Goal: Information Seeking & Learning: Learn about a topic

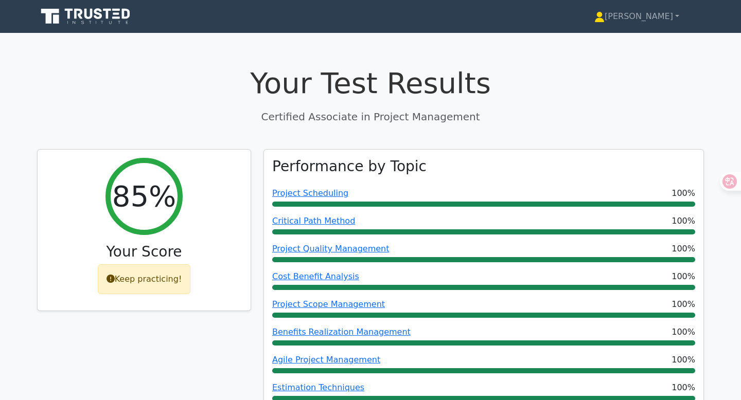
scroll to position [166, 0]
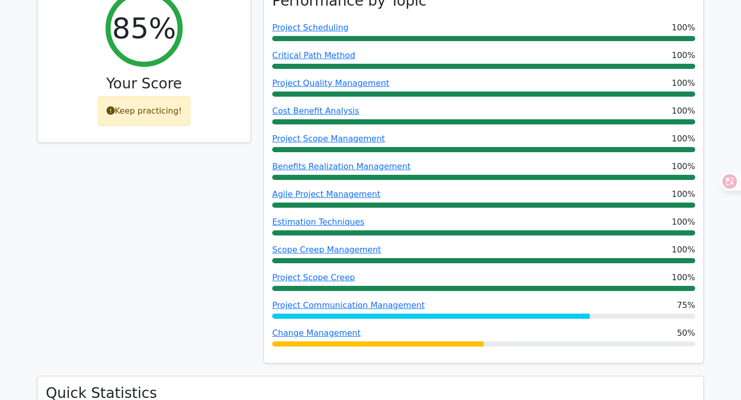
click at [147, 103] on div "Keep practicing!" at bounding box center [144, 111] width 93 height 30
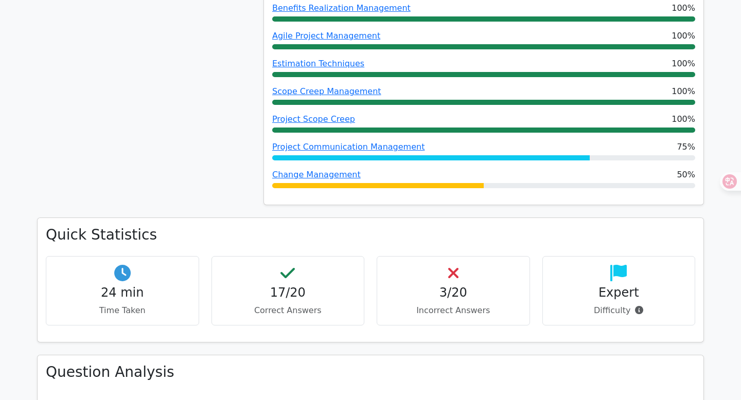
scroll to position [317, 0]
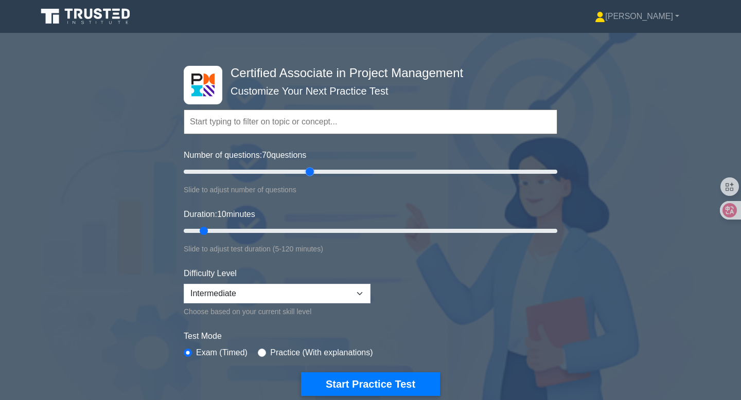
drag, startPoint x: 199, startPoint y: 172, endPoint x: 307, endPoint y: 170, distance: 108.6
type input "70"
click at [308, 171] on input "Number of questions: 70 questions" at bounding box center [370, 172] width 373 height 12
drag, startPoint x: 206, startPoint y: 230, endPoint x: 421, endPoint y: 229, distance: 215.5
type input "80"
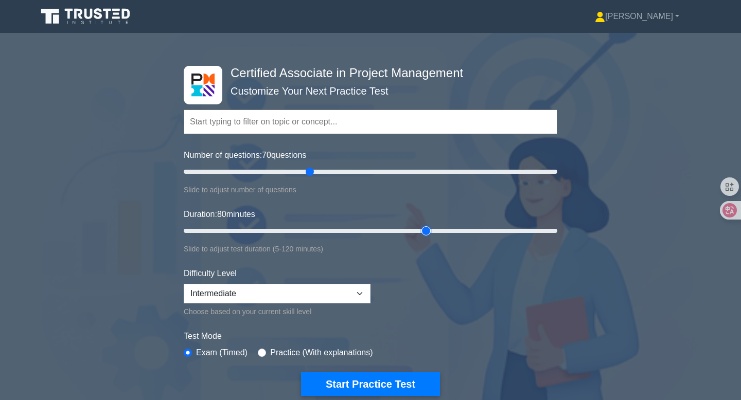
click at [421, 229] on input "Duration: 80 minutes" at bounding box center [370, 231] width 373 height 12
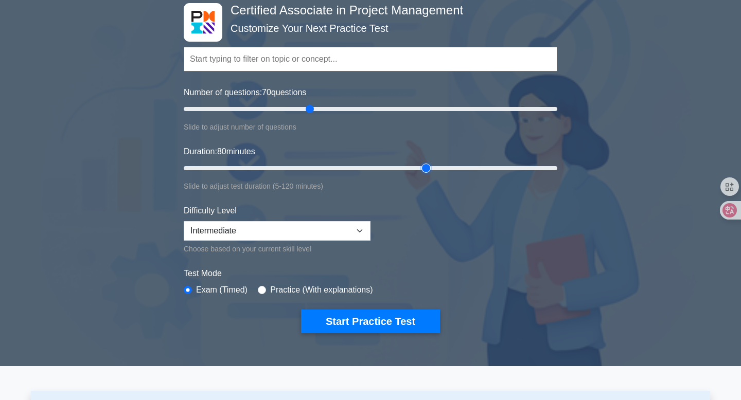
scroll to position [69, 0]
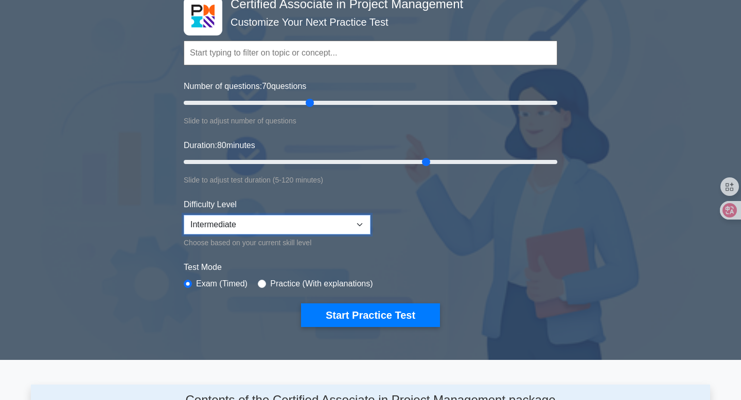
click at [322, 228] on select "Beginner Intermediate Expert" at bounding box center [277, 225] width 187 height 20
select select "expert"
click at [184, 215] on select "Beginner Intermediate Expert" at bounding box center [277, 225] width 187 height 20
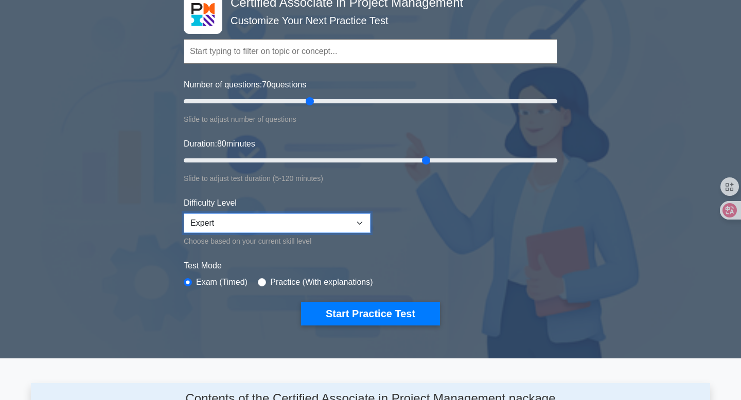
scroll to position [78, 0]
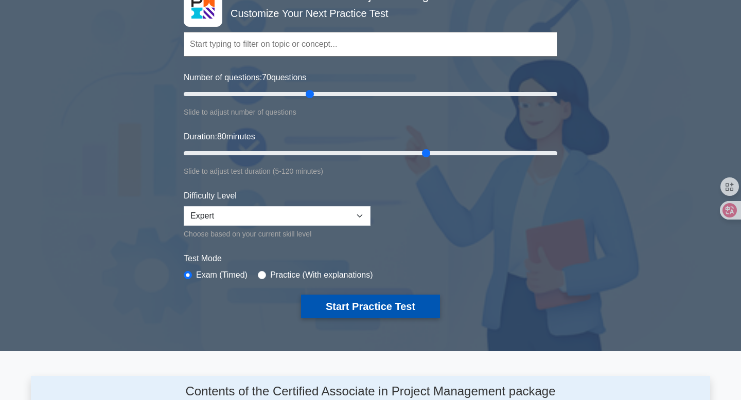
click at [355, 300] on button "Start Practice Test" at bounding box center [370, 307] width 139 height 24
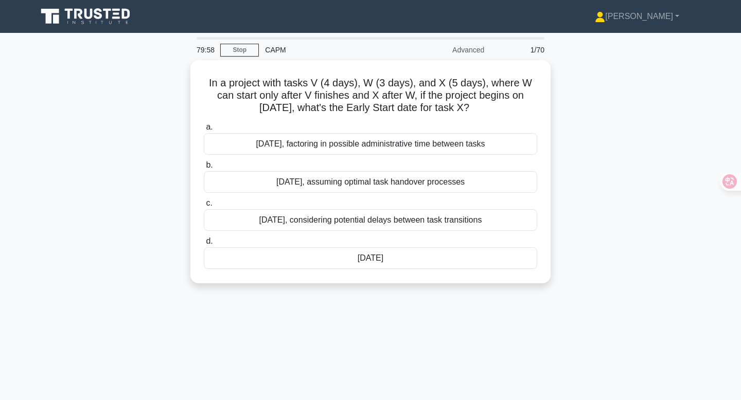
scroll to position [20, 0]
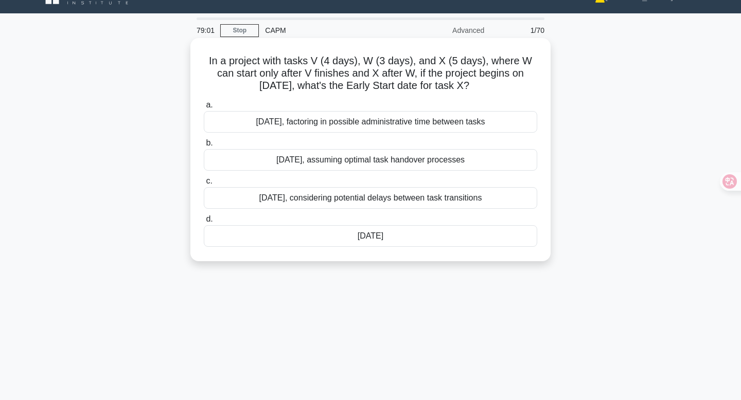
click at [368, 231] on div "[DATE]" at bounding box center [370, 236] width 333 height 22
click at [204, 223] on input "d. [DATE]" at bounding box center [204, 219] width 0 height 7
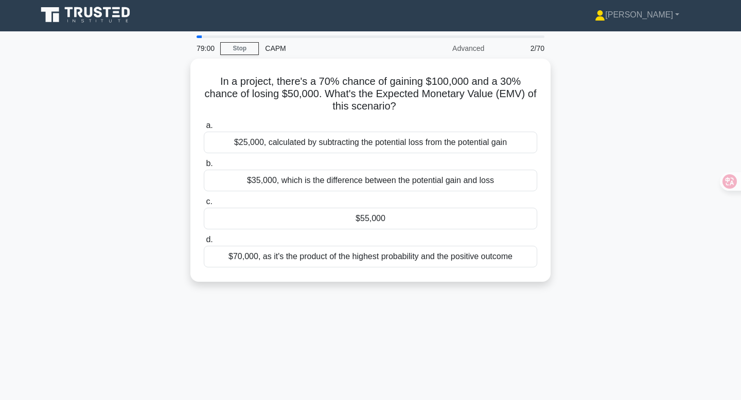
scroll to position [0, 0]
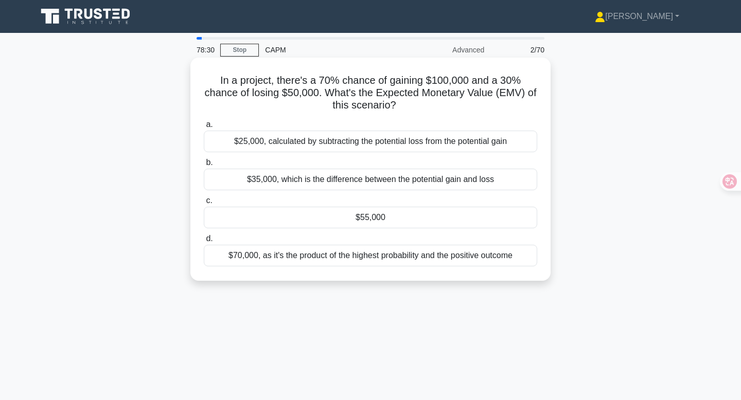
click at [414, 221] on div "$55,000" at bounding box center [370, 218] width 333 height 22
click at [204, 204] on input "c. $55,000" at bounding box center [204, 201] width 0 height 7
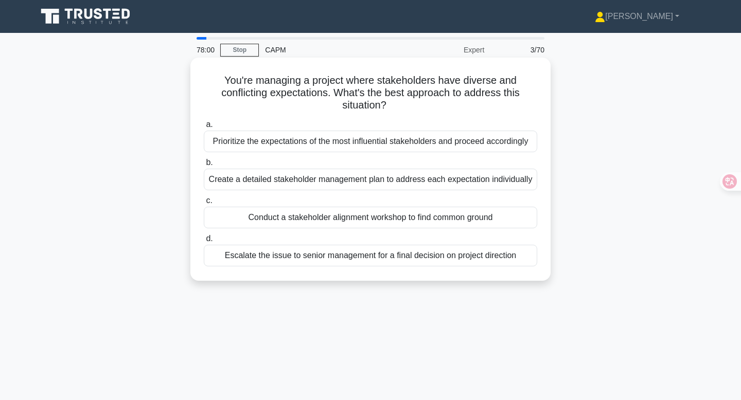
click at [451, 218] on div "Conduct a stakeholder alignment workshop to find common ground" at bounding box center [370, 218] width 333 height 22
click at [204, 204] on input "c. Conduct a stakeholder alignment workshop to find common ground" at bounding box center [204, 201] width 0 height 7
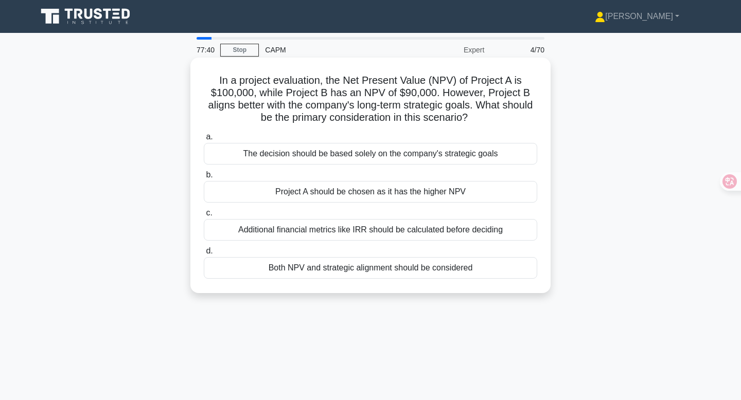
click at [376, 270] on div "Both NPV and strategic alignment should be considered" at bounding box center [370, 268] width 333 height 22
click at [204, 255] on input "d. Both NPV and strategic alignment should be considered" at bounding box center [204, 251] width 0 height 7
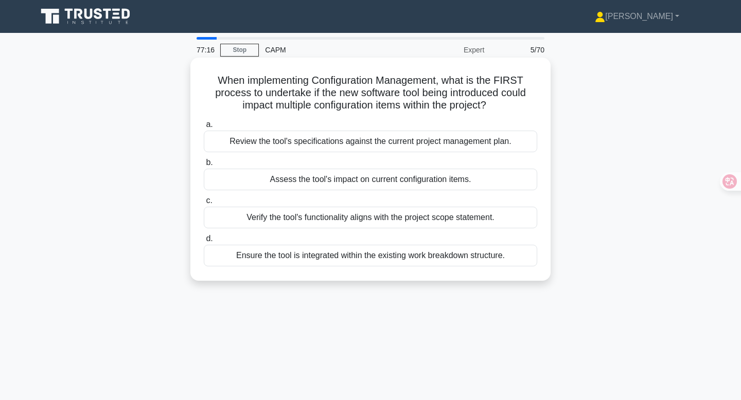
click at [404, 180] on div "Assess the tool's impact on current configuration items." at bounding box center [370, 180] width 333 height 22
click at [204, 166] on input "b. Assess the tool's impact on current configuration items." at bounding box center [204, 162] width 0 height 7
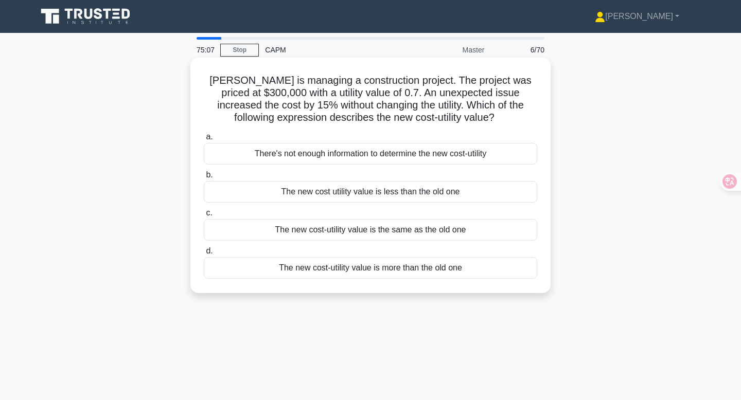
click at [417, 198] on div "The new cost utility value is less than the old one" at bounding box center [370, 192] width 333 height 22
click at [204, 178] on input "b. The new cost utility value is less than the old one" at bounding box center [204, 175] width 0 height 7
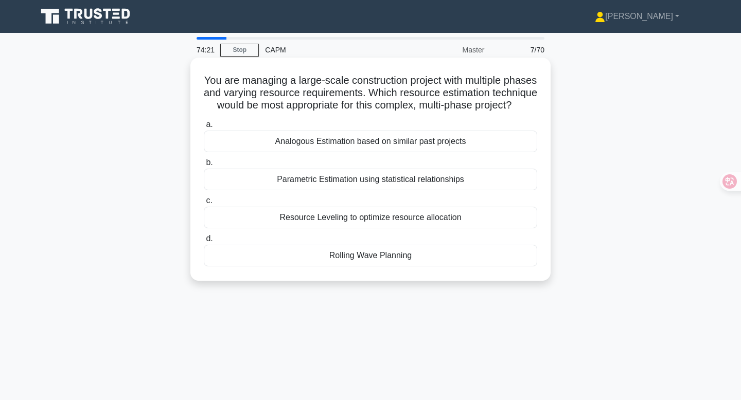
click at [404, 259] on div "Rolling Wave Planning" at bounding box center [370, 256] width 333 height 22
click at [204, 242] on input "d. Rolling Wave Planning" at bounding box center [204, 239] width 0 height 7
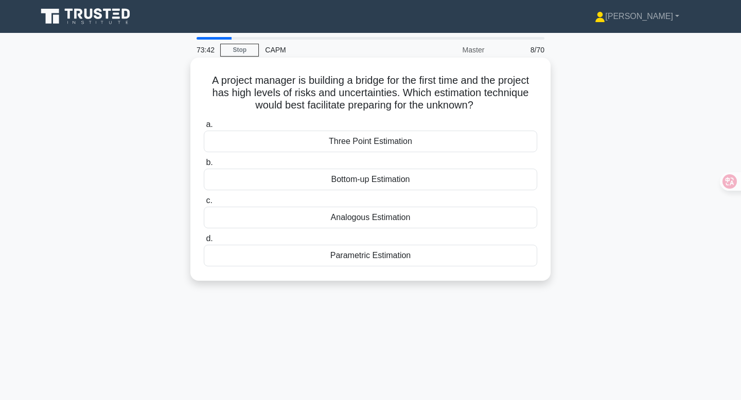
click at [457, 257] on div "Parametric Estimation" at bounding box center [370, 256] width 333 height 22
click at [204, 242] on input "d. Parametric Estimation" at bounding box center [204, 239] width 0 height 7
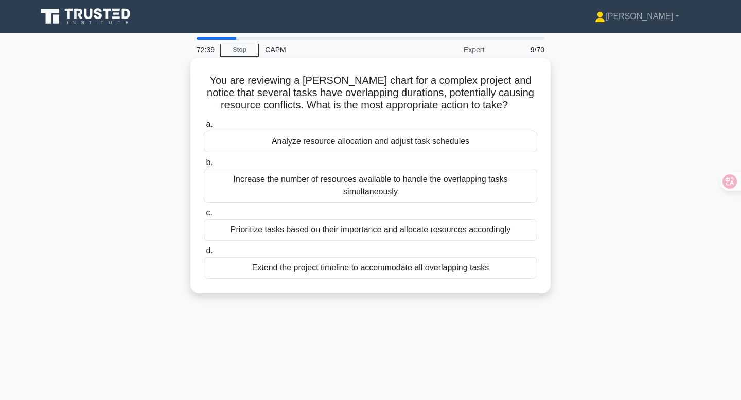
click at [430, 145] on div "Analyze resource allocation and adjust task schedules" at bounding box center [370, 142] width 333 height 22
click at [204, 128] on input "a. Analyze resource allocation and adjust task schedules" at bounding box center [204, 124] width 0 height 7
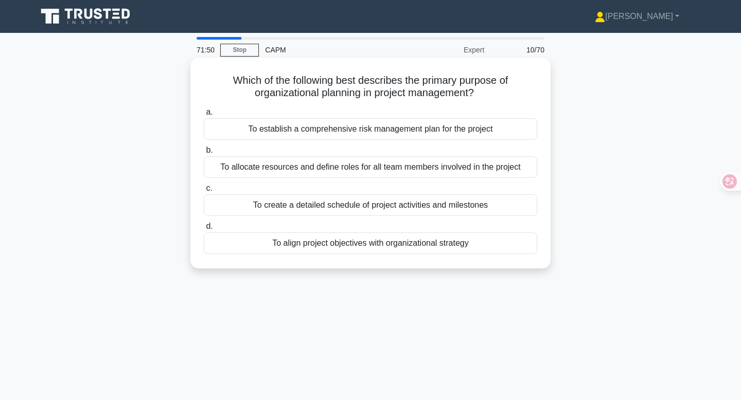
click at [477, 171] on div "To allocate resources and define roles for all team members involved in the pro…" at bounding box center [370, 167] width 333 height 22
click at [204, 154] on input "b. To allocate resources and define roles for all team members involved in the …" at bounding box center [204, 150] width 0 height 7
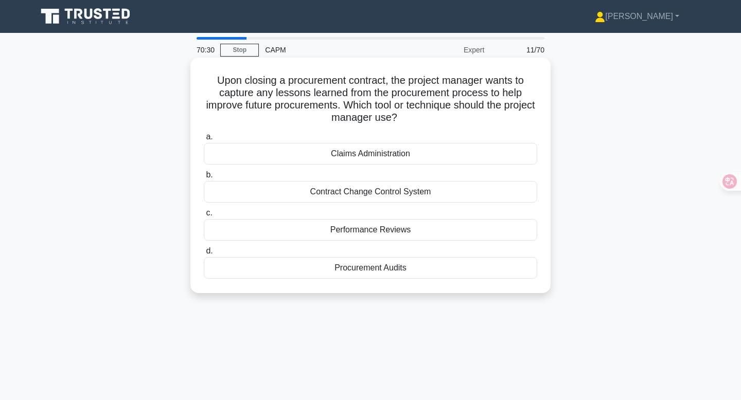
click at [380, 271] on div "Procurement Audits" at bounding box center [370, 268] width 333 height 22
click at [204, 255] on input "d. Procurement Audits" at bounding box center [204, 251] width 0 height 7
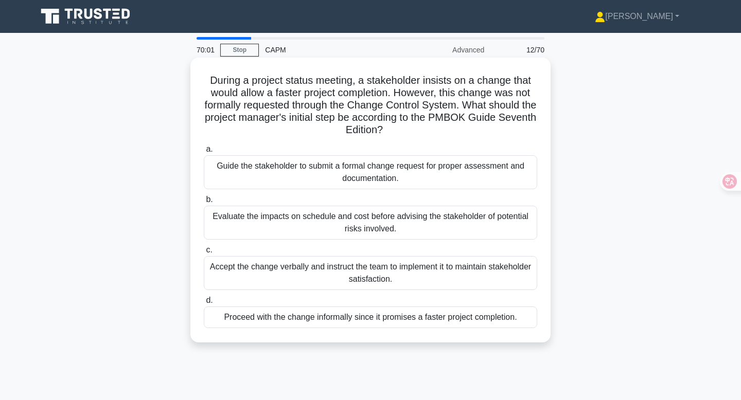
click at [392, 170] on div "Guide the stakeholder to submit a formal change request for proper assessment a…" at bounding box center [370, 172] width 333 height 34
click at [204, 153] on input "a. Guide the stakeholder to submit a formal change request for proper assessmen…" at bounding box center [204, 149] width 0 height 7
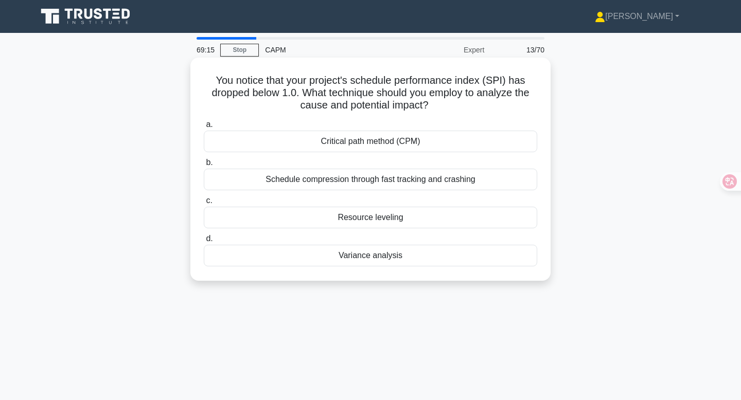
click at [409, 138] on div "Critical path method (CPM)" at bounding box center [370, 142] width 333 height 22
click at [204, 128] on input "a. Critical path method (CPM)" at bounding box center [204, 124] width 0 height 7
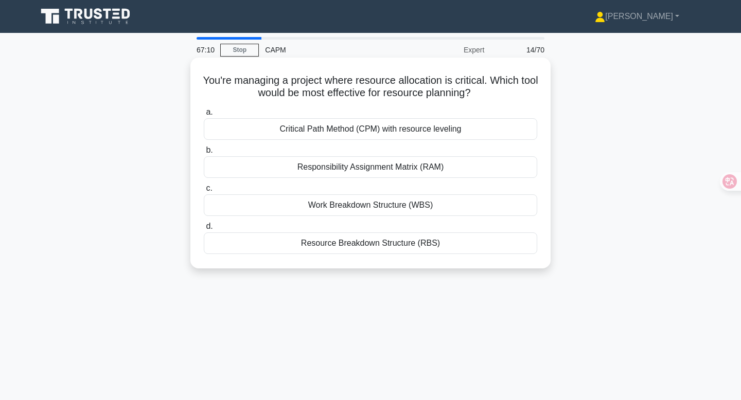
click at [425, 166] on div "Responsibility Assignment Matrix (RAM)" at bounding box center [370, 167] width 333 height 22
click at [204, 154] on input "b. Responsibility Assignment Matrix (RAM)" at bounding box center [204, 150] width 0 height 7
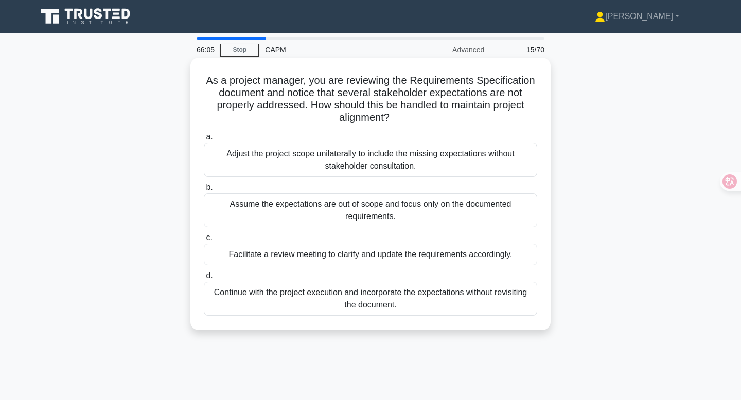
click at [372, 258] on div "Facilitate a review meeting to clarify and update the requirements accordingly." at bounding box center [370, 255] width 333 height 22
click at [204, 241] on input "c. Facilitate a review meeting to clarify and update the requirements according…" at bounding box center [204, 238] width 0 height 7
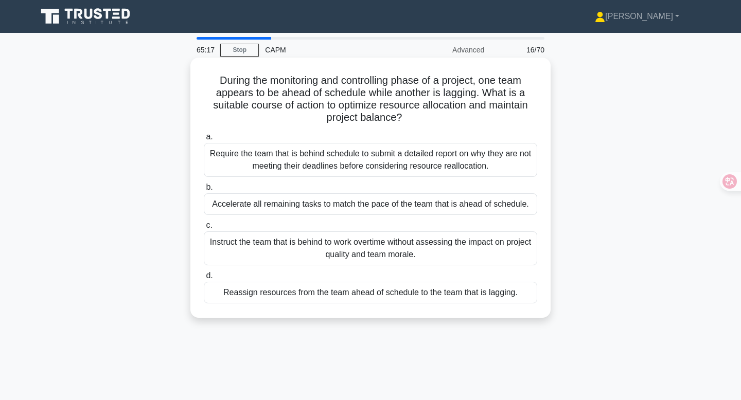
click at [425, 292] on div "Reassign resources from the team ahead of schedule to the team that is lagging." at bounding box center [370, 293] width 333 height 22
click at [204, 279] on input "d. Reassign resources from the team ahead of schedule to the team that is laggi…" at bounding box center [204, 276] width 0 height 7
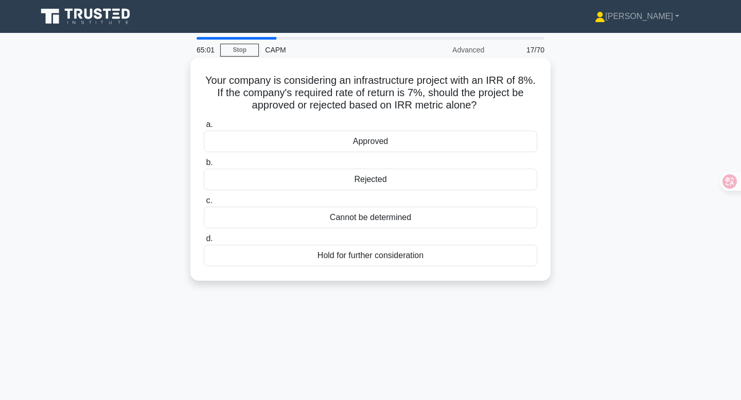
click at [392, 142] on div "Approved" at bounding box center [370, 142] width 333 height 22
click at [204, 128] on input "a. Approved" at bounding box center [204, 124] width 0 height 7
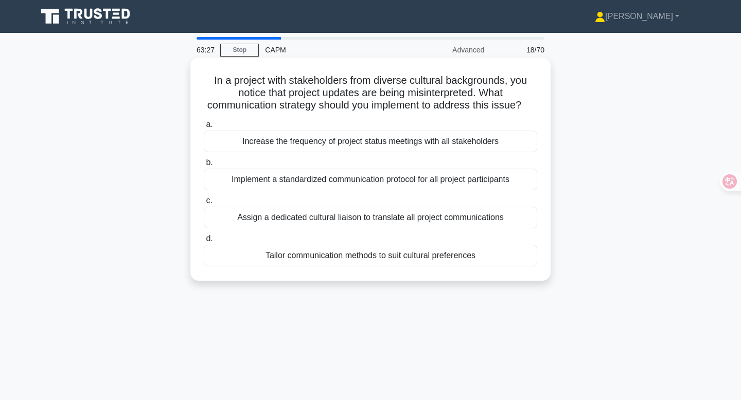
click at [445, 182] on div "Implement a standardized communication protocol for all project participants" at bounding box center [370, 180] width 333 height 22
click at [204, 166] on input "b. Implement a standardized communication protocol for all project participants" at bounding box center [204, 162] width 0 height 7
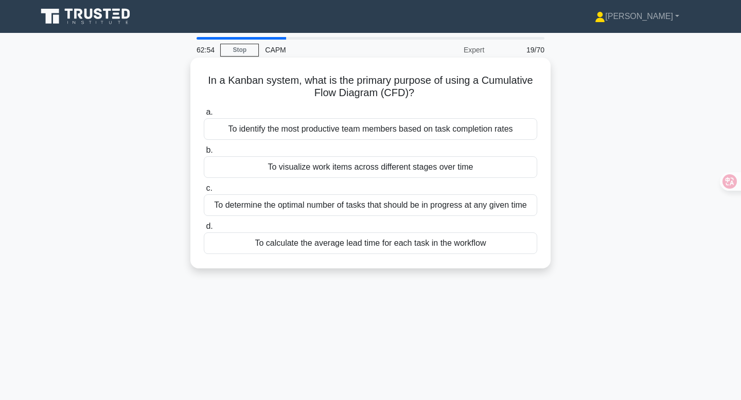
click at [460, 166] on div "To visualize work items across different stages over time" at bounding box center [370, 167] width 333 height 22
click at [204, 154] on input "b. To visualize work items across different stages over time" at bounding box center [204, 150] width 0 height 7
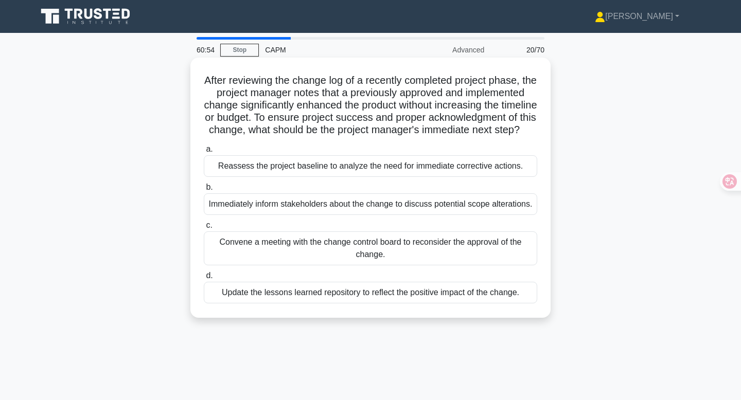
click at [456, 297] on div "Update the lessons learned repository to reflect the positive impact of the cha…" at bounding box center [370, 293] width 333 height 22
click at [204, 279] on input "d. Update the lessons learned repository to reflect the positive impact of the …" at bounding box center [204, 276] width 0 height 7
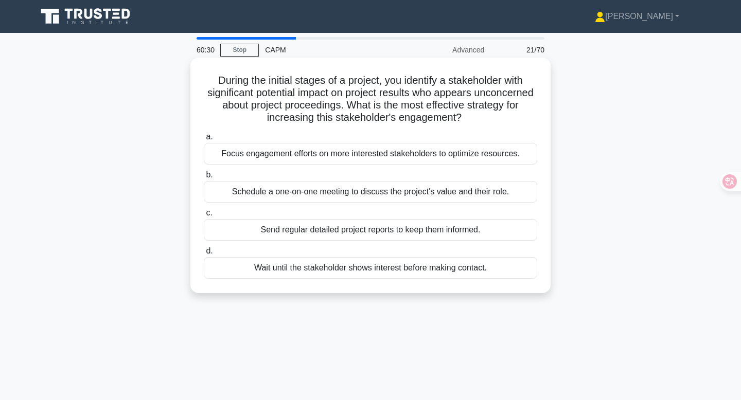
click at [383, 234] on div "Send regular detailed project reports to keep them informed." at bounding box center [370, 230] width 333 height 22
click at [204, 217] on input "c. Send regular detailed project reports to keep them informed." at bounding box center [204, 213] width 0 height 7
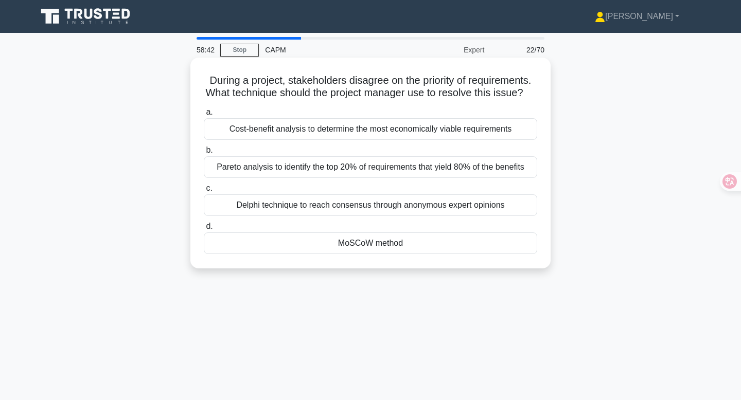
click at [408, 166] on div "Pareto analysis to identify the top 20% of requirements that yield 80% of the b…" at bounding box center [370, 167] width 333 height 22
click at [204, 154] on input "b. Pareto analysis to identify the top 20% of requirements that yield 80% of th…" at bounding box center [204, 150] width 0 height 7
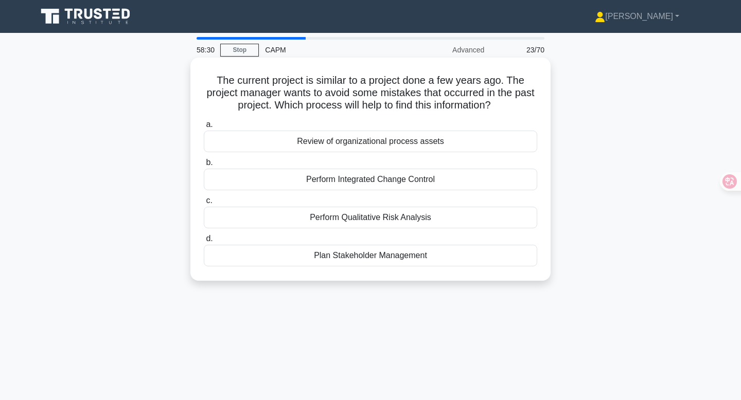
click at [397, 138] on div "Review of organizational process assets" at bounding box center [370, 142] width 333 height 22
click at [204, 128] on input "a. Review of organizational process assets" at bounding box center [204, 124] width 0 height 7
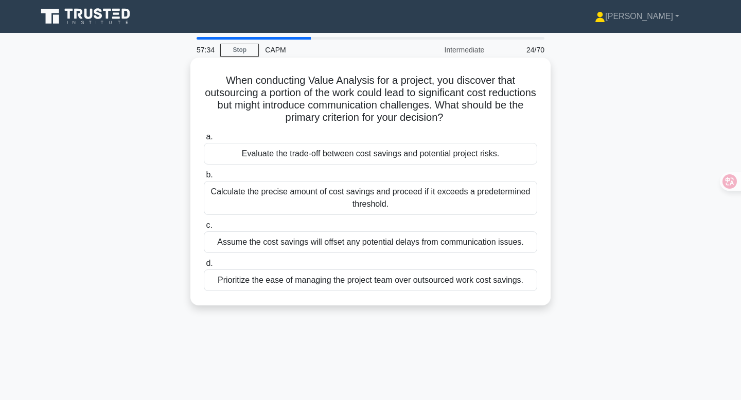
click at [400, 162] on div "Evaluate the trade-off between cost savings and potential project risks." at bounding box center [370, 154] width 333 height 22
click at [204, 140] on input "a. Evaluate the trade-off between cost savings and potential project risks." at bounding box center [204, 137] width 0 height 7
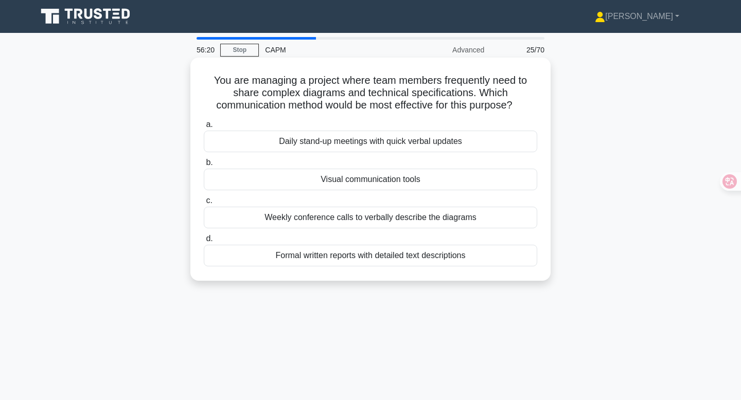
click at [360, 175] on div "Visual communication tools" at bounding box center [370, 180] width 333 height 22
click at [204, 166] on input "b. Visual communication tools" at bounding box center [204, 162] width 0 height 7
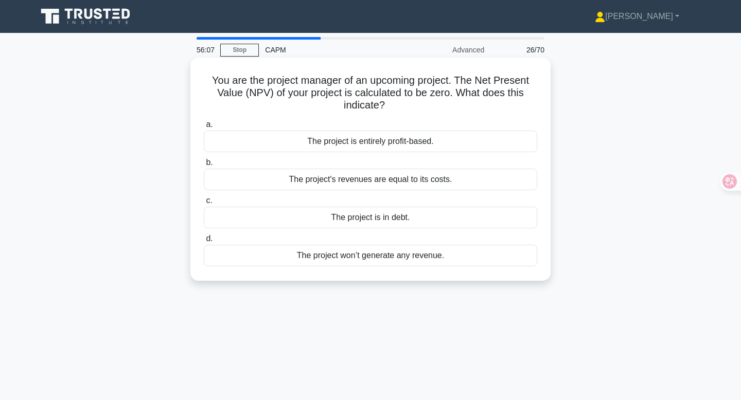
click at [383, 180] on div "The project's revenues are equal to its costs." at bounding box center [370, 180] width 333 height 22
click at [204, 166] on input "b. The project's revenues are equal to its costs." at bounding box center [204, 162] width 0 height 7
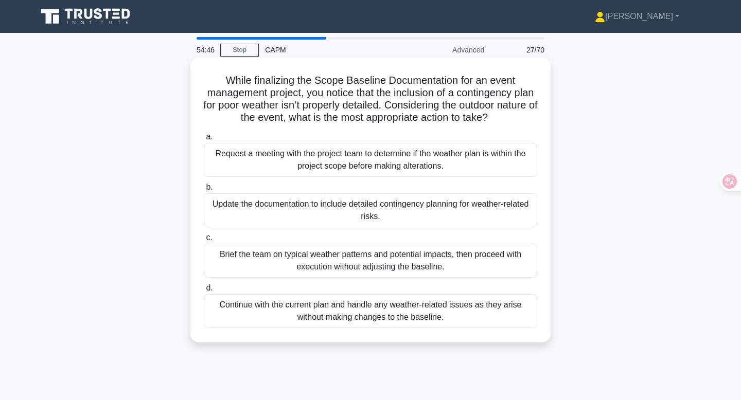
click at [408, 211] on div "Update the documentation to include detailed contingency planning for weather-r…" at bounding box center [370, 210] width 333 height 34
click at [204, 191] on input "b. Update the documentation to include detailed contingency planning for weathe…" at bounding box center [204, 187] width 0 height 7
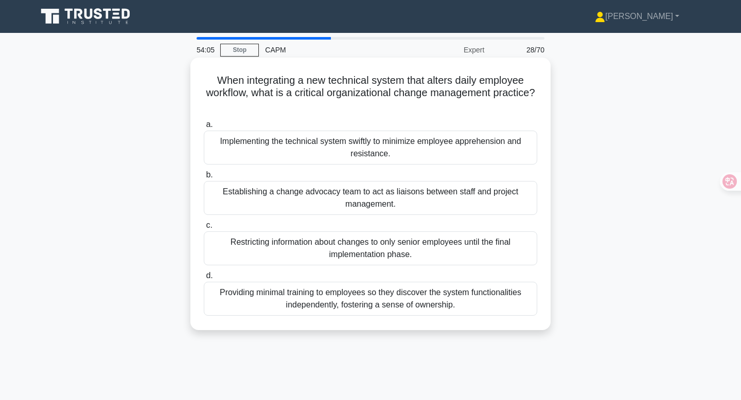
click at [383, 198] on div "Establishing a change advocacy team to act as liaisons between staff and projec…" at bounding box center [370, 198] width 333 height 34
click at [204, 178] on input "b. Establishing a change advocacy team to act as liaisons between staff and pro…" at bounding box center [204, 175] width 0 height 7
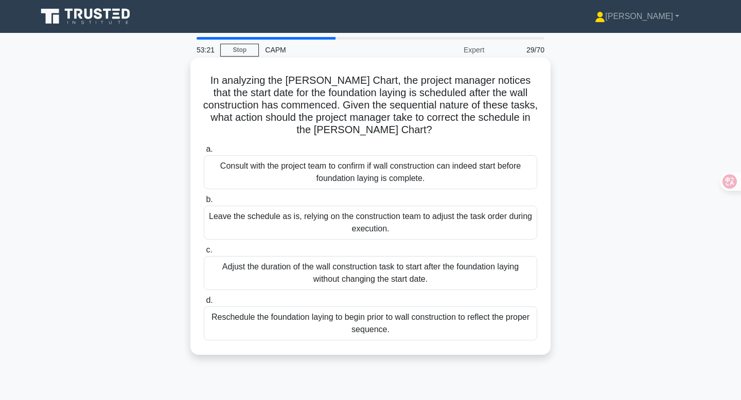
click at [433, 171] on div "Consult with the project team to confirm if wall construction can indeed start …" at bounding box center [370, 172] width 333 height 34
click at [204, 153] on input "a. Consult with the project team to confirm if wall construction can indeed sta…" at bounding box center [204, 149] width 0 height 7
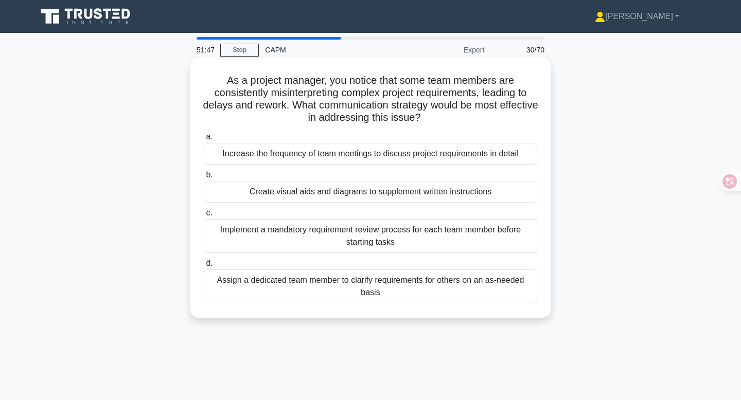
click at [313, 158] on div "Increase the frequency of team meetings to discuss project requirements in deta…" at bounding box center [370, 154] width 333 height 22
click at [204, 140] on input "a. Increase the frequency of team meetings to discuss project requirements in d…" at bounding box center [204, 137] width 0 height 7
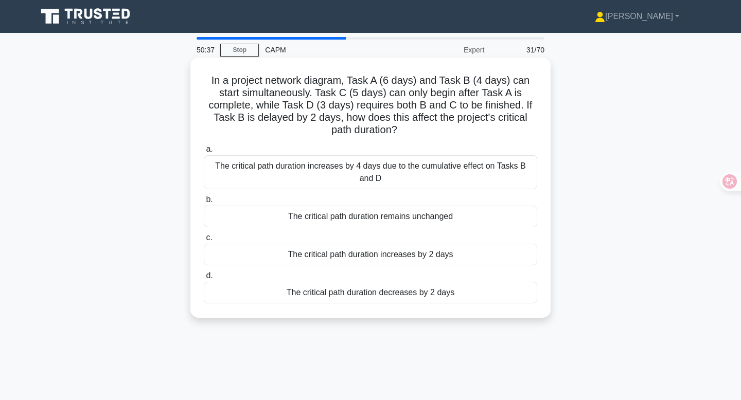
click at [424, 217] on div "The critical path duration remains unchanged" at bounding box center [370, 217] width 333 height 22
click at [204, 203] on input "b. The critical path duration remains unchanged" at bounding box center [204, 200] width 0 height 7
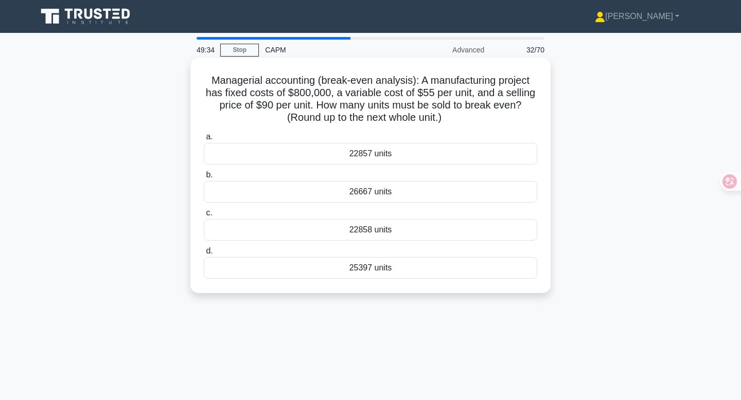
click at [359, 233] on div "22858 units" at bounding box center [370, 230] width 333 height 22
click at [204, 217] on input "c. 22858 units" at bounding box center [204, 213] width 0 height 7
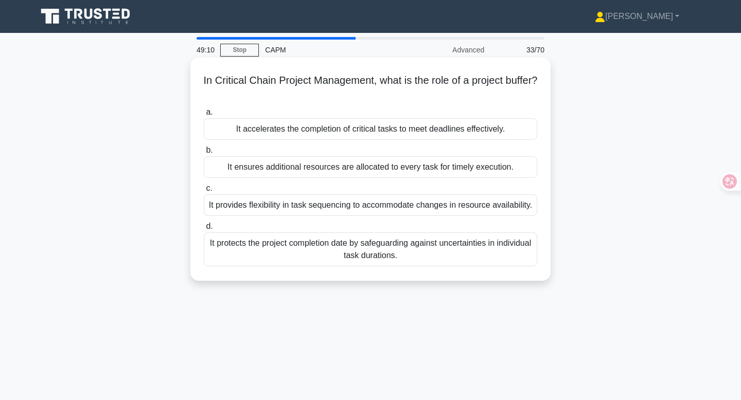
click at [366, 255] on div "It protects the project completion date by safeguarding against uncertainties i…" at bounding box center [370, 250] width 333 height 34
click at [204, 230] on input "d. It protects the project completion date by safeguarding against uncertaintie…" at bounding box center [204, 226] width 0 height 7
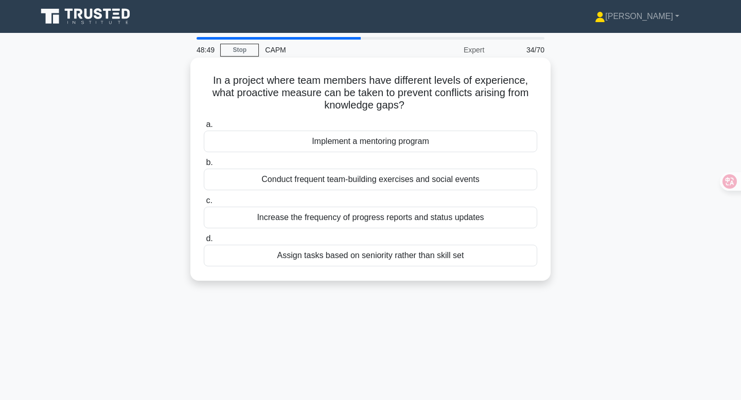
click at [394, 146] on div "Implement a mentoring program" at bounding box center [370, 142] width 333 height 22
click at [204, 128] on input "a. Implement a mentoring program" at bounding box center [204, 124] width 0 height 7
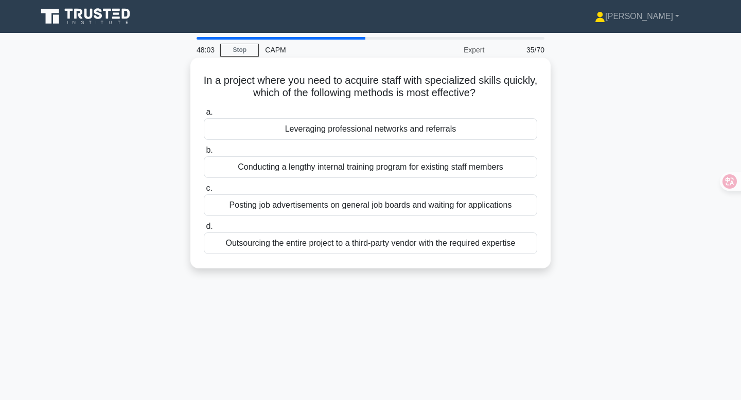
click at [478, 131] on div "Leveraging professional networks and referrals" at bounding box center [370, 129] width 333 height 22
click at [204, 116] on input "a. Leveraging professional networks and referrals" at bounding box center [204, 112] width 0 height 7
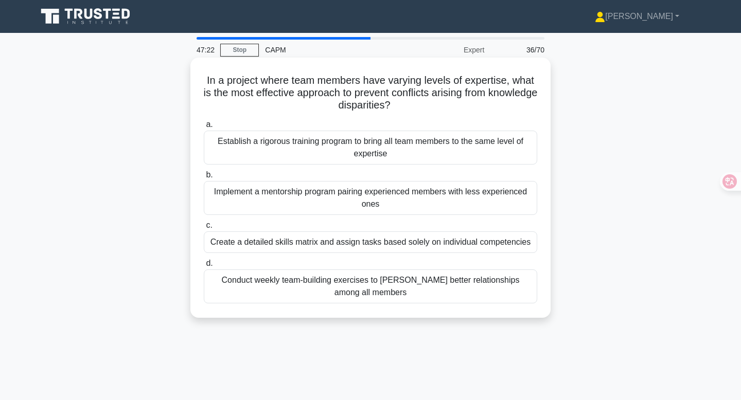
click at [436, 198] on div "Implement a mentorship program pairing experienced members with less experience…" at bounding box center [370, 198] width 333 height 34
click at [204, 178] on input "b. Implement a mentorship program pairing experienced members with less experie…" at bounding box center [204, 175] width 0 height 7
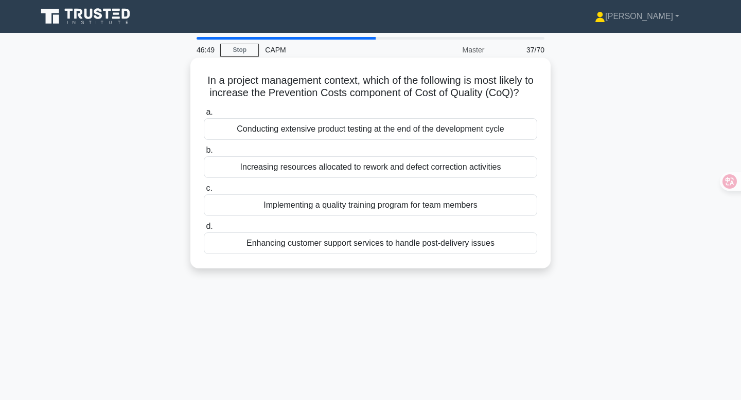
click at [401, 203] on div "Implementing a quality training program for team members" at bounding box center [370, 205] width 333 height 22
click at [204, 192] on input "c. Implementing a quality training program for team members" at bounding box center [204, 188] width 0 height 7
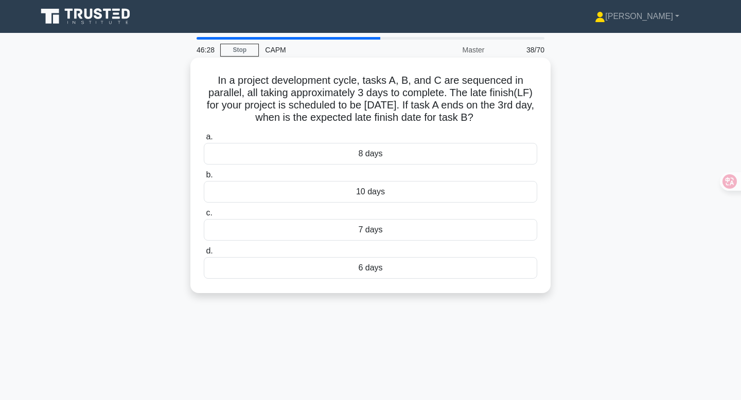
click at [377, 230] on div "7 days" at bounding box center [370, 230] width 333 height 22
click at [204, 217] on input "c. 7 days" at bounding box center [204, 213] width 0 height 7
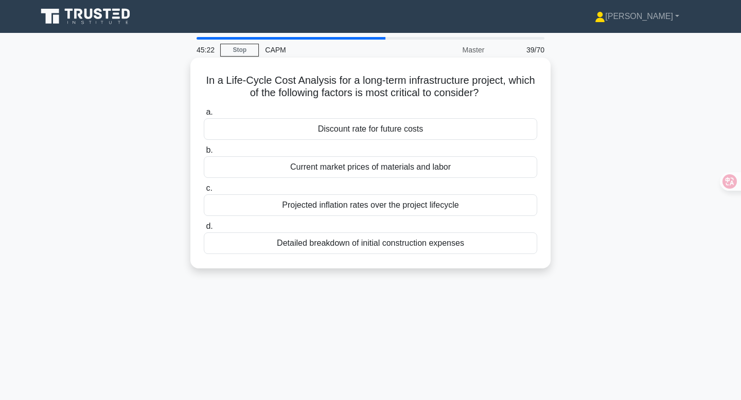
click at [418, 203] on div "Projected inflation rates over the project lifecycle" at bounding box center [370, 205] width 333 height 22
click at [204, 192] on input "c. Projected inflation rates over the project lifecycle" at bounding box center [204, 188] width 0 height 7
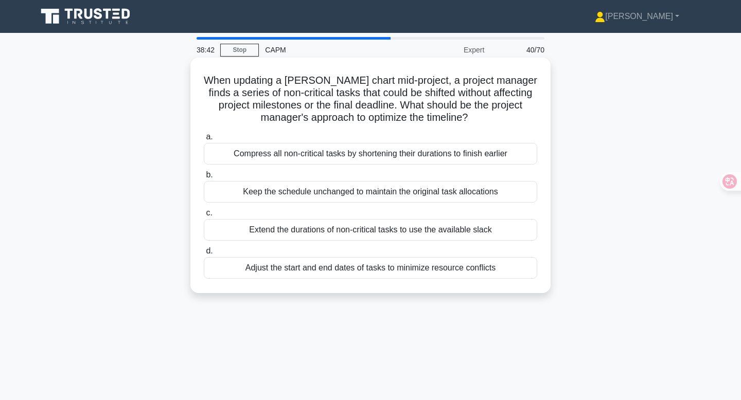
click at [371, 272] on div "Adjust the start and end dates of tasks to minimize resource conflicts" at bounding box center [370, 268] width 333 height 22
click at [204, 255] on input "d. Adjust the start and end dates of tasks to minimize resource conflicts" at bounding box center [204, 251] width 0 height 7
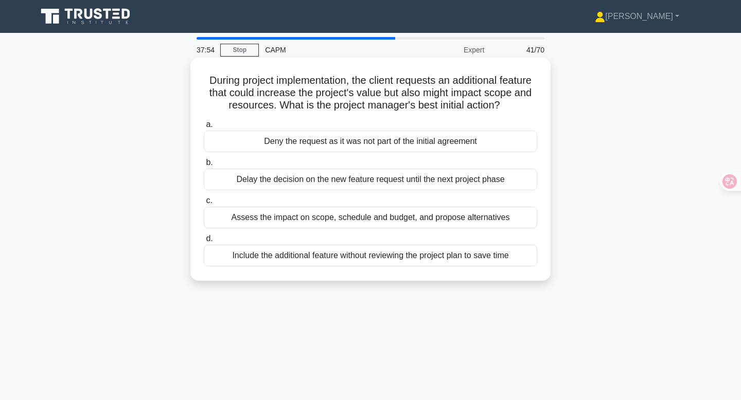
click at [453, 211] on div "Assess the impact on scope, schedule and budget, and propose alternatives" at bounding box center [370, 218] width 333 height 22
click at [204, 204] on input "c. Assess the impact on scope, schedule and budget, and propose alternatives" at bounding box center [204, 201] width 0 height 7
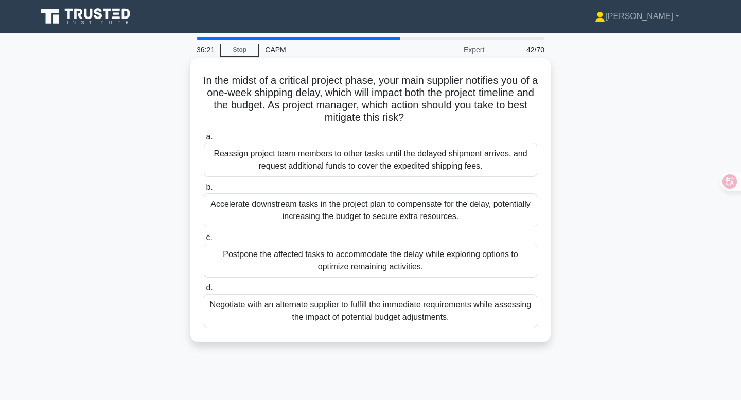
click at [446, 264] on div "Postpone the affected tasks to accommodate the delay while exploring options to…" at bounding box center [370, 261] width 333 height 34
click at [204, 241] on input "c. Postpone the affected tasks to accommodate the delay while exploring options…" at bounding box center [204, 238] width 0 height 7
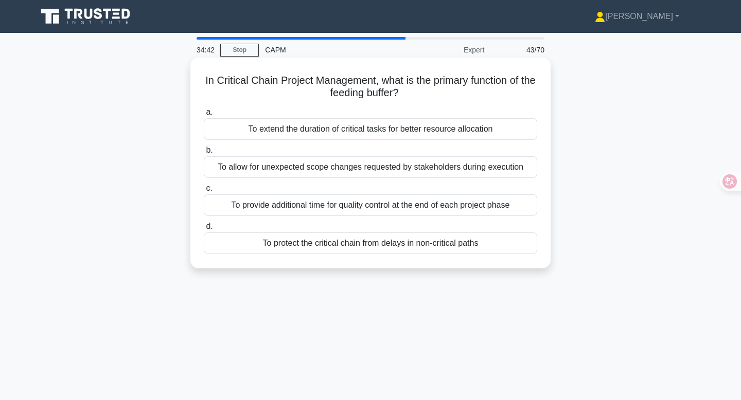
click at [454, 245] on div "To protect the critical chain from delays in non-critical paths" at bounding box center [370, 244] width 333 height 22
click at [204, 230] on input "d. To protect the critical chain from delays in non-critical paths" at bounding box center [204, 226] width 0 height 7
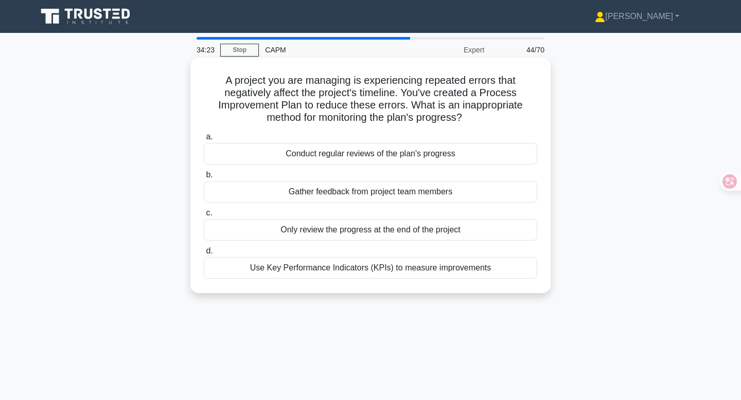
click at [403, 233] on div "Only review the progress at the end of the project" at bounding box center [370, 230] width 333 height 22
click at [204, 217] on input "c. Only review the progress at the end of the project" at bounding box center [204, 213] width 0 height 7
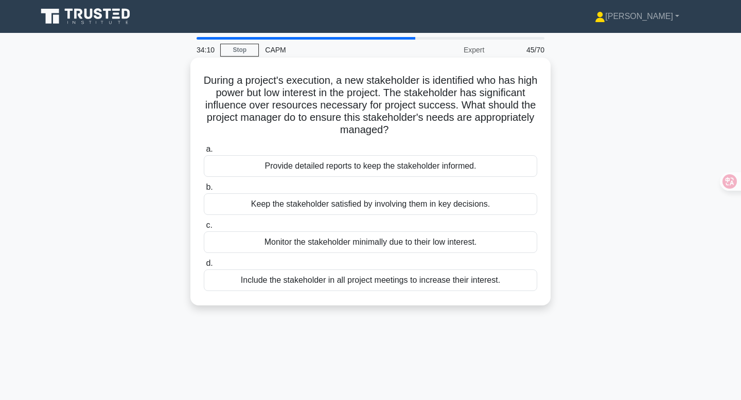
click at [422, 167] on div "Provide detailed reports to keep the stakeholder informed." at bounding box center [370, 166] width 333 height 22
click at [204, 153] on input "a. Provide detailed reports to keep the stakeholder informed." at bounding box center [204, 149] width 0 height 7
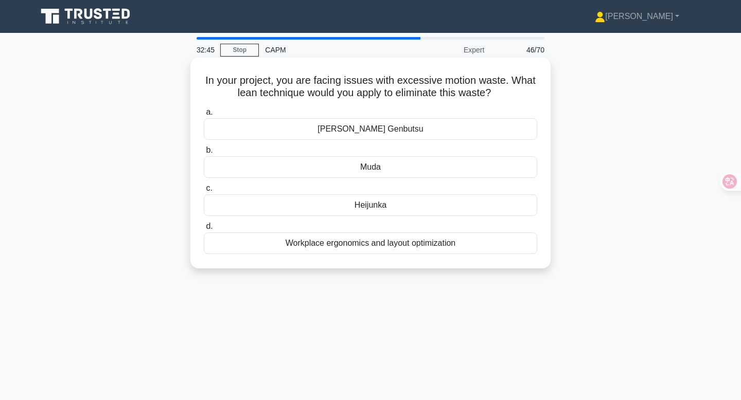
click at [412, 246] on div "Workplace ergonomics and layout optimization" at bounding box center [370, 244] width 333 height 22
click at [204, 230] on input "d. Workplace ergonomics and layout optimization" at bounding box center [204, 226] width 0 height 7
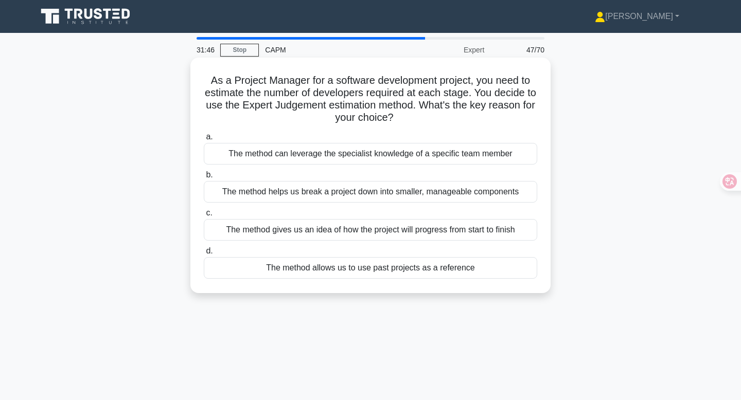
click at [450, 159] on div "The method can leverage the specialist knowledge of a specific team member" at bounding box center [370, 154] width 333 height 22
click at [204, 140] on input "a. The method can leverage the specialist knowledge of a specific team member" at bounding box center [204, 137] width 0 height 7
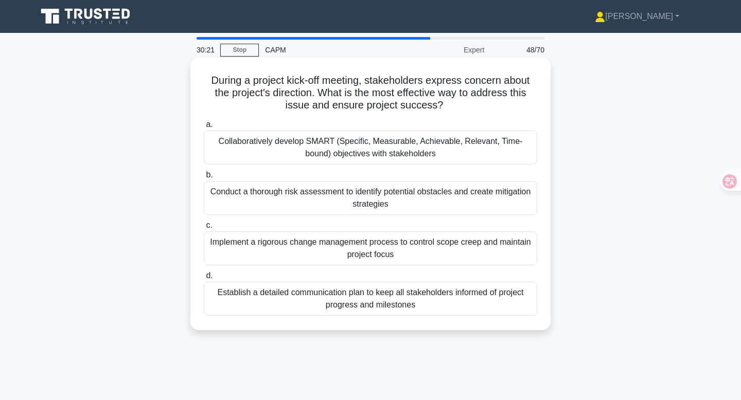
click at [447, 147] on div "Collaboratively develop SMART (Specific, Measurable, Achievable, Relevant, Time…" at bounding box center [370, 148] width 333 height 34
click at [204, 128] on input "a. Collaboratively develop SMART (Specific, Measurable, Achievable, Relevant, T…" at bounding box center [204, 124] width 0 height 7
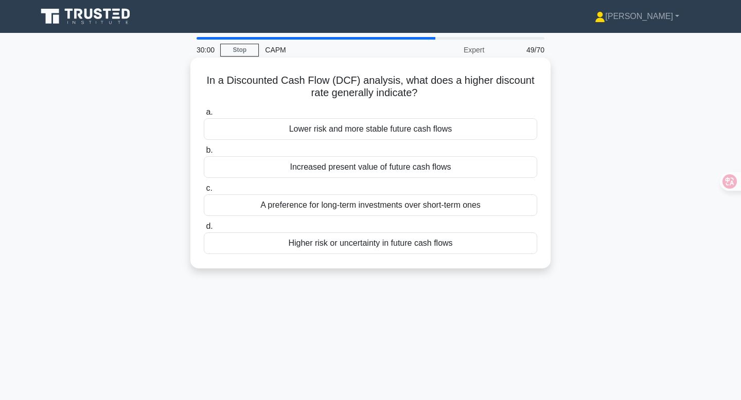
click at [440, 248] on div "Higher risk or uncertainty in future cash flows" at bounding box center [370, 244] width 333 height 22
click at [204, 230] on input "d. Higher risk or uncertainty in future cash flows" at bounding box center [204, 226] width 0 height 7
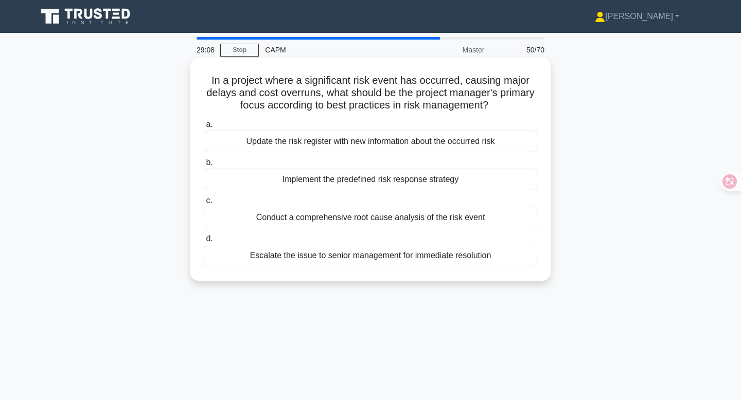
click at [418, 177] on div "Implement the predefined risk response strategy" at bounding box center [370, 180] width 333 height 22
click at [204, 166] on input "b. Implement the predefined risk response strategy" at bounding box center [204, 162] width 0 height 7
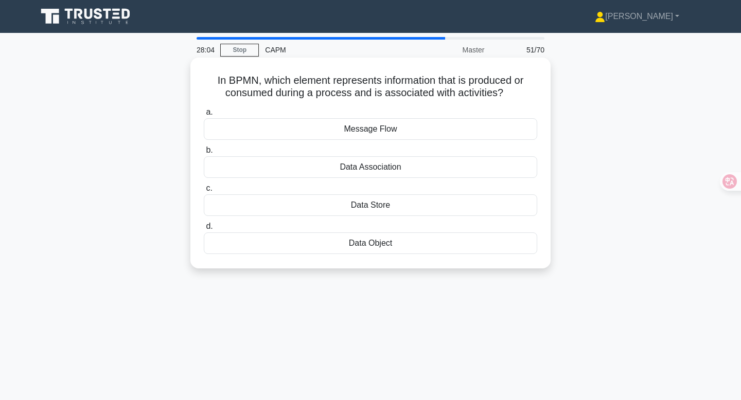
click at [372, 173] on div "Data Association" at bounding box center [370, 167] width 333 height 22
click at [204, 154] on input "b. Data Association" at bounding box center [204, 150] width 0 height 7
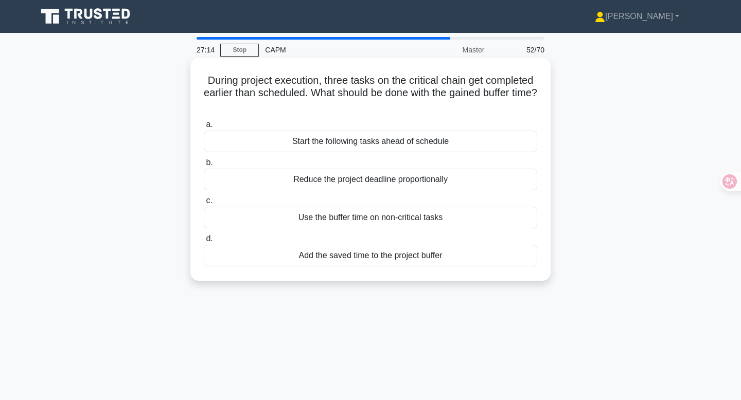
click at [406, 259] on div "Add the saved time to the project buffer" at bounding box center [370, 256] width 333 height 22
click at [204, 242] on input "d. Add the saved time to the project buffer" at bounding box center [204, 239] width 0 height 7
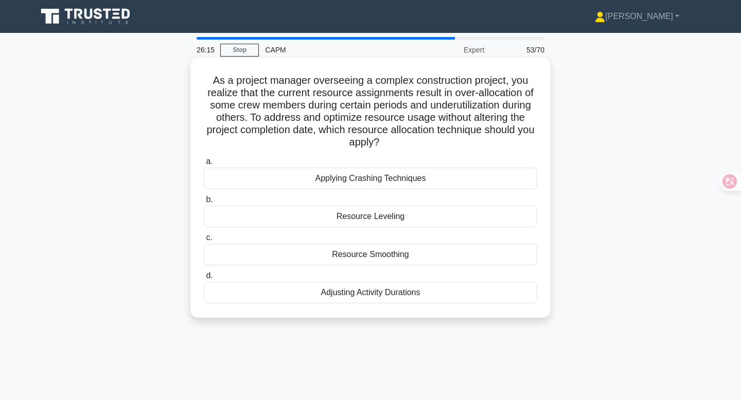
click at [383, 184] on div "Applying Crashing Techniques" at bounding box center [370, 179] width 333 height 22
click at [204, 165] on input "a. Applying Crashing Techniques" at bounding box center [204, 161] width 0 height 7
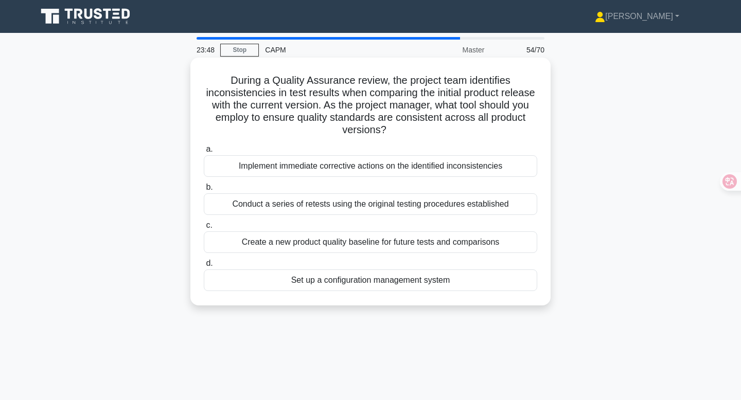
click at [413, 243] on div "Create a new product quality baseline for future tests and comparisons" at bounding box center [370, 242] width 333 height 22
click at [204, 229] on input "c. Create a new product quality baseline for future tests and comparisons" at bounding box center [204, 225] width 0 height 7
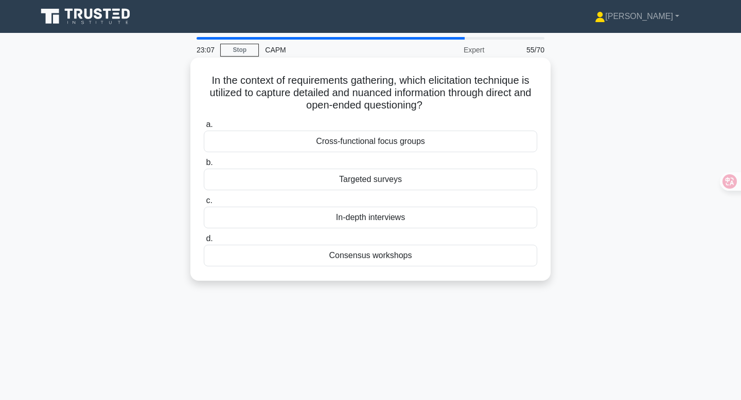
click at [392, 219] on div "In-depth interviews" at bounding box center [370, 218] width 333 height 22
click at [204, 204] on input "c. In-depth interviews" at bounding box center [204, 201] width 0 height 7
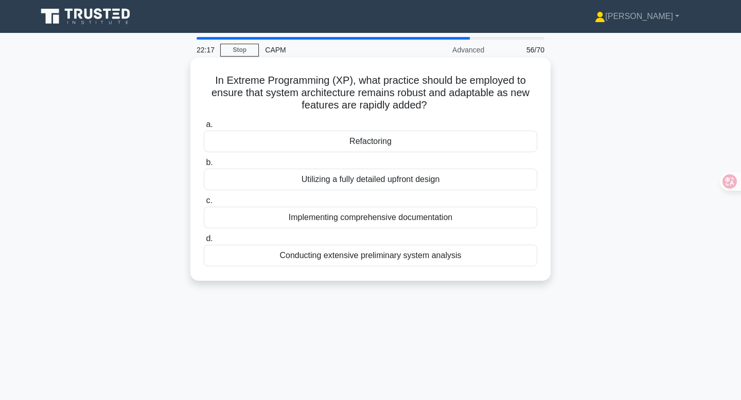
click at [408, 146] on div "Refactoring" at bounding box center [370, 142] width 333 height 22
click at [204, 128] on input "a. Refactoring" at bounding box center [204, 124] width 0 height 7
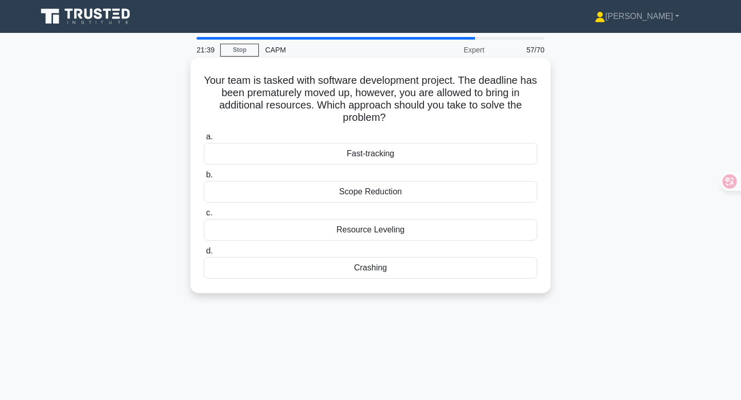
click at [368, 268] on div "Crashing" at bounding box center [370, 268] width 333 height 22
click at [204, 255] on input "d. Crashing" at bounding box center [204, 251] width 0 height 7
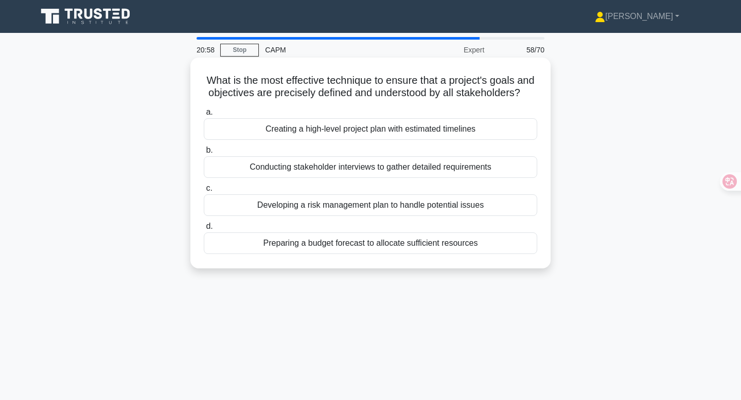
click at [378, 131] on div "Creating a high-level project plan with estimated timelines" at bounding box center [370, 129] width 333 height 22
click at [204, 116] on input "a. Creating a high-level project plan with estimated timelines" at bounding box center [204, 112] width 0 height 7
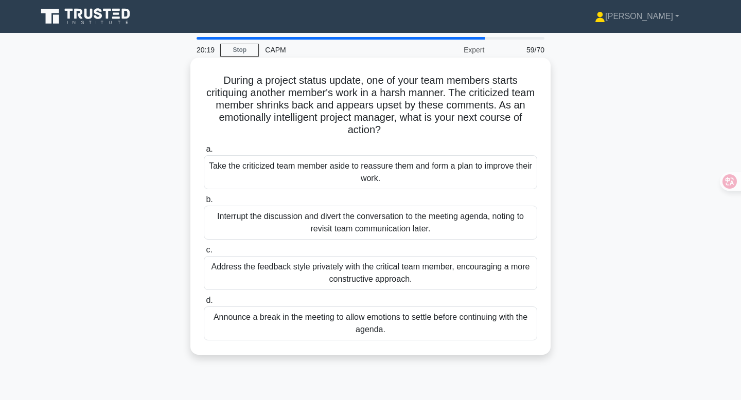
click at [392, 270] on div "Address the feedback style privately with the critical team member, encouraging…" at bounding box center [370, 273] width 333 height 34
click at [204, 254] on input "c. Address the feedback style privately with the critical team member, encourag…" at bounding box center [204, 250] width 0 height 7
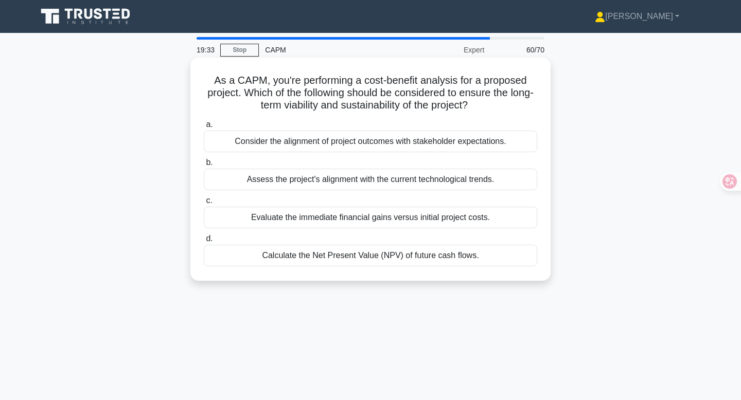
click at [416, 260] on div "Calculate the Net Present Value (NPV) of future cash flows." at bounding box center [370, 256] width 333 height 22
click at [204, 242] on input "d. Calculate the Net Present Value (NPV) of future cash flows." at bounding box center [204, 239] width 0 height 7
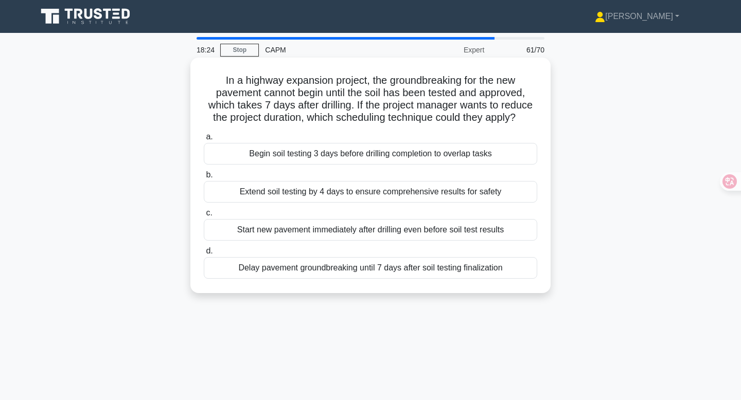
click at [455, 151] on div "Begin soil testing 3 days before drilling completion to overlap tasks" at bounding box center [370, 154] width 333 height 22
click at [204, 140] on input "a. Begin soil testing 3 days before drilling completion to overlap tasks" at bounding box center [204, 137] width 0 height 7
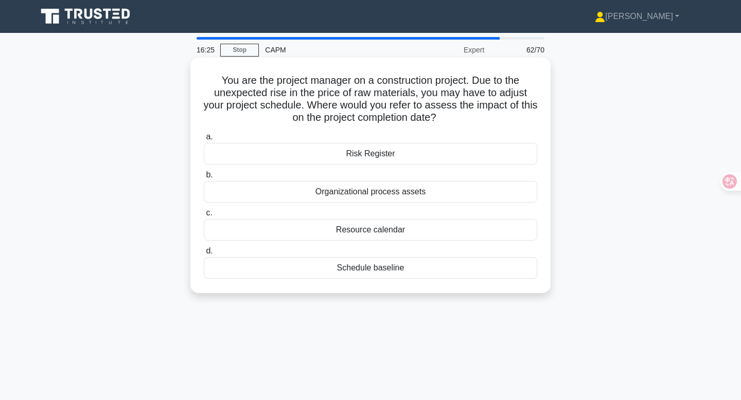
click at [380, 270] on div "Schedule baseline" at bounding box center [370, 268] width 333 height 22
click at [204, 255] on input "d. Schedule baseline" at bounding box center [204, 251] width 0 height 7
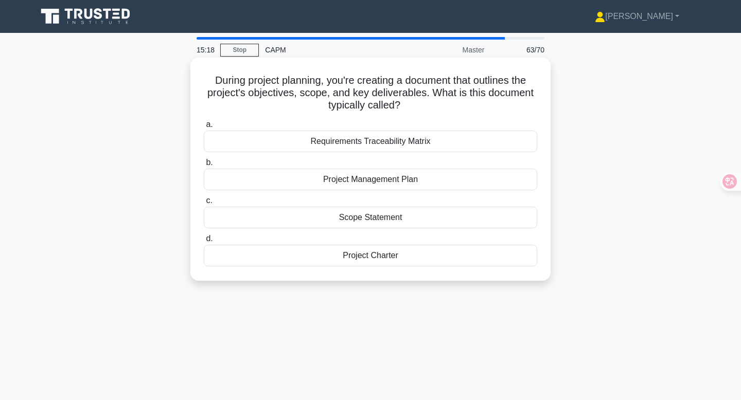
click at [382, 262] on div "Project Charter" at bounding box center [370, 256] width 333 height 22
click at [204, 242] on input "d. Project Charter" at bounding box center [204, 239] width 0 height 7
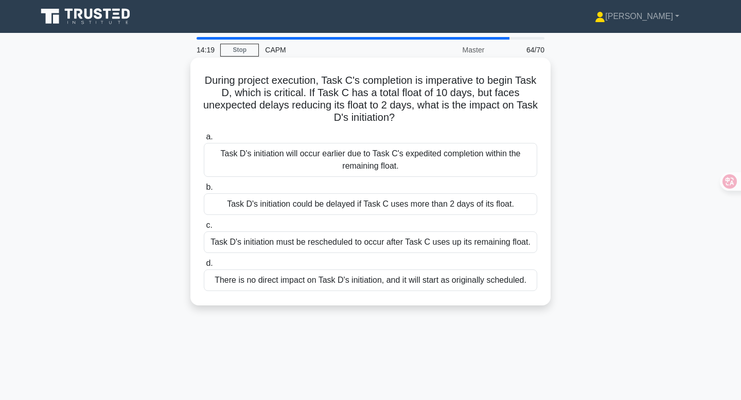
click at [418, 167] on div "Task D's initiation will occur earlier due to Task C's expedited completion wit…" at bounding box center [370, 160] width 333 height 34
click at [204, 140] on input "a. Task D's initiation will occur earlier due to Task C's expedited completion …" at bounding box center [204, 137] width 0 height 7
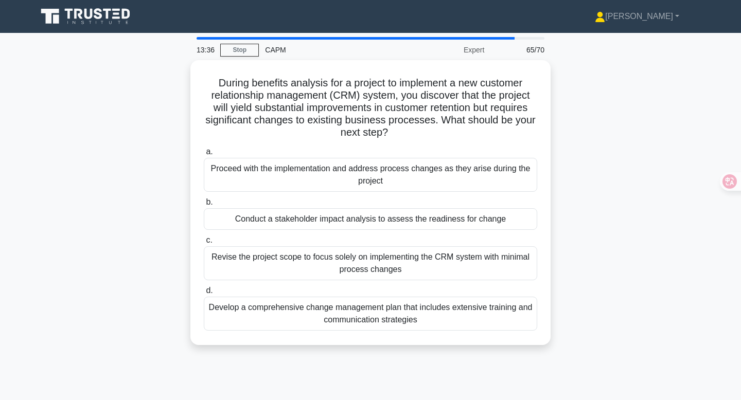
click at [383, 313] on div "Develop a comprehensive change management plan that includes extensive training…" at bounding box center [370, 314] width 333 height 34
click at [204, 294] on input "d. Develop a comprehensive change management plan that includes extensive train…" at bounding box center [204, 291] width 0 height 7
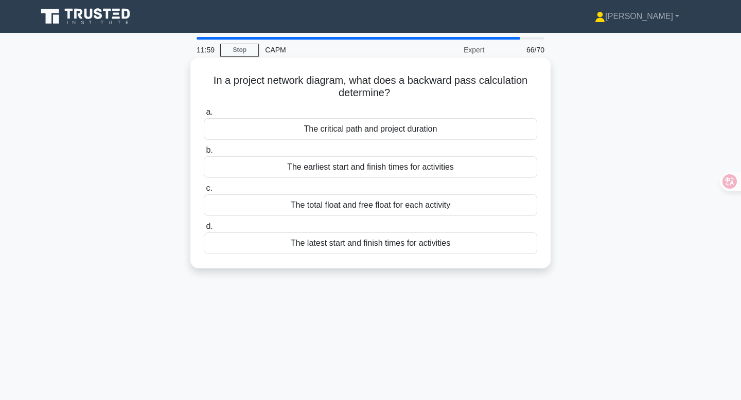
click at [533, 207] on div "The total float and free float for each activity" at bounding box center [370, 205] width 333 height 22
click at [204, 192] on input "c. The total float and free float for each activity" at bounding box center [204, 188] width 0 height 7
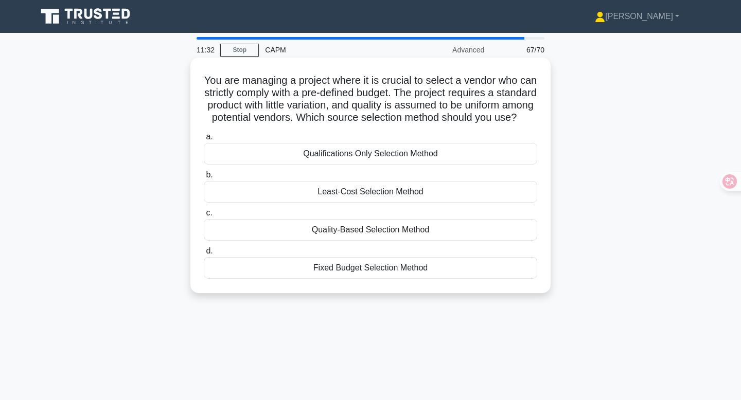
click at [499, 203] on div "Least-Cost Selection Method" at bounding box center [370, 192] width 333 height 22
click at [204, 178] on input "b. Least-Cost Selection Method" at bounding box center [204, 175] width 0 height 7
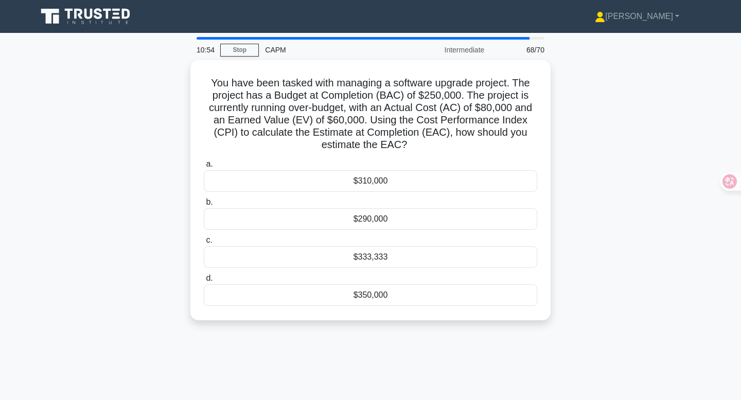
click at [571, 111] on div "You have been tasked with managing a software upgrade project. The project has …" at bounding box center [370, 196] width 679 height 273
click at [586, 197] on div "You have been tasked with managing a software upgrade project. The project has …" at bounding box center [370, 196] width 679 height 273
click at [573, 95] on div "You have been tasked with managing a software upgrade project. The project has …" at bounding box center [370, 196] width 679 height 273
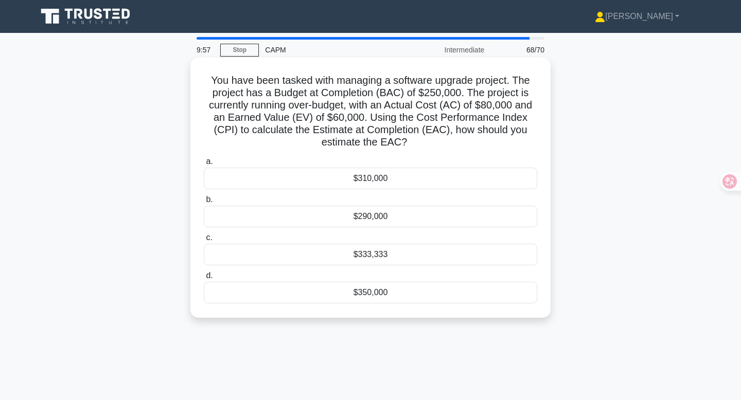
click at [391, 257] on div "$333,333" at bounding box center [370, 255] width 333 height 22
click at [204, 241] on input "c. $333,333" at bounding box center [204, 238] width 0 height 7
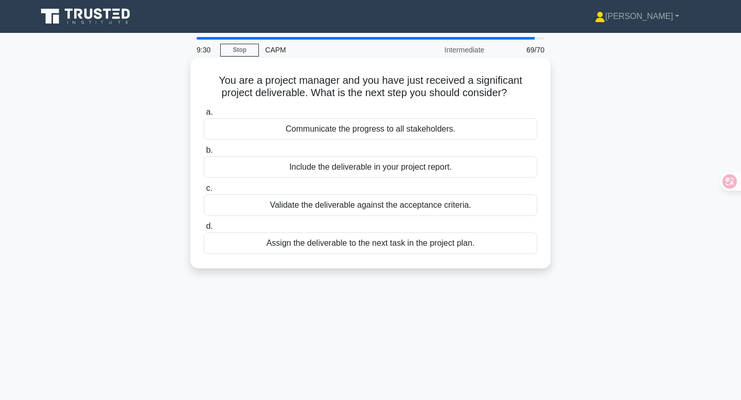
click at [453, 208] on div "Validate the deliverable against the acceptance criteria." at bounding box center [370, 205] width 333 height 22
click at [204, 192] on input "c. Validate the deliverable against the acceptance criteria." at bounding box center [204, 188] width 0 height 7
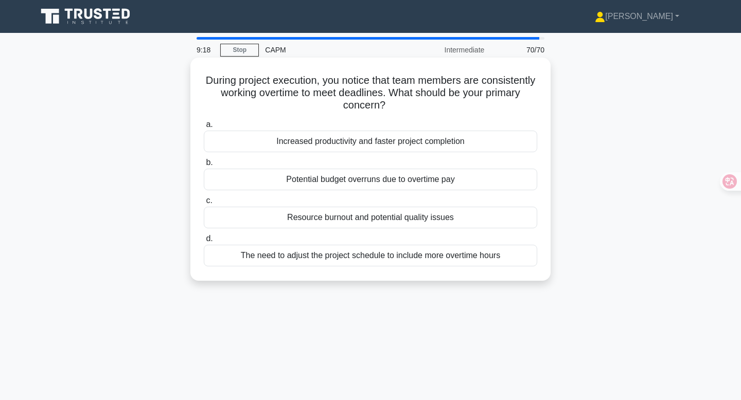
click at [402, 218] on div "Resource burnout and potential quality issues" at bounding box center [370, 218] width 333 height 22
click at [204, 204] on input "c. Resource burnout and potential quality issues" at bounding box center [204, 201] width 0 height 7
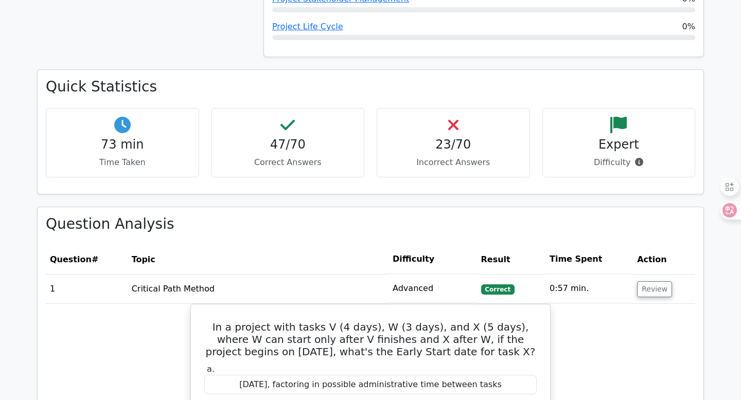
scroll to position [1090, 0]
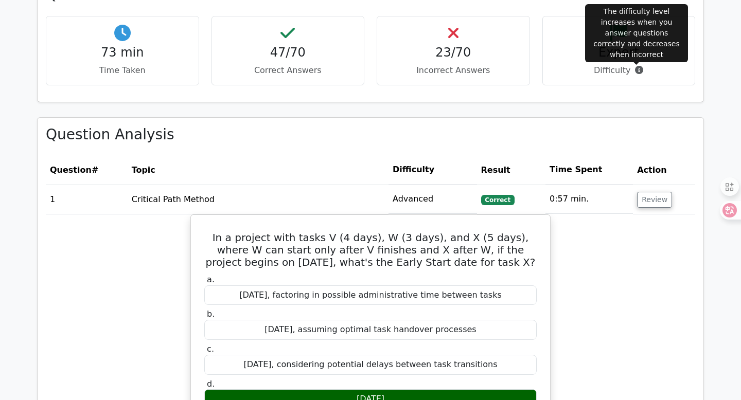
click at [635, 71] on icon at bounding box center [639, 70] width 8 height 8
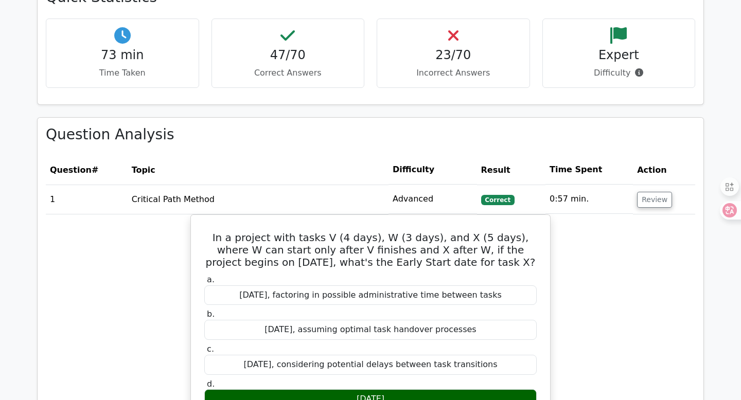
click at [616, 111] on div "Quick Statistics 73 min Time Taken 47/70 Correct Answers 23/70 Incorrect Answer…" at bounding box center [370, 48] width 679 height 137
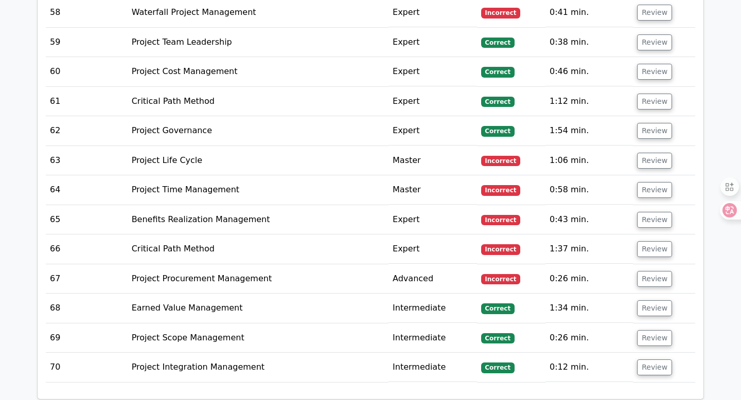
scroll to position [3505, 0]
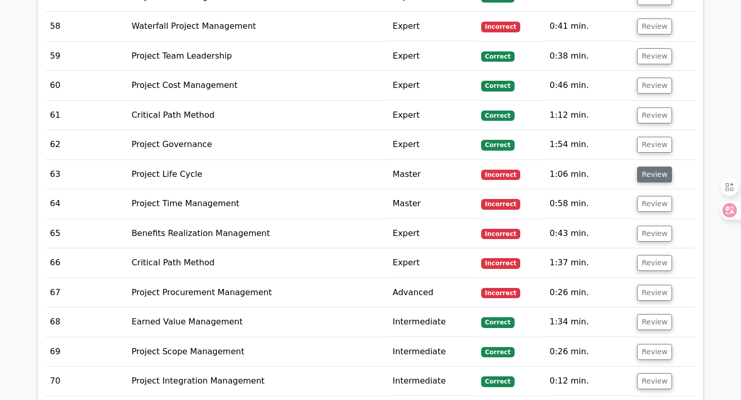
click at [656, 167] on button "Review" at bounding box center [654, 175] width 35 height 16
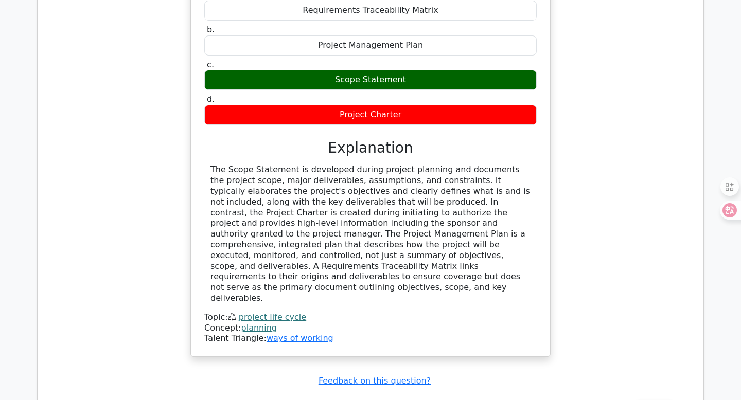
scroll to position [3951, 0]
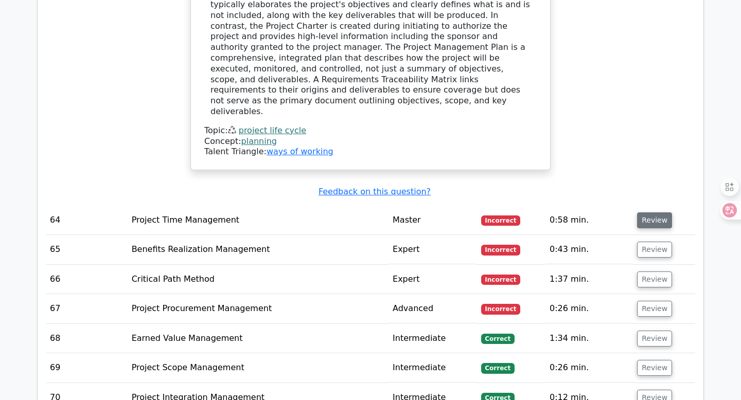
click at [650, 212] on button "Review" at bounding box center [654, 220] width 35 height 16
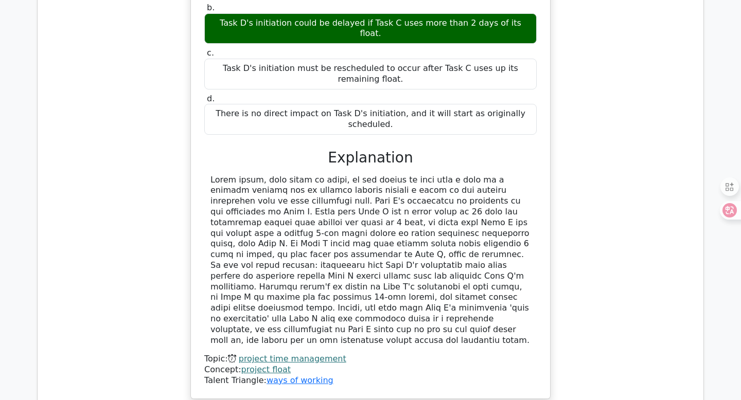
scroll to position [4577, 0]
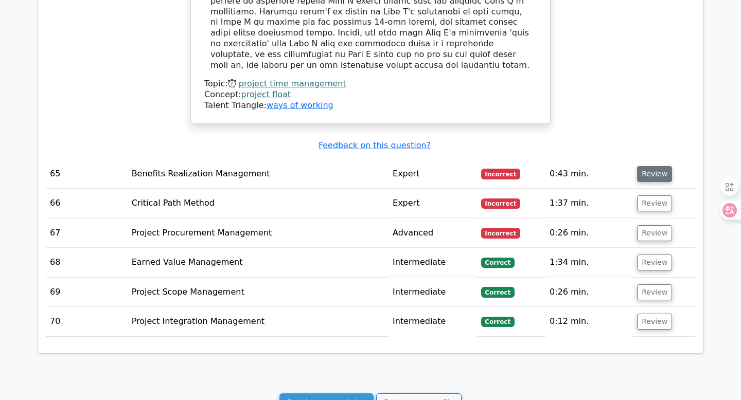
click at [659, 166] on button "Review" at bounding box center [654, 174] width 35 height 16
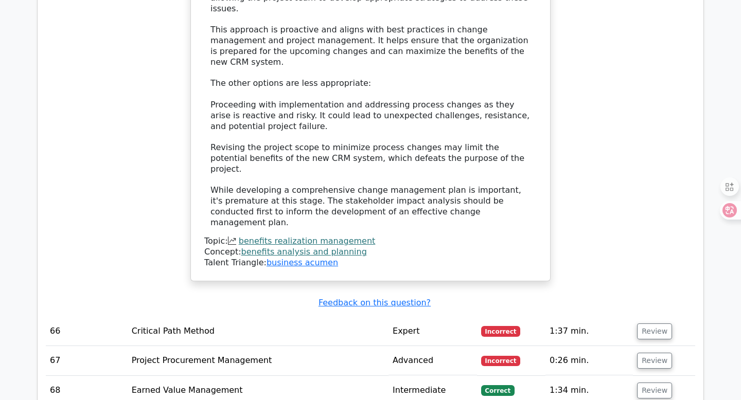
scroll to position [5166, 0]
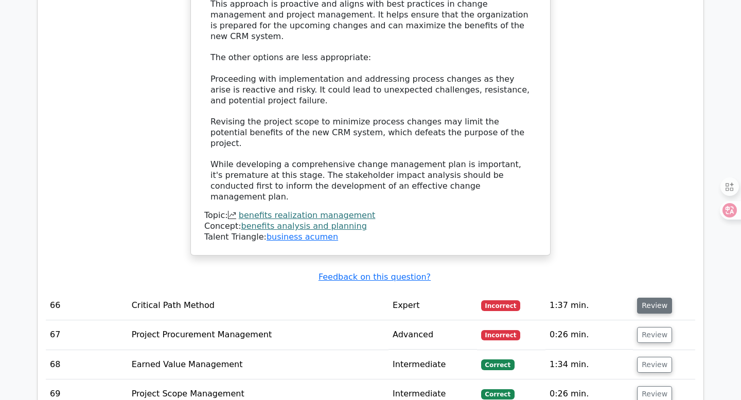
click at [653, 298] on button "Review" at bounding box center [654, 306] width 35 height 16
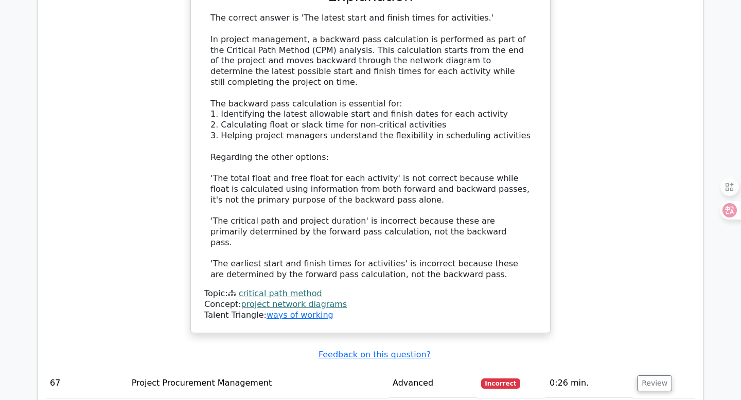
scroll to position [5698, 0]
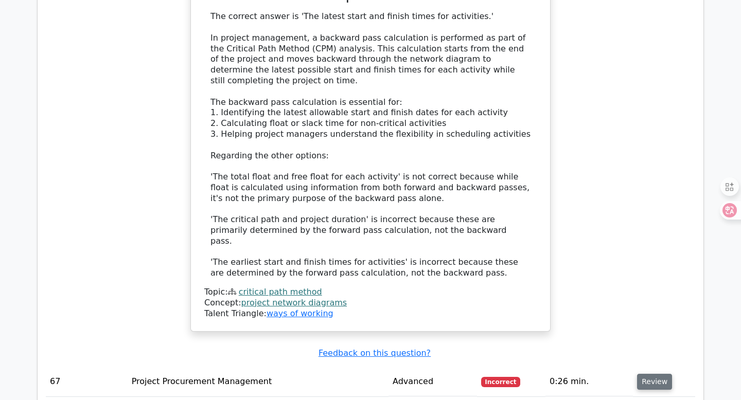
click at [645, 374] on button "Review" at bounding box center [654, 382] width 35 height 16
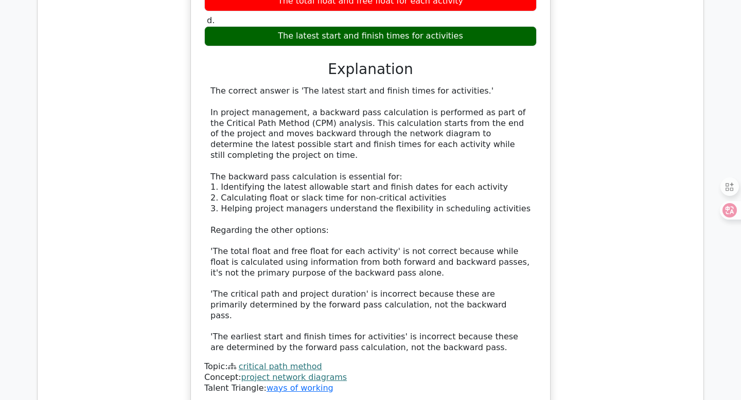
scroll to position [6376, 0]
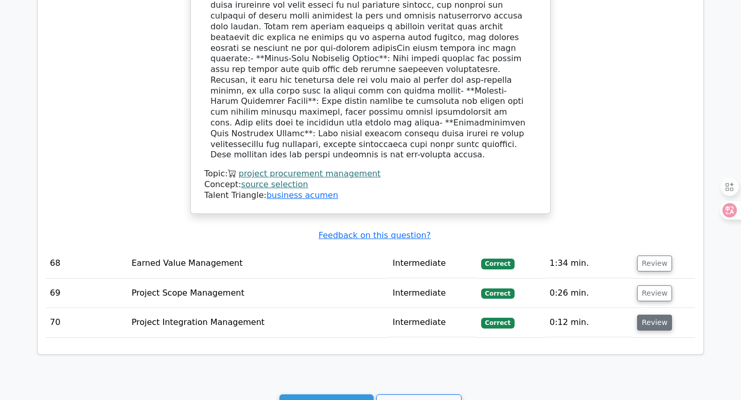
click at [650, 315] on button "Review" at bounding box center [654, 323] width 35 height 16
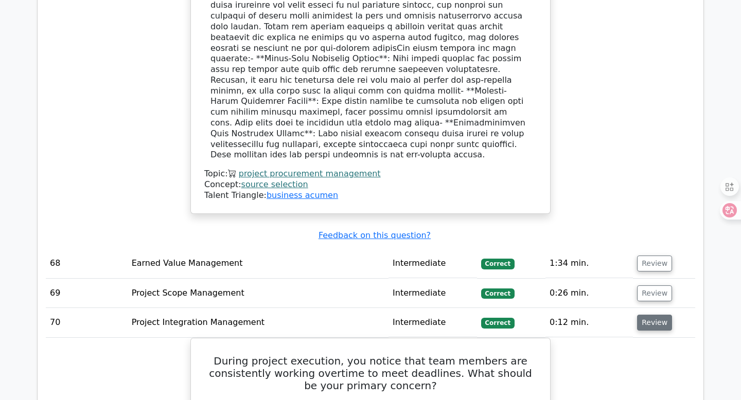
click at [640, 315] on button "Review" at bounding box center [654, 323] width 35 height 16
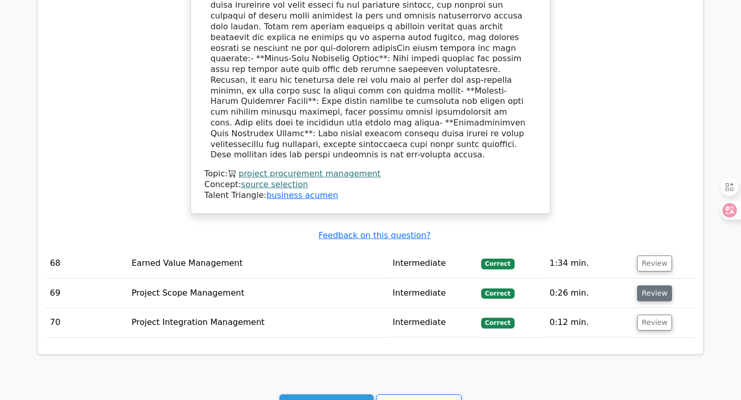
click at [641, 285] on button "Review" at bounding box center [654, 293] width 35 height 16
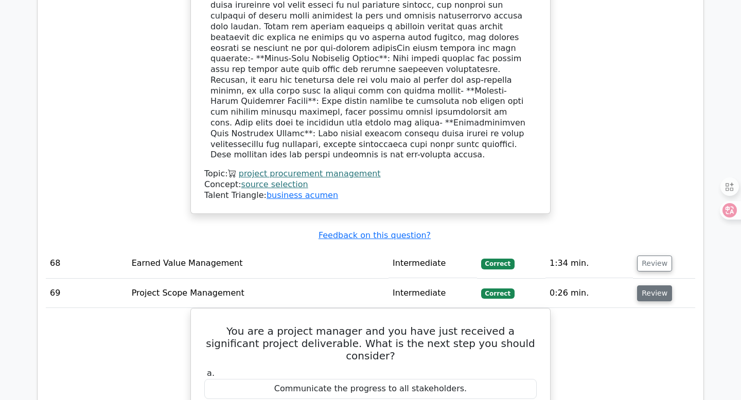
click at [641, 285] on button "Review" at bounding box center [654, 293] width 35 height 16
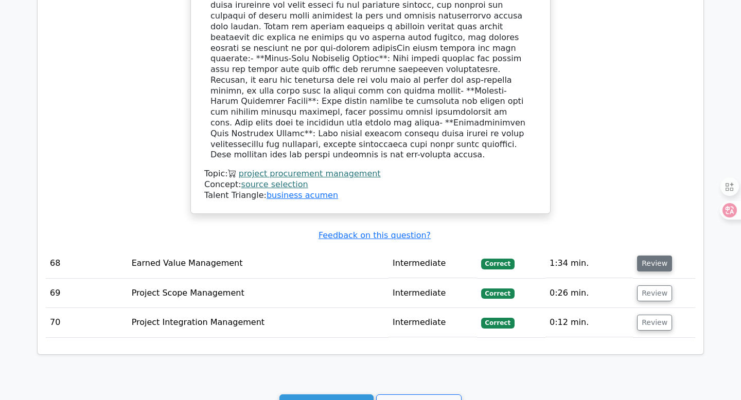
click at [639, 256] on button "Review" at bounding box center [654, 264] width 35 height 16
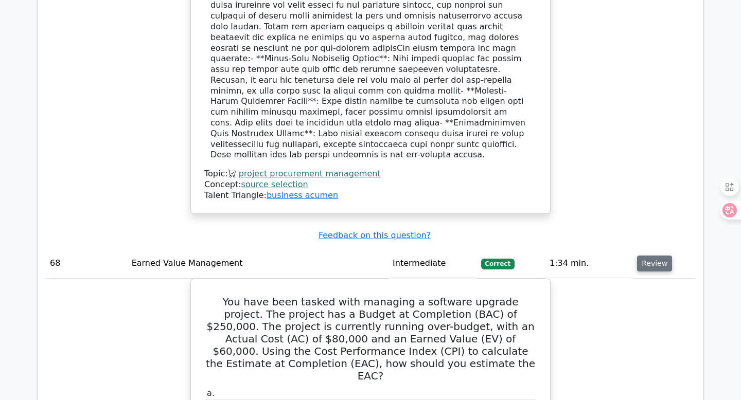
click at [639, 256] on button "Review" at bounding box center [654, 264] width 35 height 16
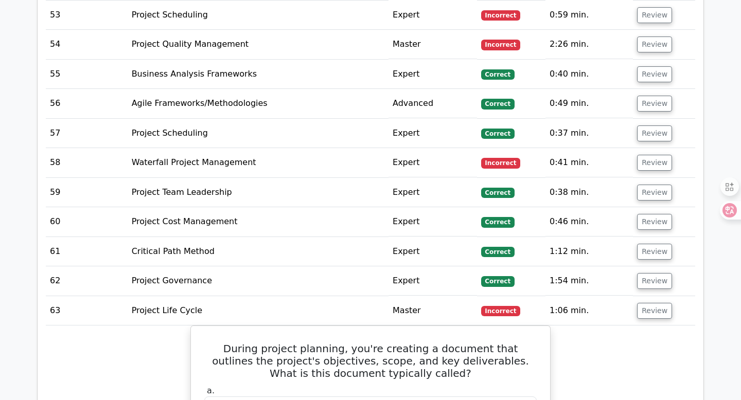
scroll to position [3387, 0]
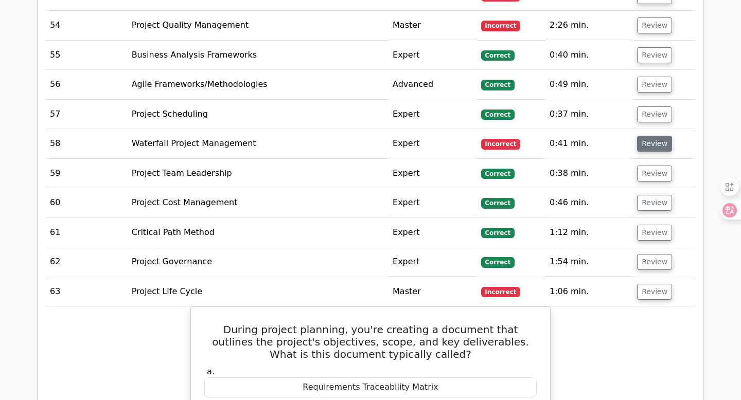
click at [657, 136] on button "Review" at bounding box center [654, 144] width 35 height 16
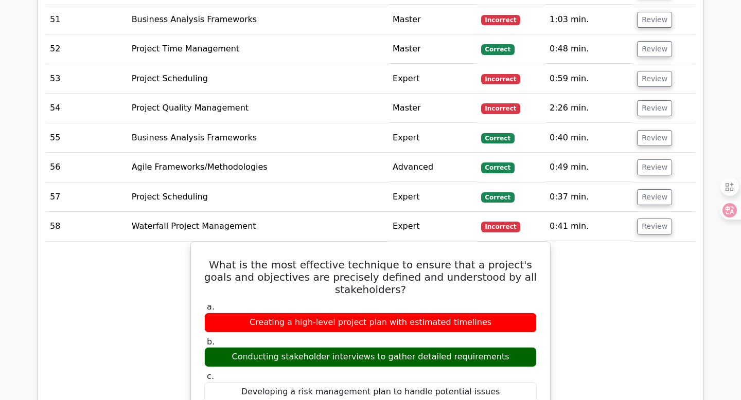
scroll to position [3296, 0]
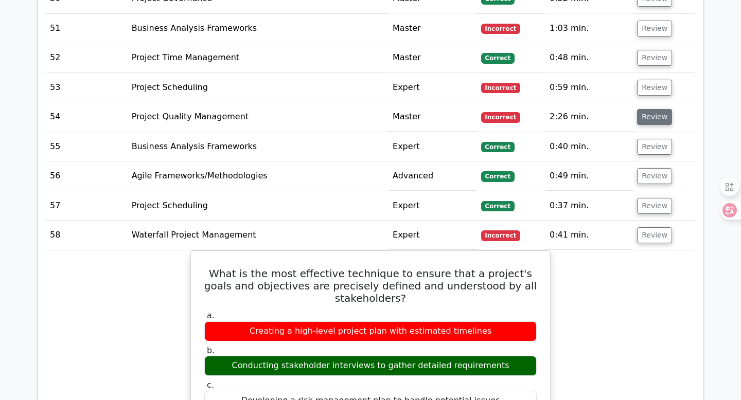
click at [644, 109] on button "Review" at bounding box center [654, 117] width 35 height 16
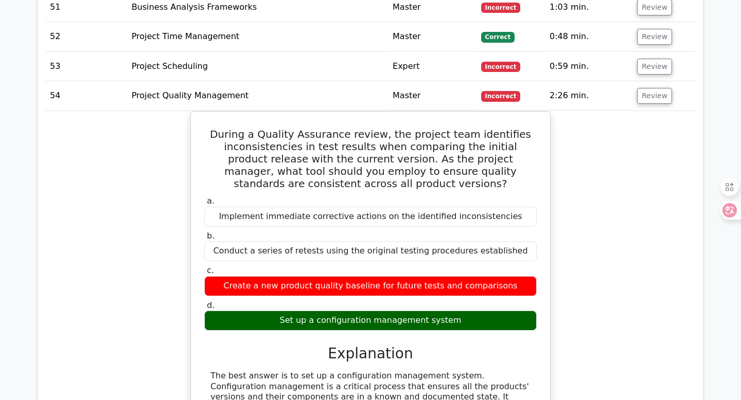
scroll to position [3316, 0]
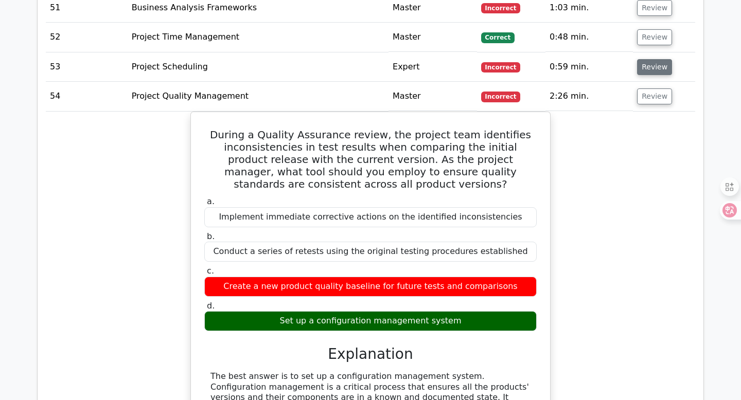
click at [658, 59] on button "Review" at bounding box center [654, 67] width 35 height 16
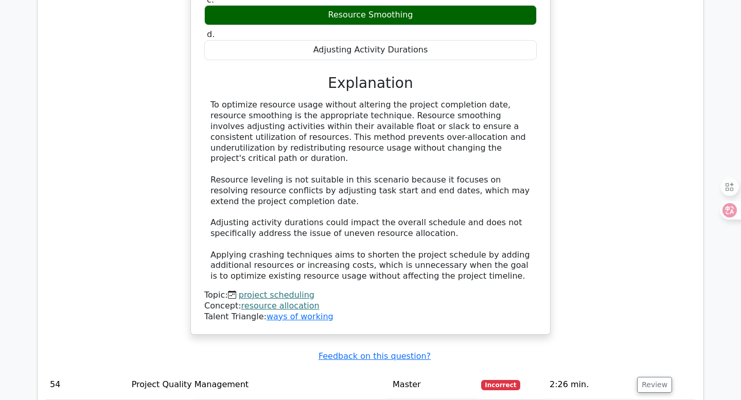
scroll to position [3178, 0]
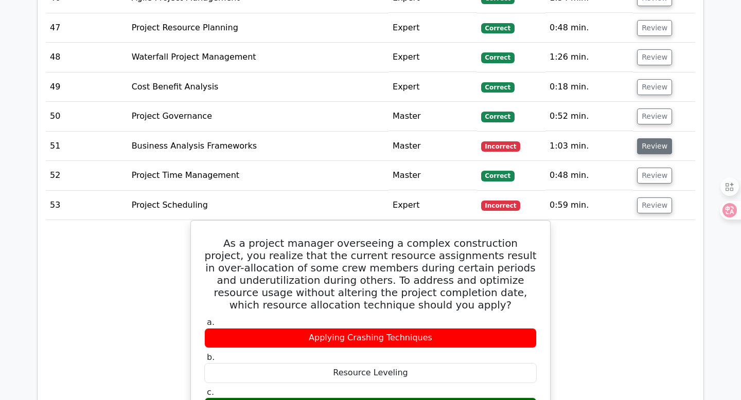
click at [662, 138] on button "Review" at bounding box center [654, 146] width 35 height 16
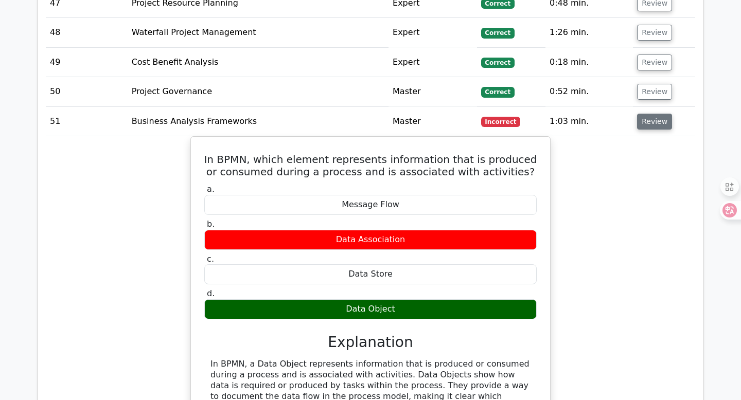
scroll to position [3059, 0]
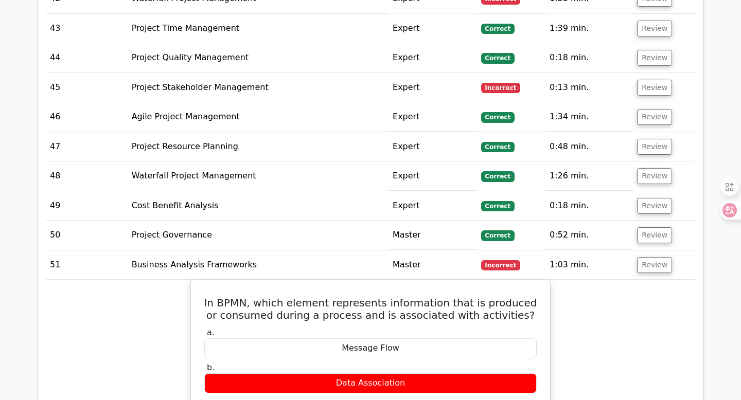
click at [645, 73] on td "Review" at bounding box center [664, 87] width 62 height 29
click at [644, 80] on button "Review" at bounding box center [654, 88] width 35 height 16
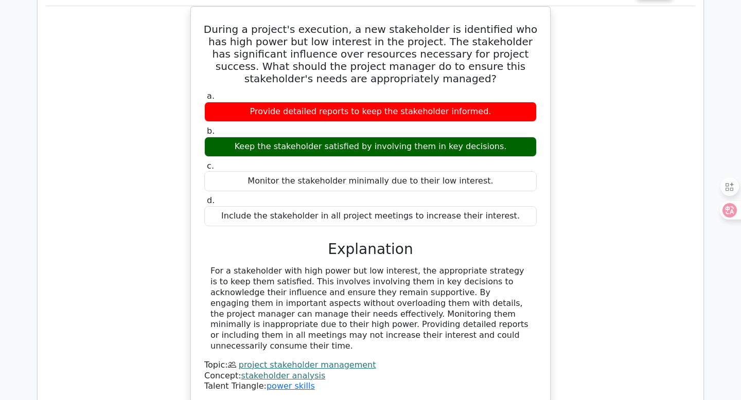
scroll to position [3048, 0]
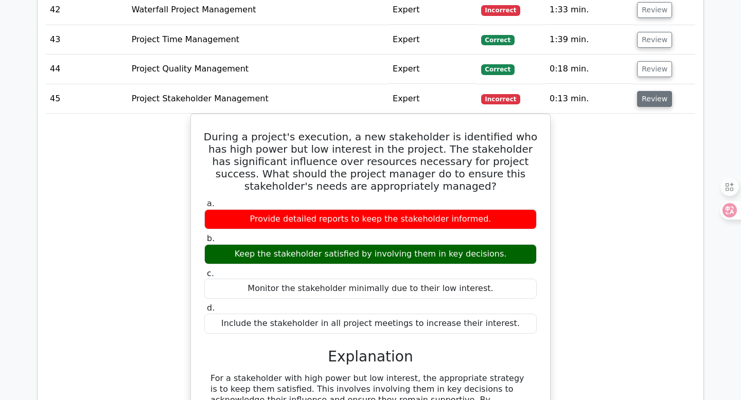
click at [641, 91] on button "Review" at bounding box center [654, 99] width 35 height 16
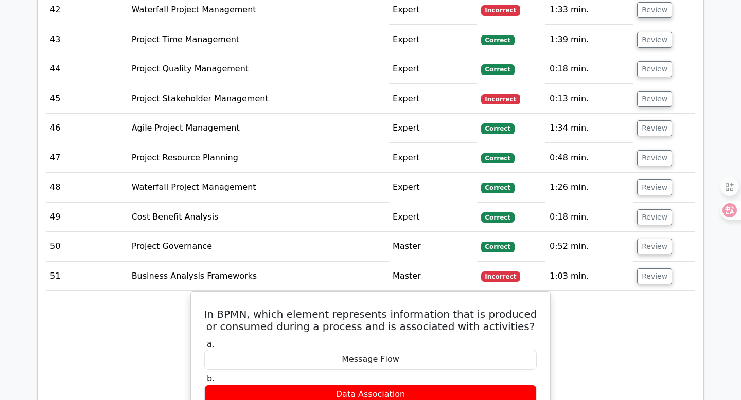
scroll to position [2937, 0]
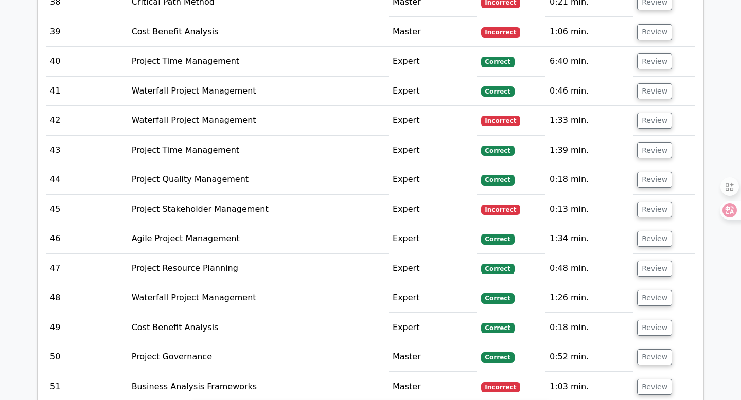
click at [663, 106] on td "Review" at bounding box center [664, 120] width 62 height 29
click at [656, 113] on button "Review" at bounding box center [654, 121] width 35 height 16
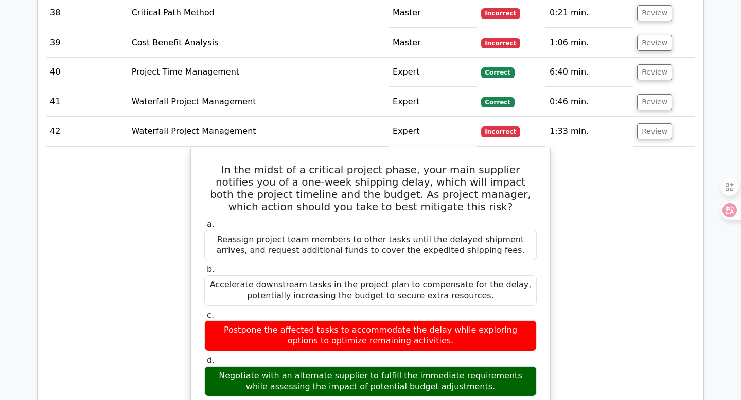
scroll to position [2887, 0]
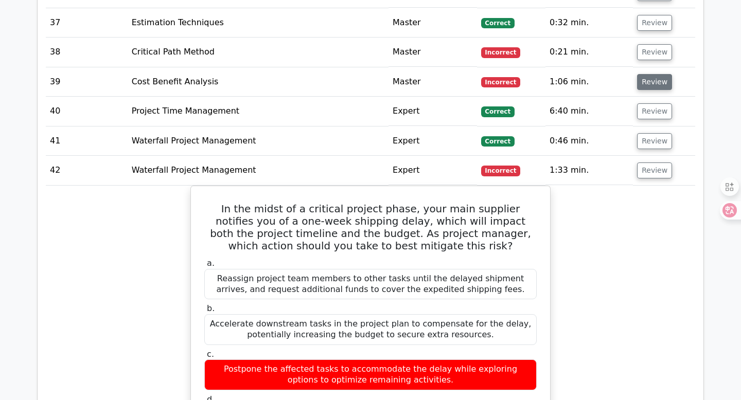
click at [652, 74] on button "Review" at bounding box center [654, 82] width 35 height 16
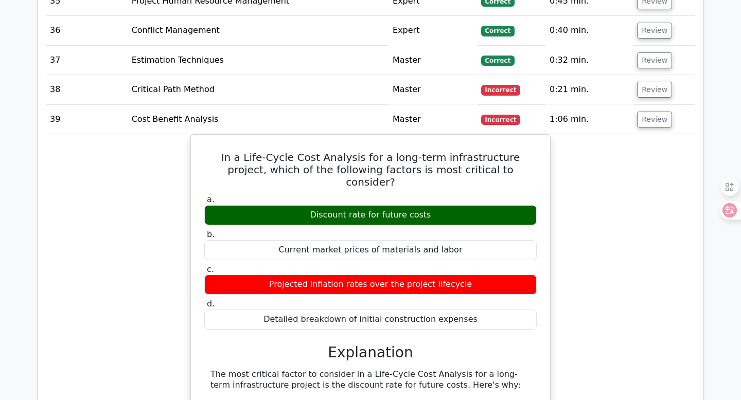
scroll to position [2813, 0]
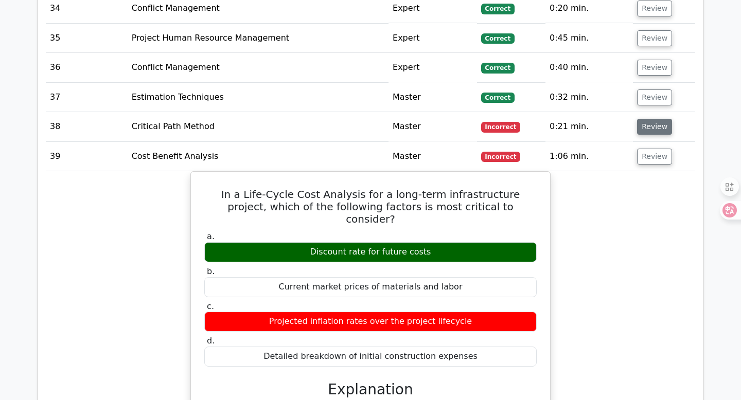
click at [653, 119] on button "Review" at bounding box center [654, 127] width 35 height 16
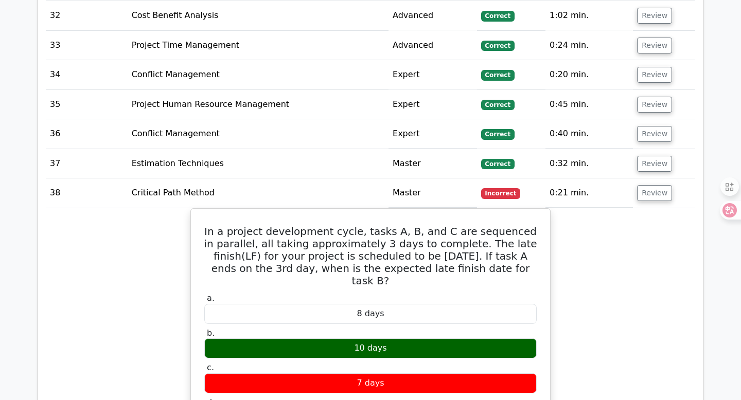
scroll to position [2546, 0]
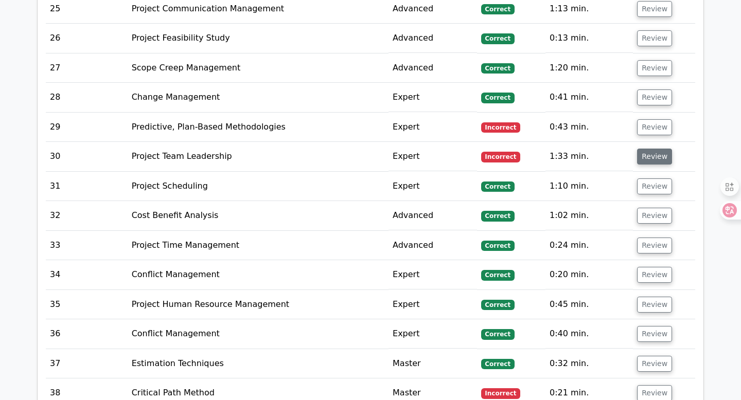
click at [647, 149] on button "Review" at bounding box center [654, 157] width 35 height 16
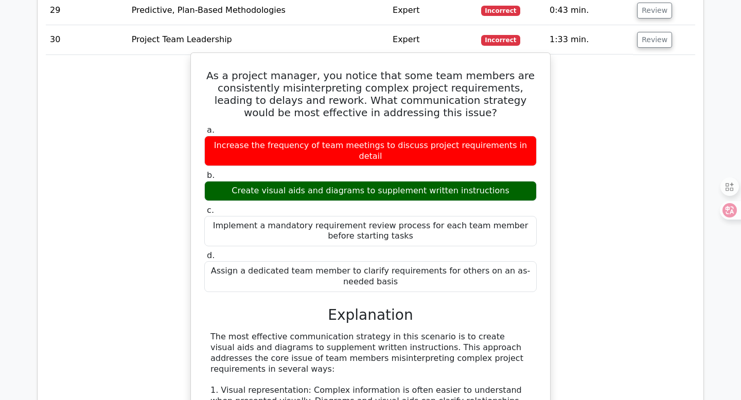
scroll to position [2561, 0]
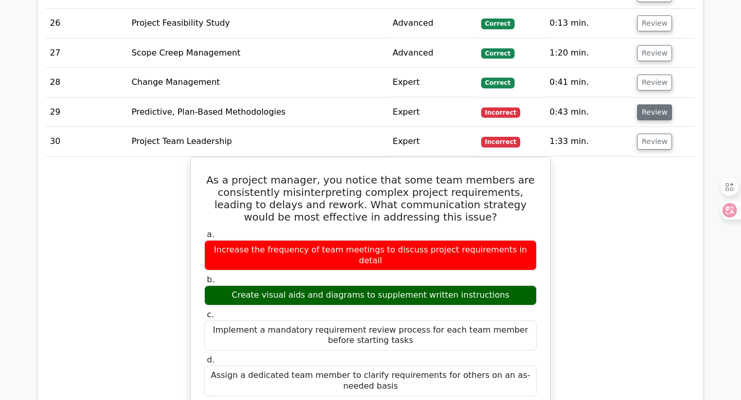
click at [641, 104] on button "Review" at bounding box center [654, 112] width 35 height 16
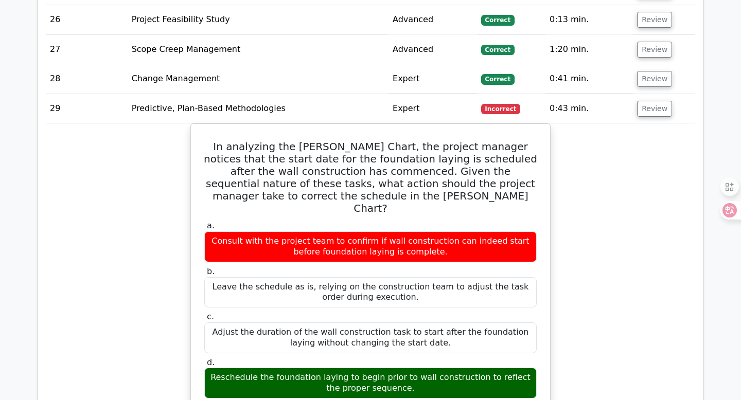
scroll to position [2533, 0]
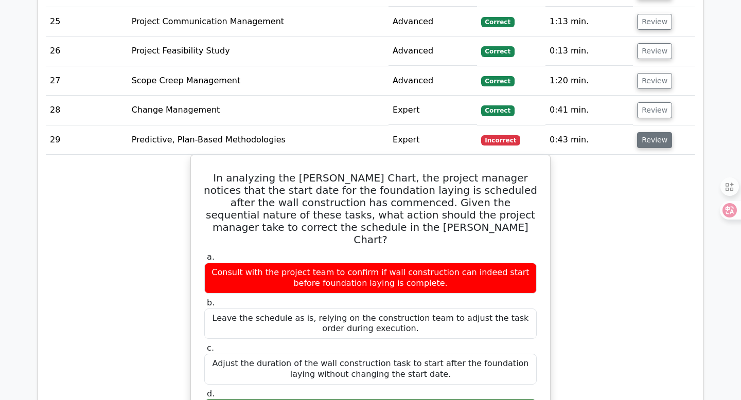
click at [656, 132] on button "Review" at bounding box center [654, 140] width 35 height 16
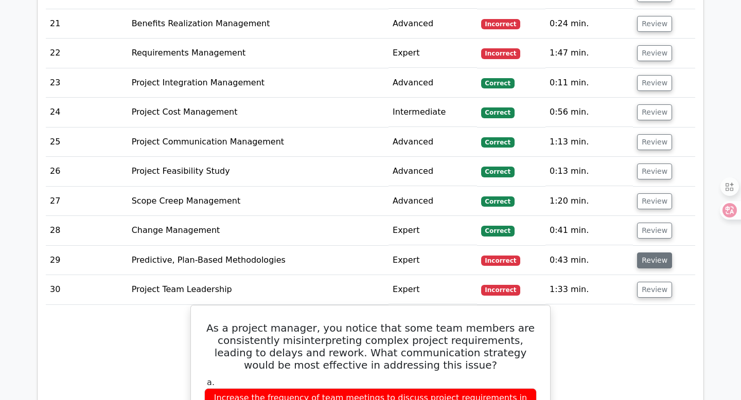
scroll to position [2403, 0]
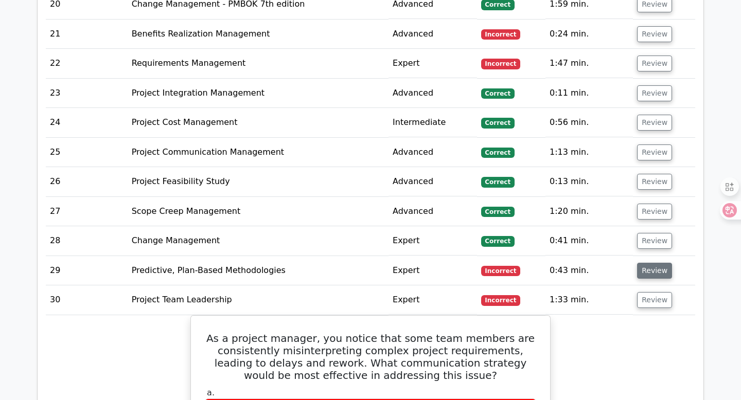
click at [641, 263] on button "Review" at bounding box center [654, 271] width 35 height 16
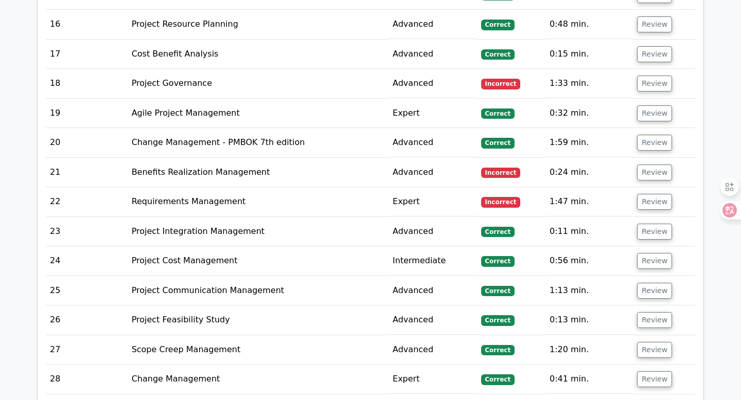
scroll to position [2255, 0]
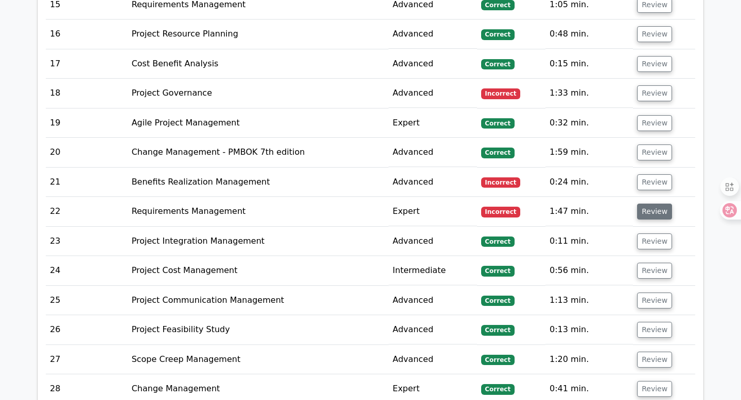
click at [644, 204] on button "Review" at bounding box center [654, 212] width 35 height 16
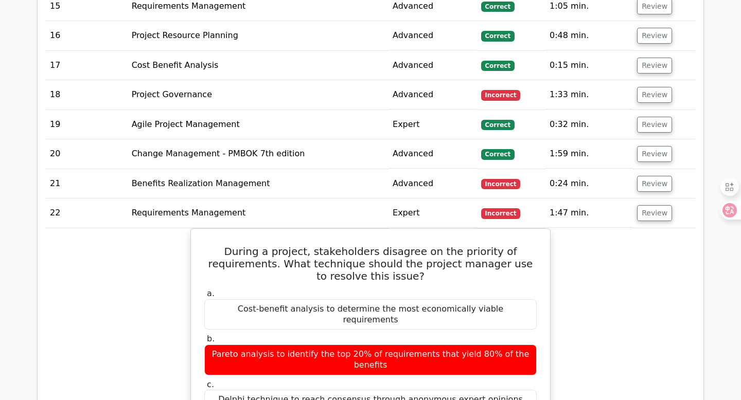
scroll to position [2257, 0]
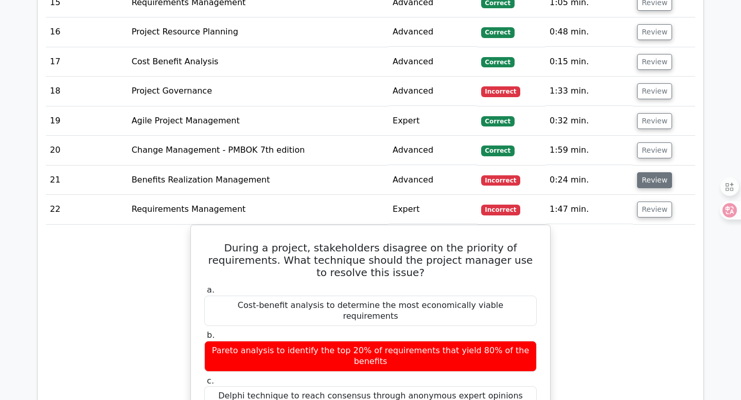
click at [647, 172] on button "Review" at bounding box center [654, 180] width 35 height 16
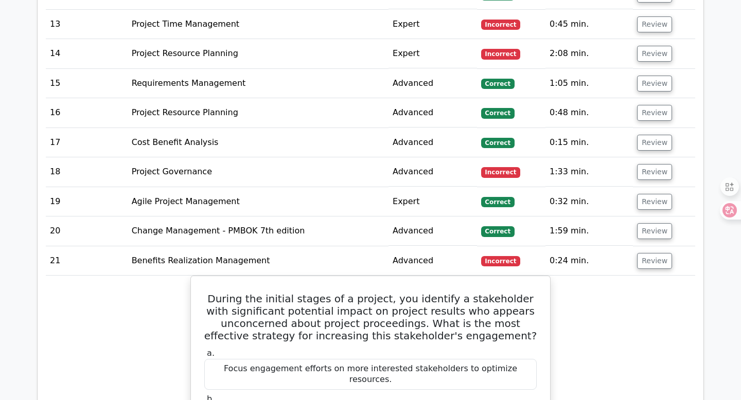
scroll to position [2107, 0]
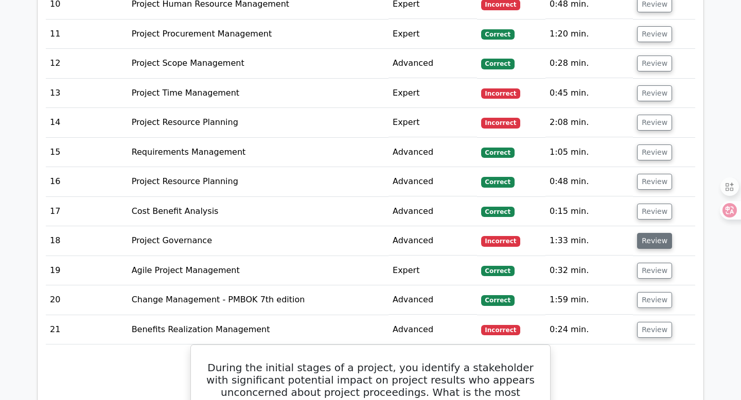
click at [640, 233] on button "Review" at bounding box center [654, 241] width 35 height 16
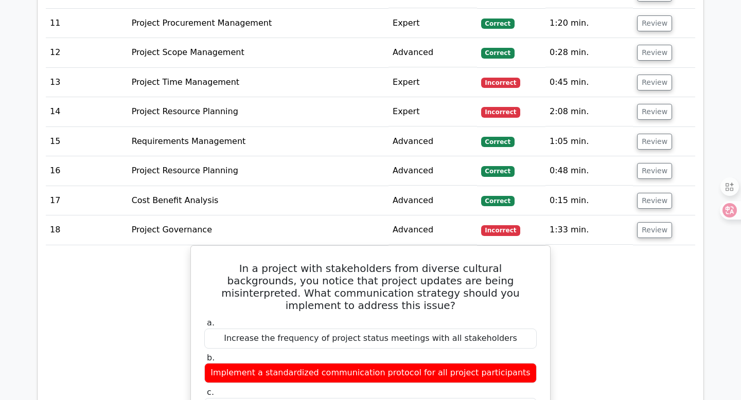
scroll to position [2117, 0]
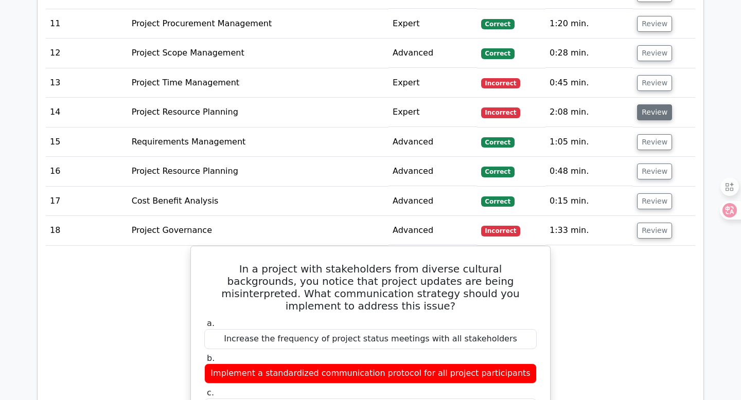
click at [652, 104] on button "Review" at bounding box center [654, 112] width 35 height 16
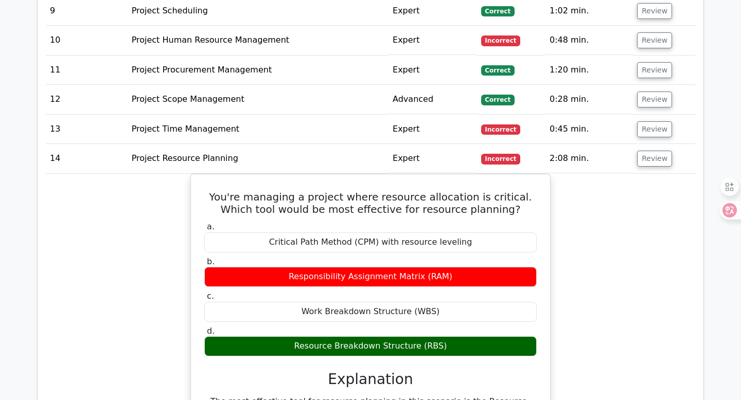
scroll to position [2026, 0]
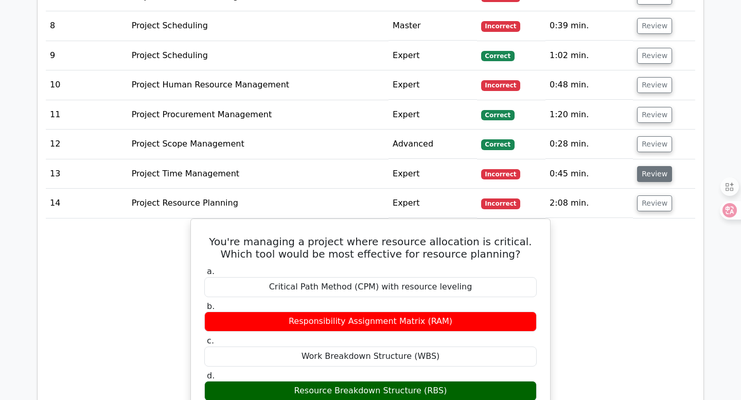
click at [647, 166] on button "Review" at bounding box center [654, 174] width 35 height 16
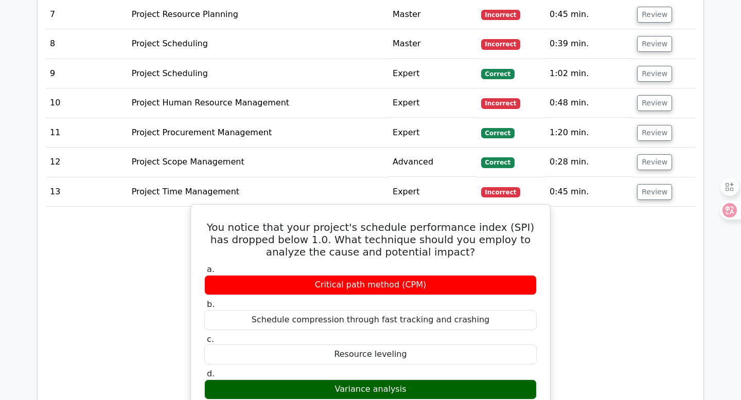
scroll to position [1978, 0]
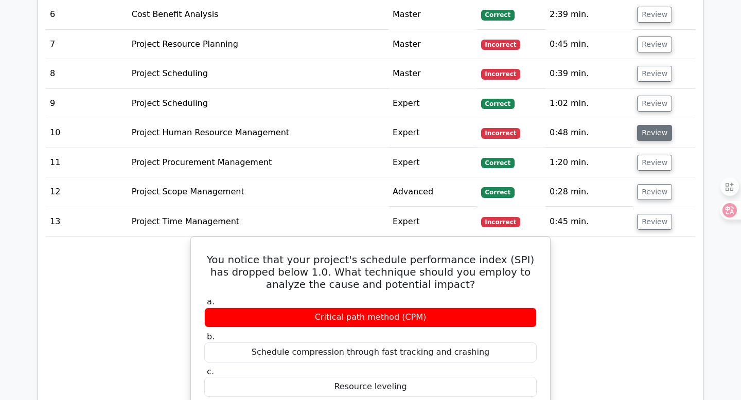
click at [643, 125] on button "Review" at bounding box center [654, 133] width 35 height 16
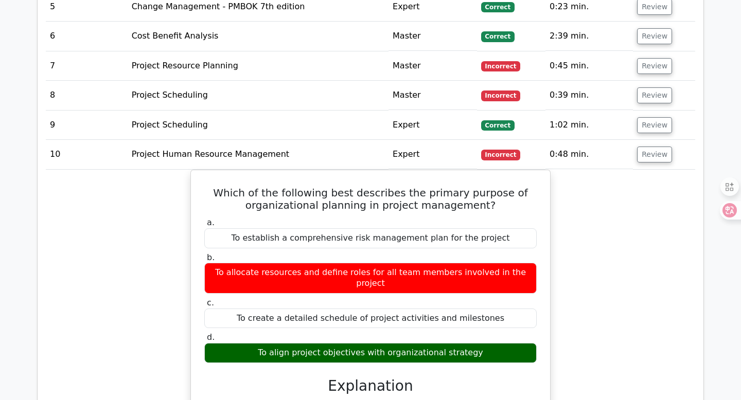
scroll to position [1947, 0]
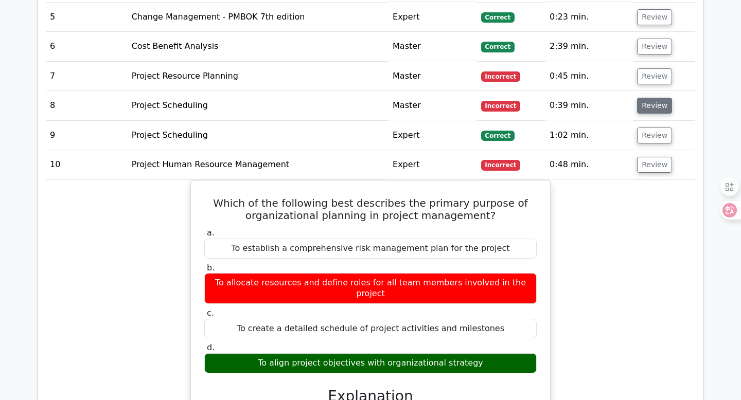
click at [647, 98] on button "Review" at bounding box center [654, 106] width 35 height 16
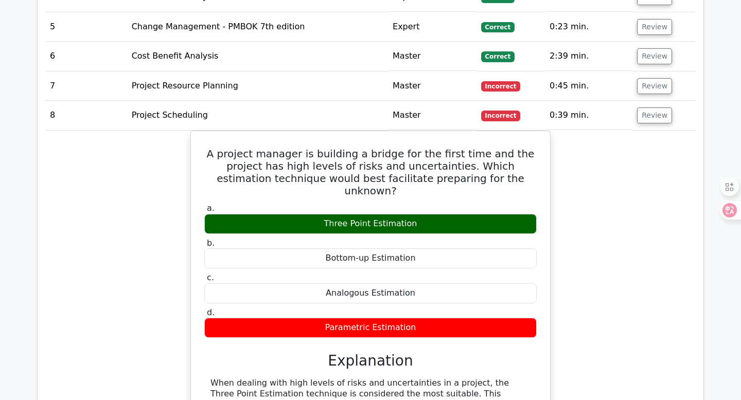
scroll to position [1934, 0]
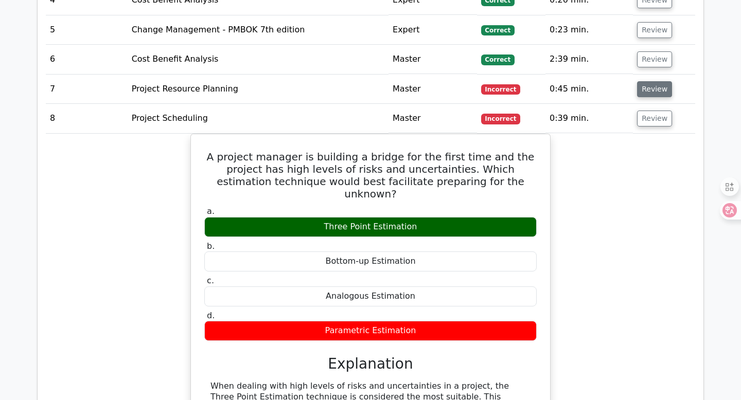
click at [655, 81] on button "Review" at bounding box center [654, 89] width 35 height 16
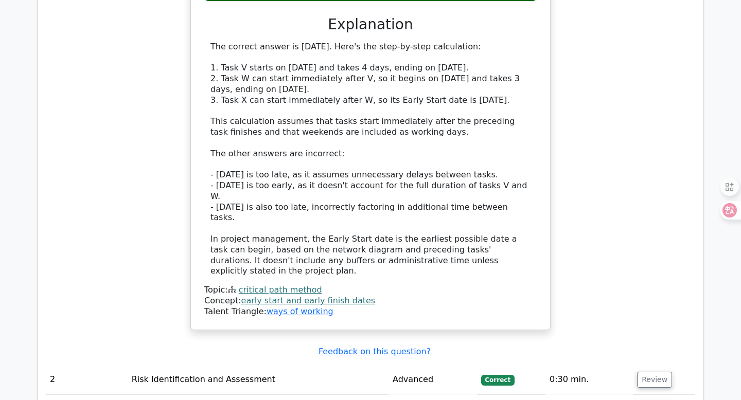
scroll to position [1591, 0]
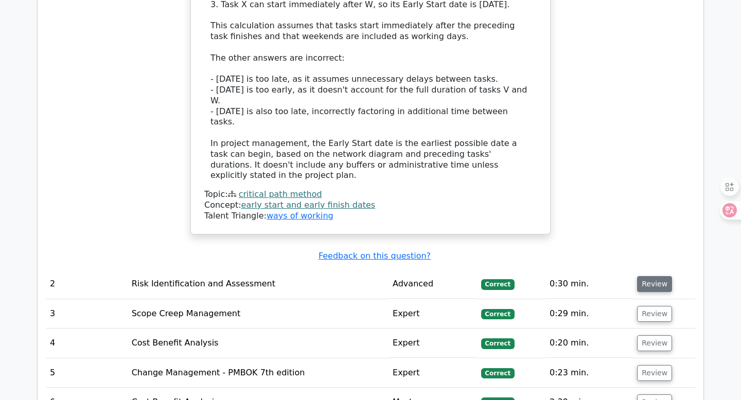
click at [638, 276] on button "Review" at bounding box center [654, 284] width 35 height 16
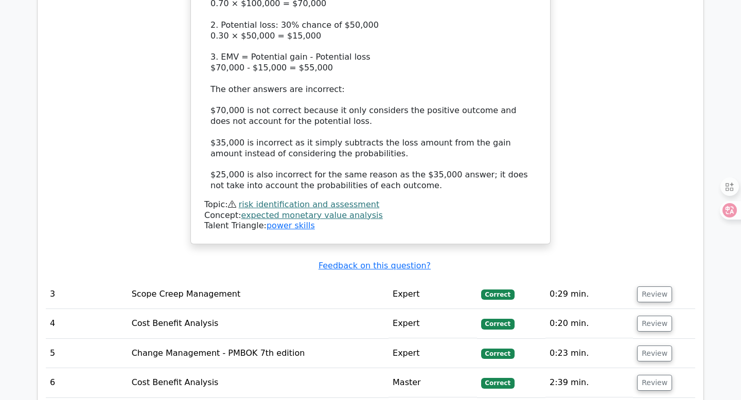
scroll to position [2362, 0]
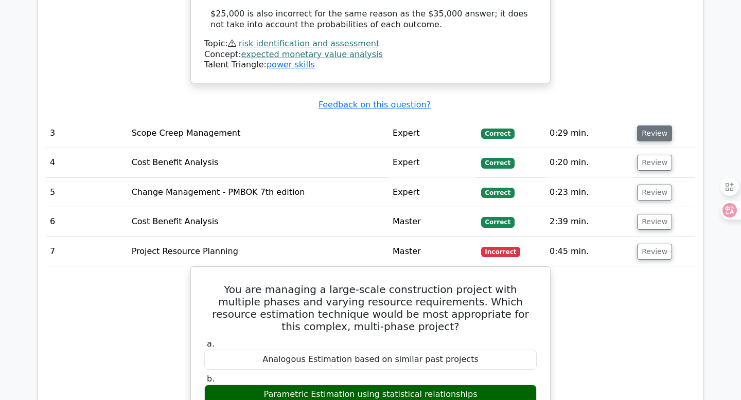
click at [650, 126] on button "Review" at bounding box center [654, 134] width 35 height 16
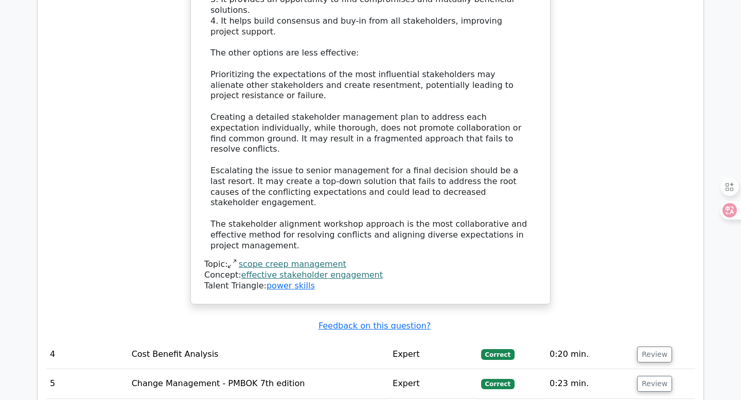
scroll to position [3025, 0]
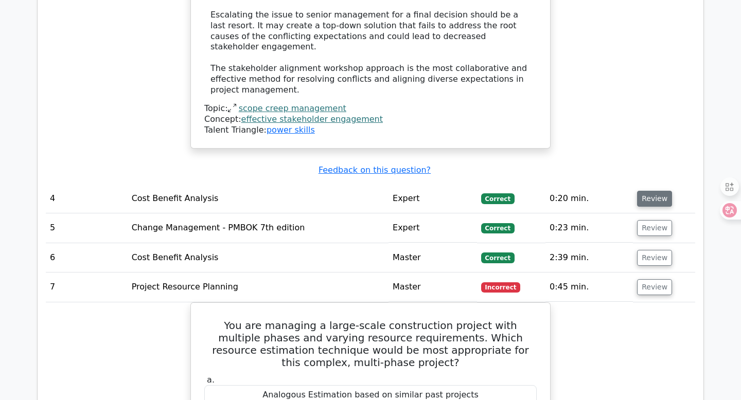
click at [661, 191] on button "Review" at bounding box center [654, 199] width 35 height 16
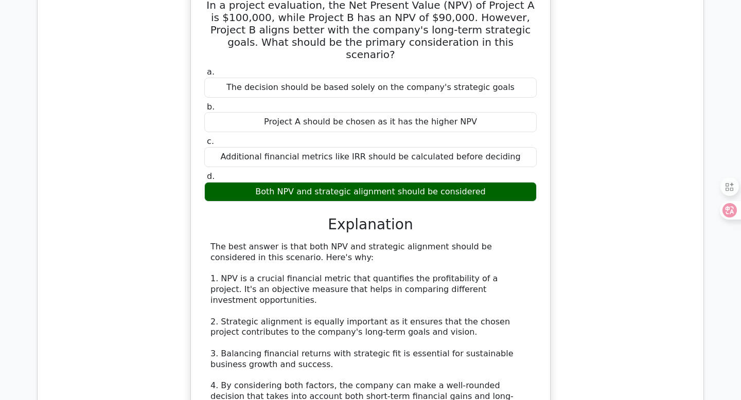
scroll to position [3508, 0]
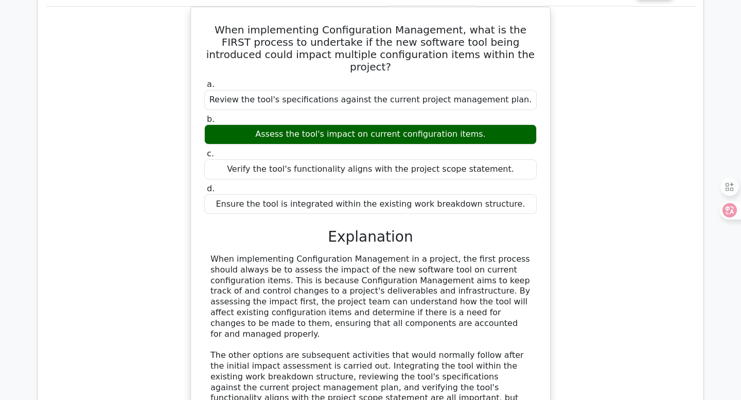
scroll to position [4255, 0]
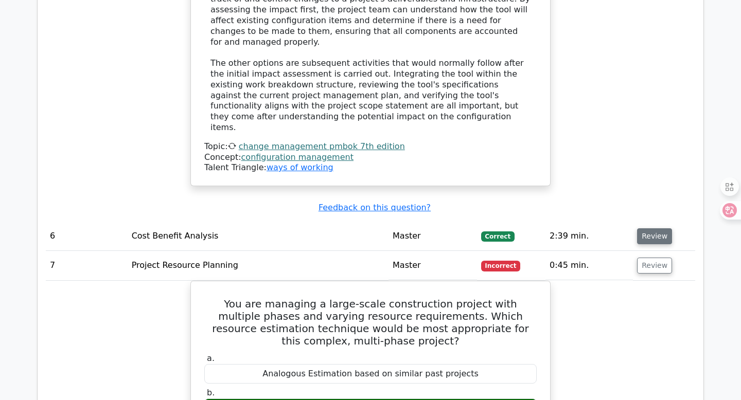
click at [648, 228] on button "Review" at bounding box center [654, 236] width 35 height 16
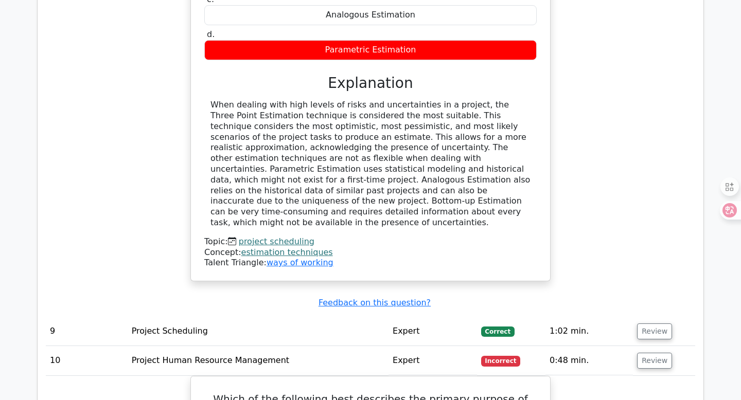
scroll to position [5638, 0]
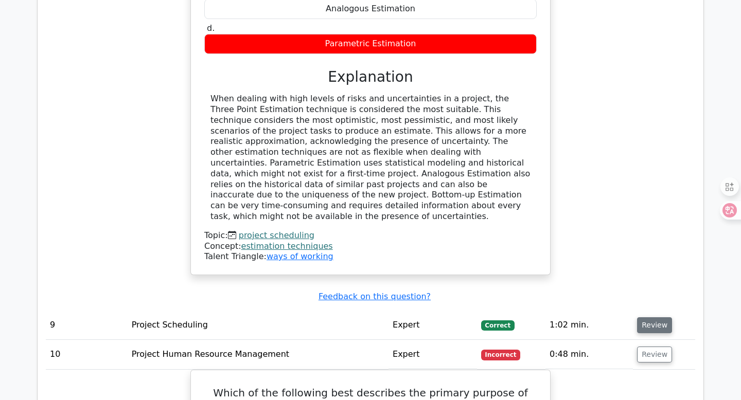
click at [641, 317] on button "Review" at bounding box center [654, 325] width 35 height 16
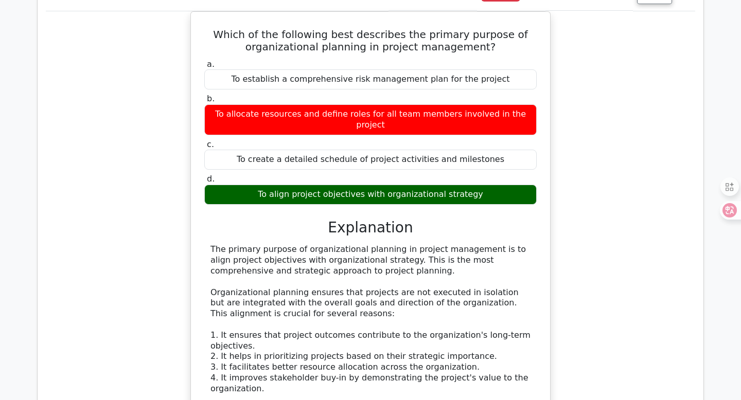
scroll to position [6980, 0]
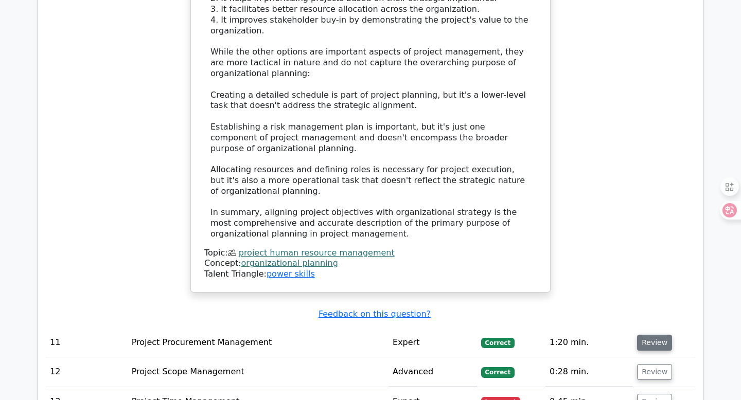
click at [656, 335] on button "Review" at bounding box center [654, 343] width 35 height 16
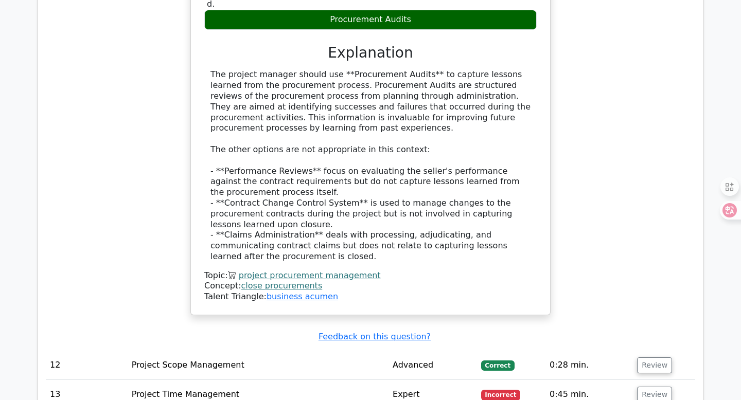
scroll to position [7520, 0]
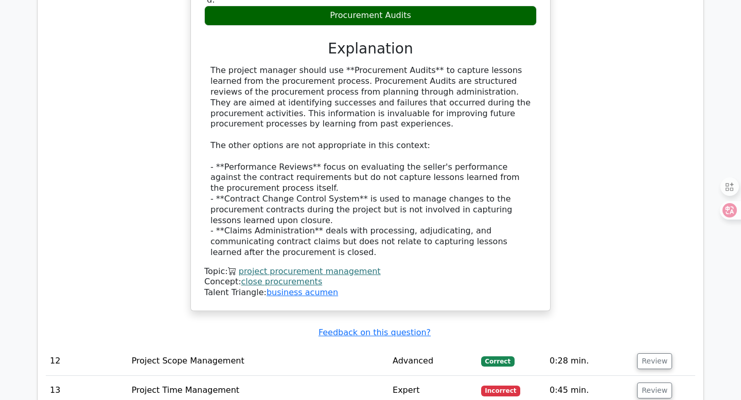
click at [650, 347] on td "Review" at bounding box center [664, 361] width 62 height 29
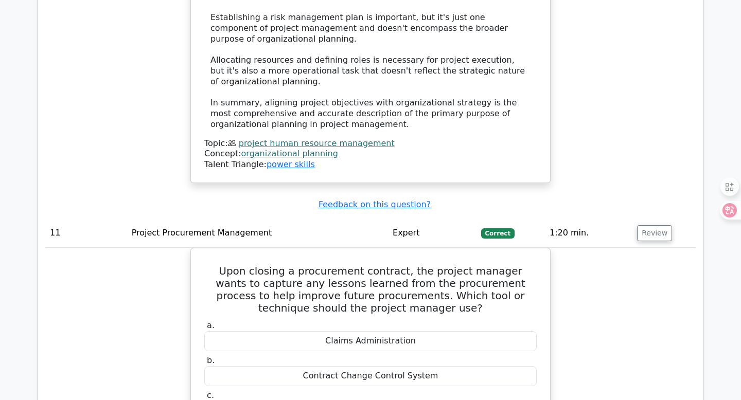
scroll to position [7015, 0]
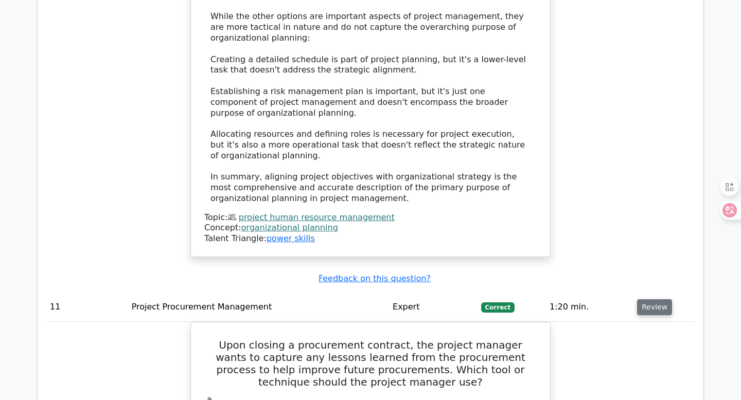
click at [654, 299] on button "Review" at bounding box center [654, 307] width 35 height 16
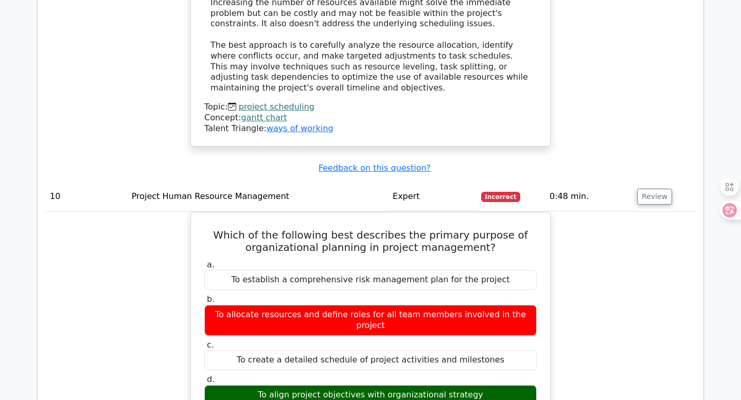
scroll to position [6070, 0]
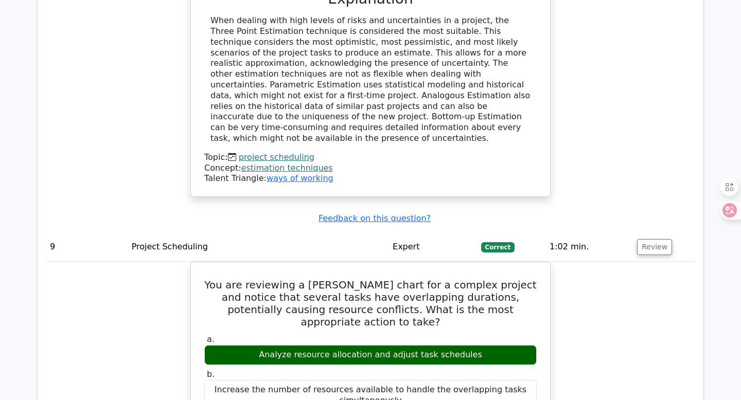
scroll to position [5527, 0]
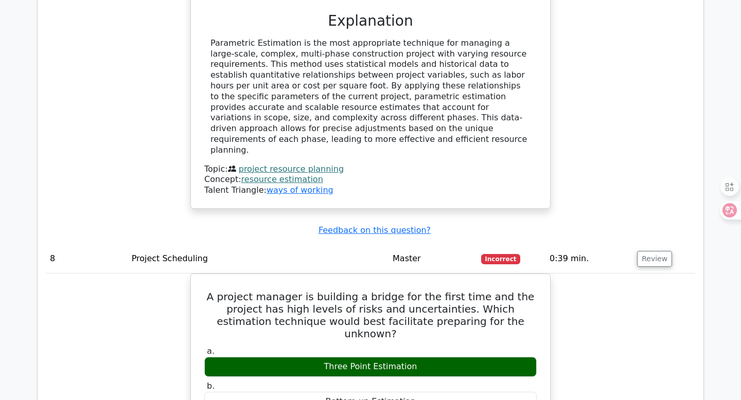
scroll to position [5200, 0]
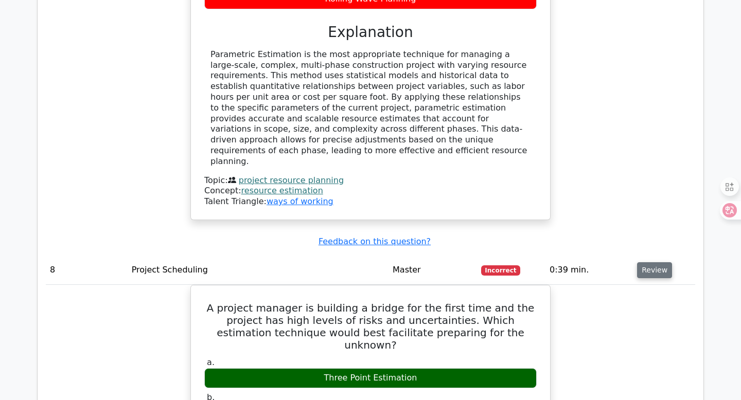
click at [641, 262] on button "Review" at bounding box center [654, 270] width 35 height 16
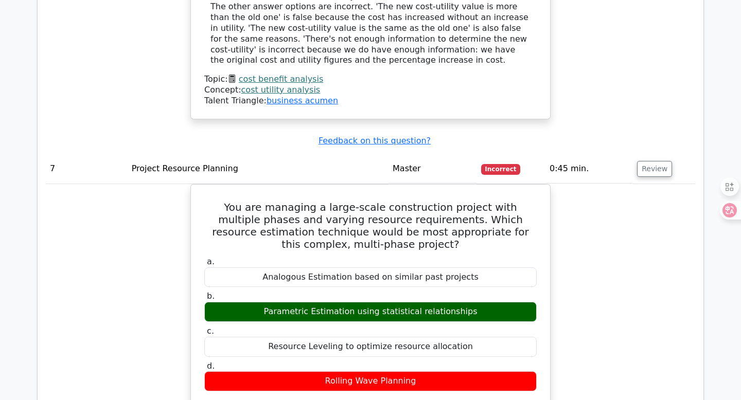
scroll to position [4617, 0]
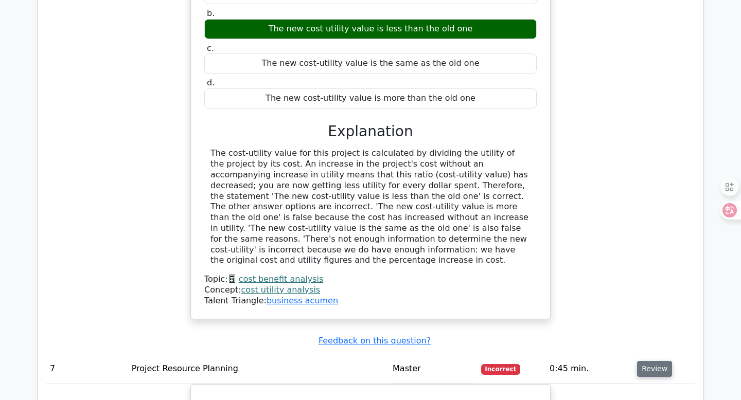
click at [654, 361] on button "Review" at bounding box center [654, 369] width 35 height 16
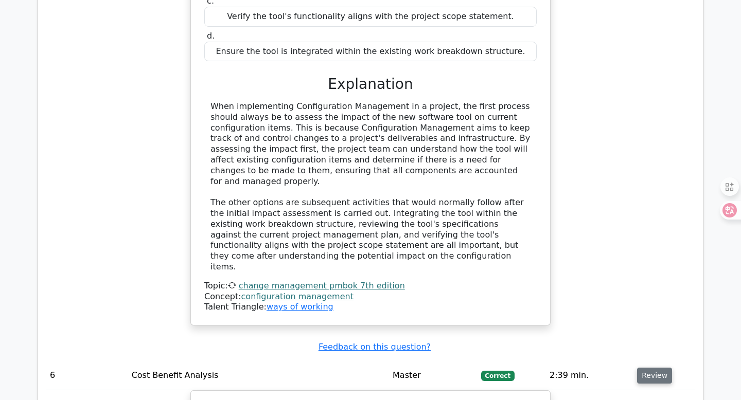
click at [657, 368] on button "Review" at bounding box center [654, 376] width 35 height 16
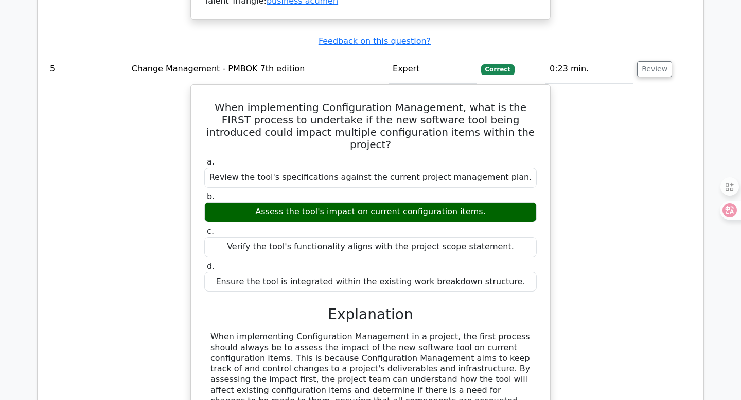
scroll to position [3506, 0]
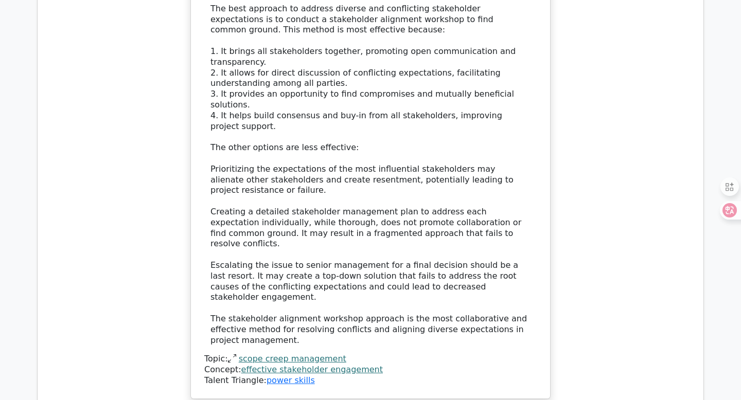
scroll to position [2898, 0]
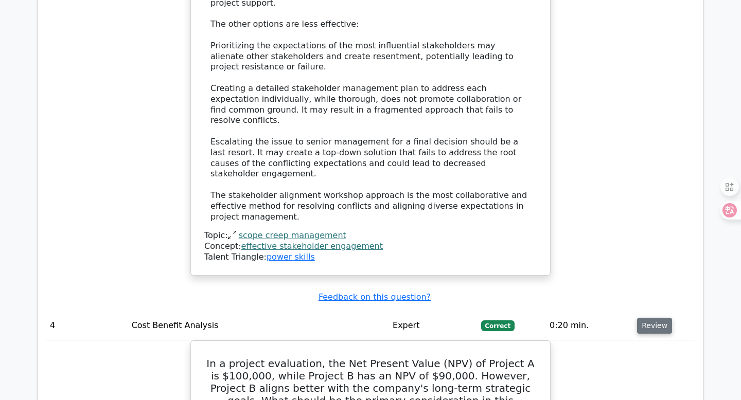
click at [642, 318] on button "Review" at bounding box center [654, 326] width 35 height 16
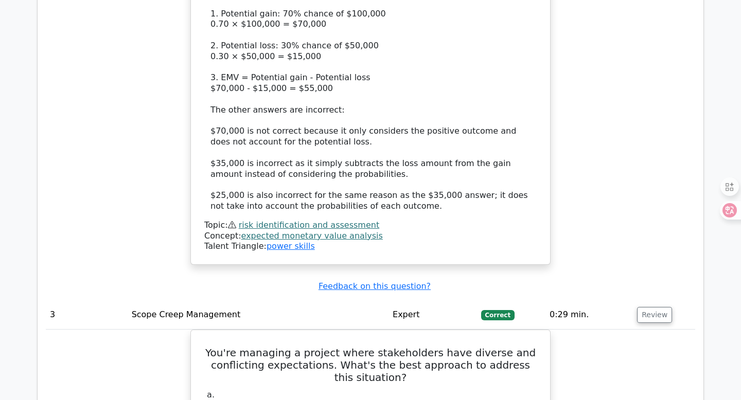
scroll to position [2330, 0]
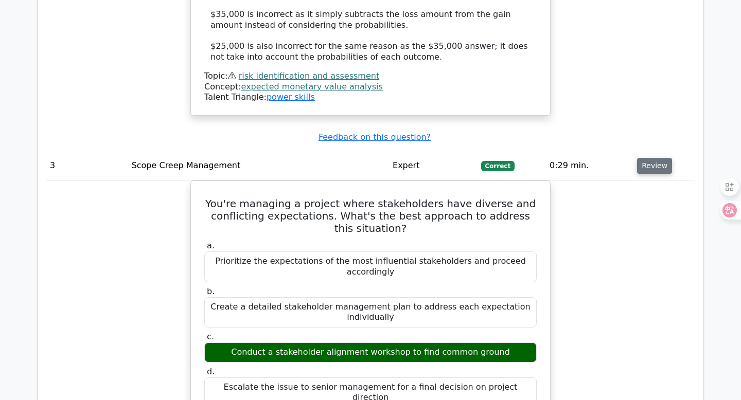
click at [644, 158] on button "Review" at bounding box center [654, 166] width 35 height 16
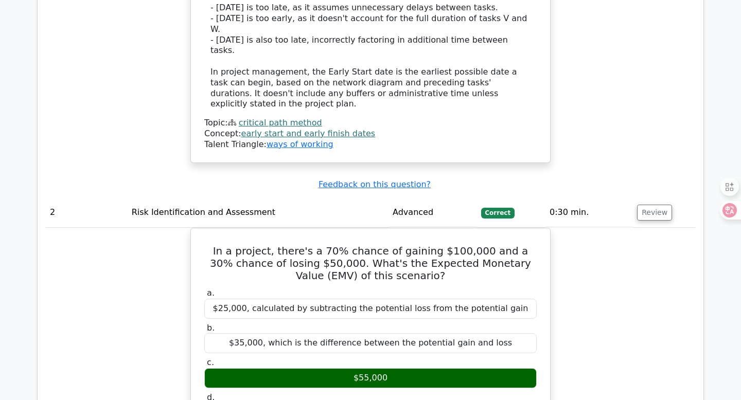
scroll to position [1585, 0]
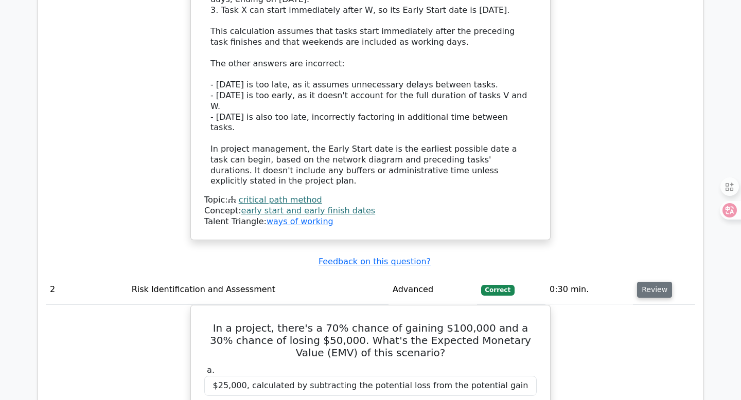
click at [657, 282] on button "Review" at bounding box center [654, 290] width 35 height 16
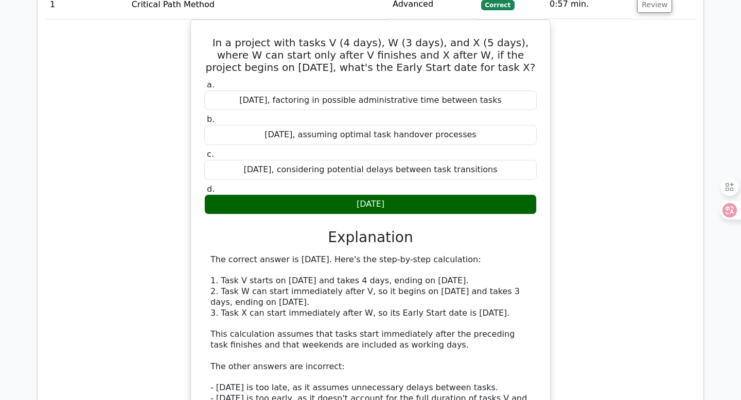
scroll to position [1227, 0]
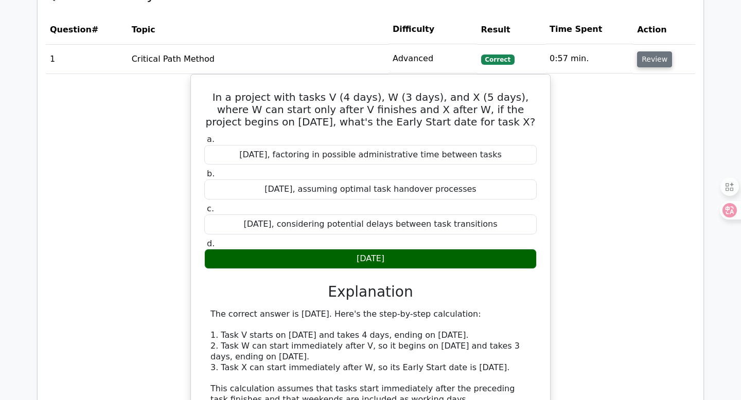
click at [649, 60] on button "Review" at bounding box center [654, 59] width 35 height 16
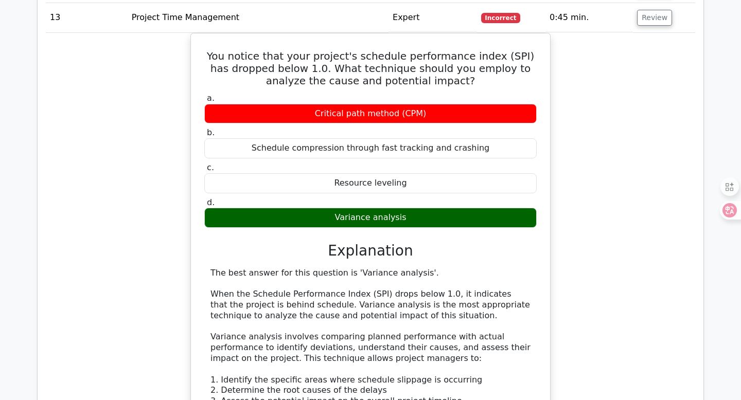
scroll to position [1416, 0]
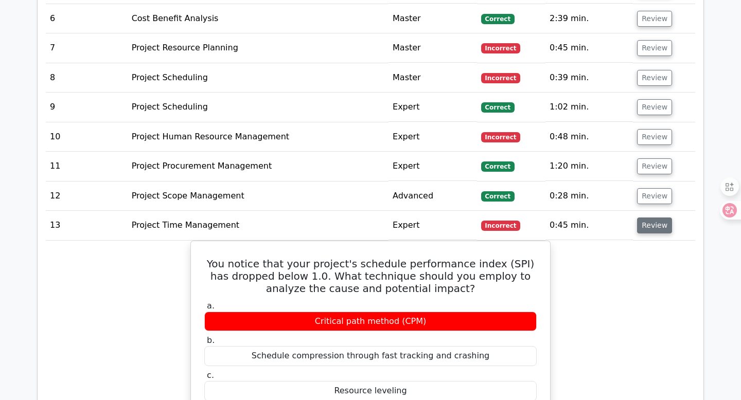
click at [649, 224] on button "Review" at bounding box center [654, 226] width 35 height 16
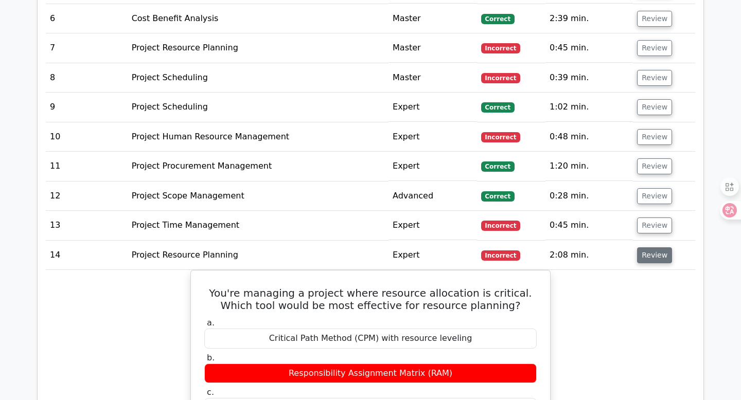
click at [647, 254] on button "Review" at bounding box center [654, 255] width 35 height 16
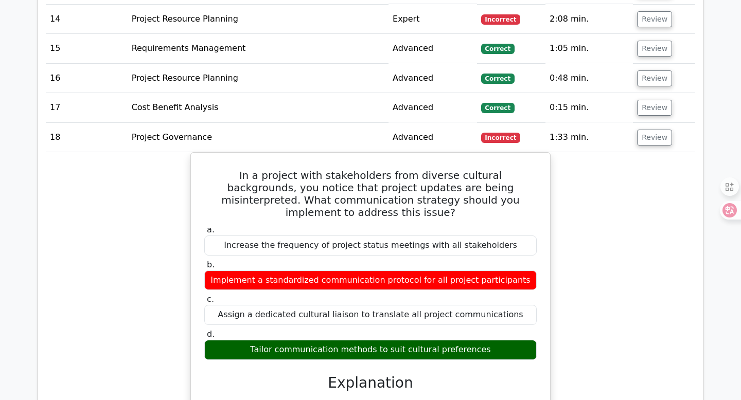
scroll to position [1669, 0]
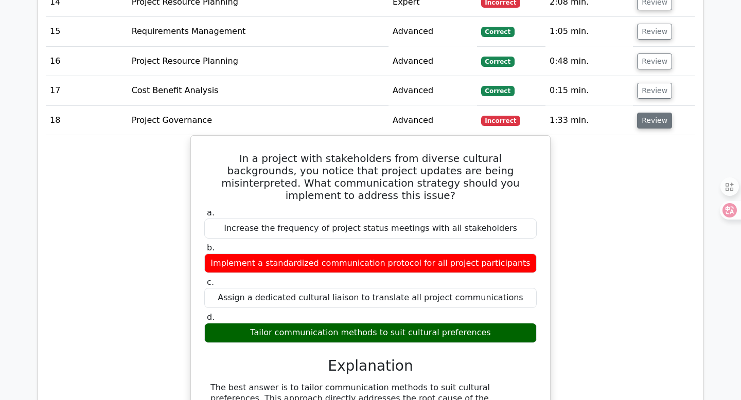
click at [659, 123] on button "Review" at bounding box center [654, 121] width 35 height 16
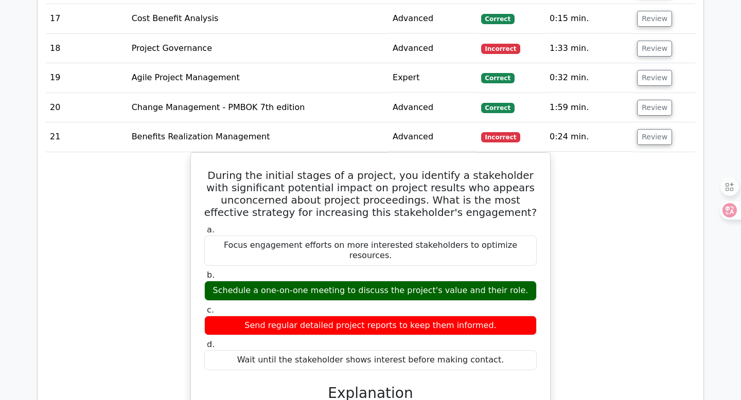
scroll to position [1835, 0]
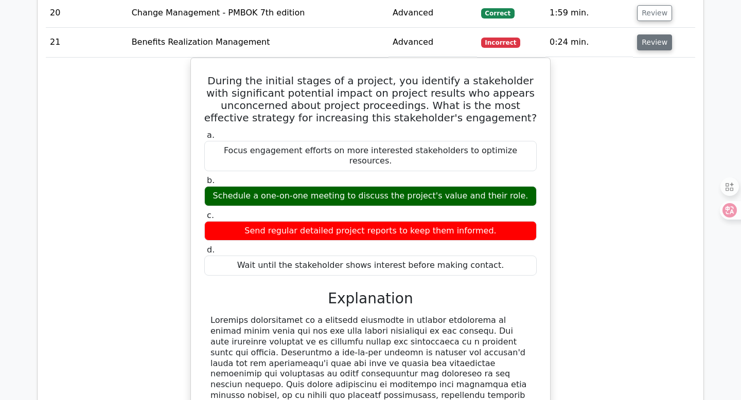
click at [646, 50] on button "Review" at bounding box center [654, 42] width 35 height 16
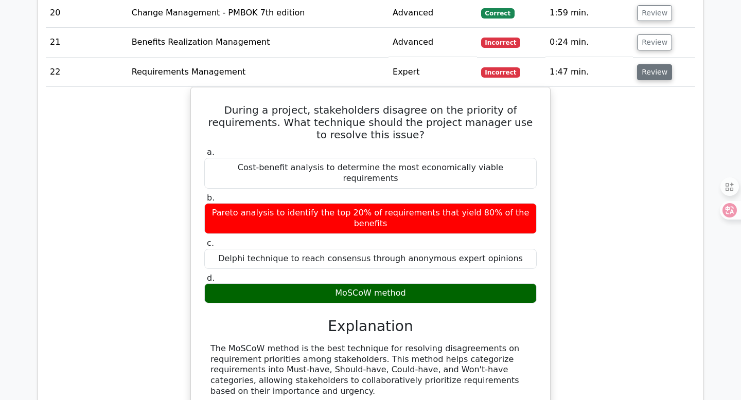
click at [643, 75] on button "Review" at bounding box center [654, 72] width 35 height 16
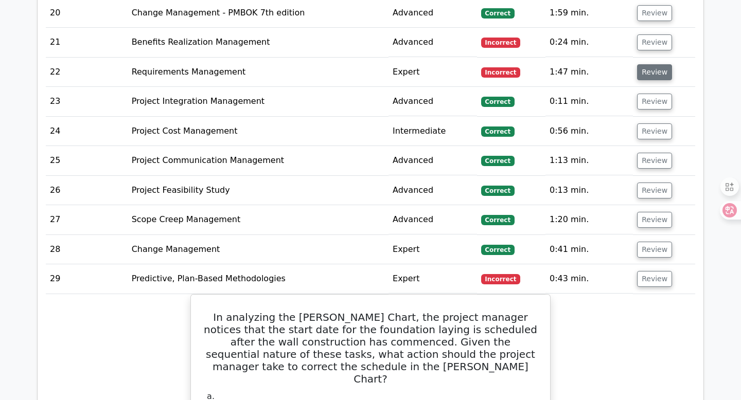
scroll to position [2011, 0]
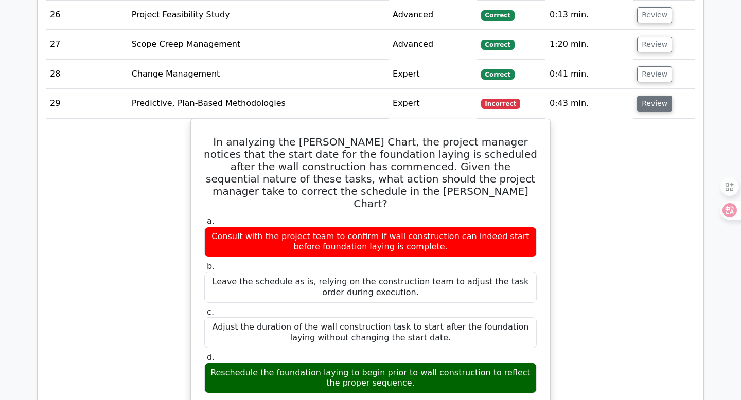
click at [645, 103] on button "Review" at bounding box center [654, 104] width 35 height 16
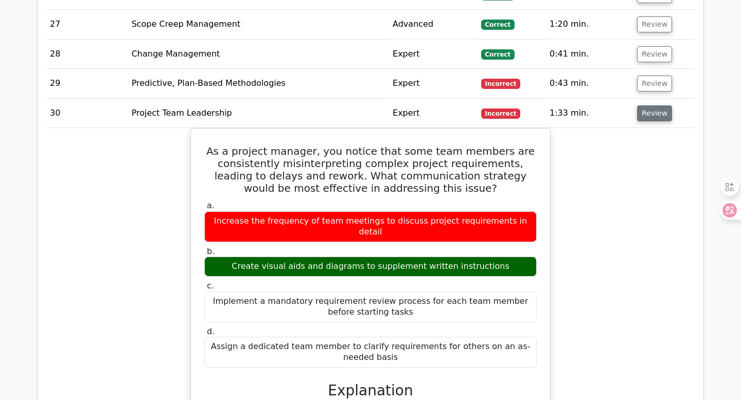
click at [649, 113] on button "Review" at bounding box center [654, 113] width 35 height 16
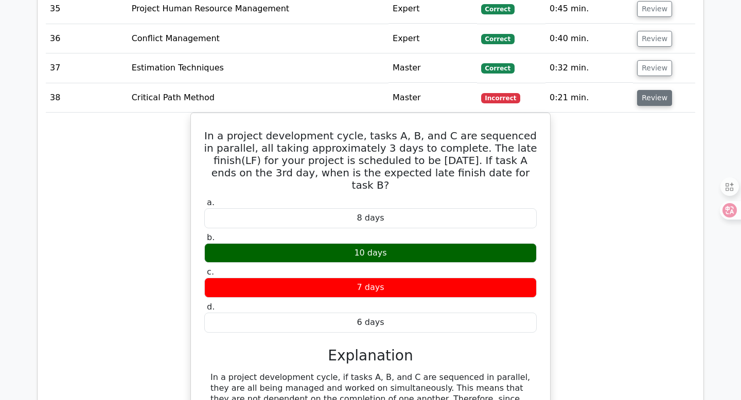
click at [656, 101] on button "Review" at bounding box center [654, 98] width 35 height 16
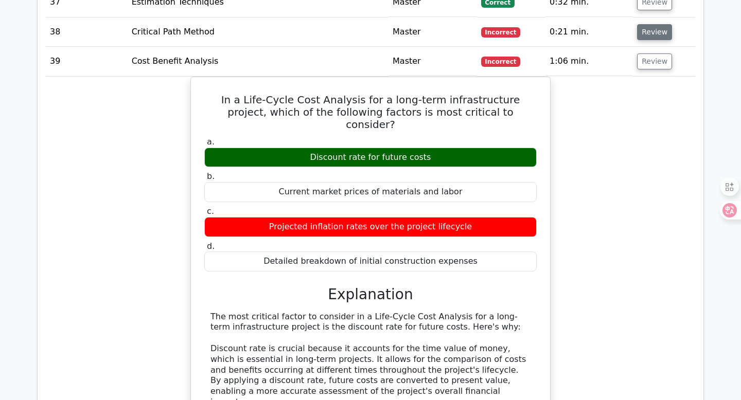
scroll to position [2341, 0]
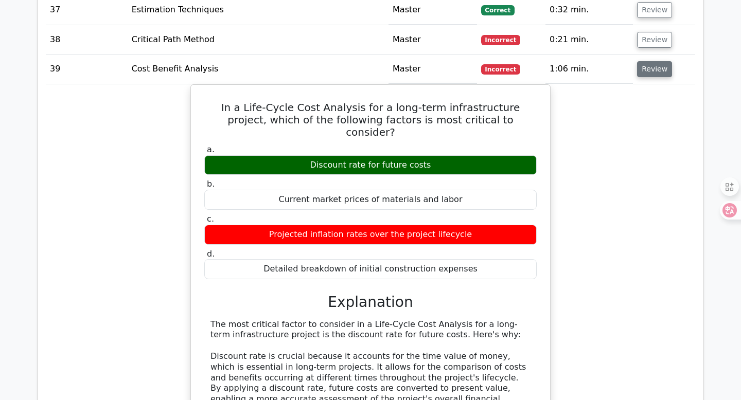
click at [646, 68] on button "Review" at bounding box center [654, 69] width 35 height 16
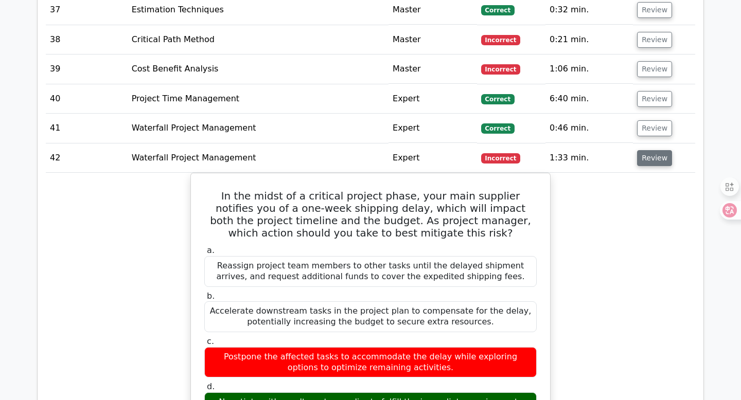
click at [642, 165] on button "Review" at bounding box center [654, 158] width 35 height 16
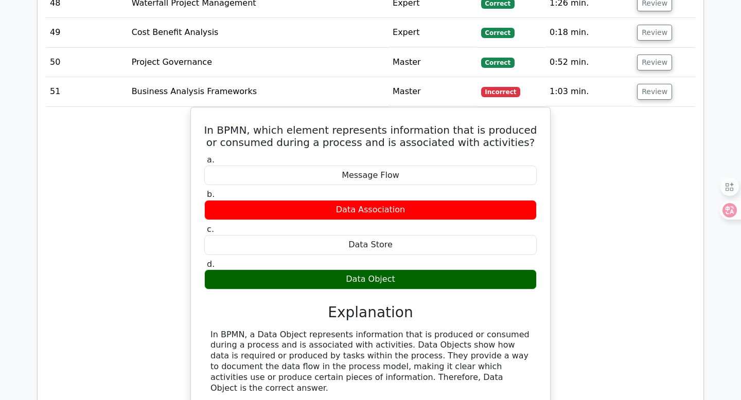
scroll to position [2691, 0]
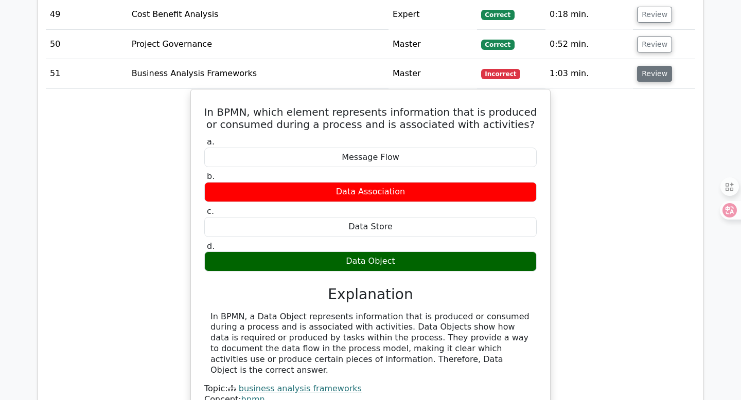
click at [651, 82] on button "Review" at bounding box center [654, 74] width 35 height 16
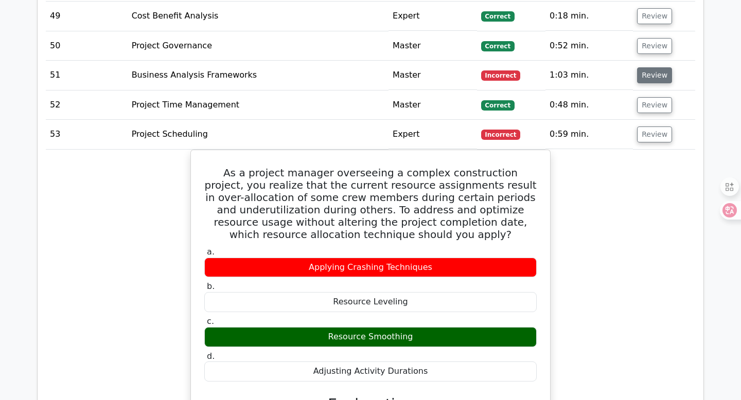
click at [648, 76] on button "Review" at bounding box center [654, 75] width 35 height 16
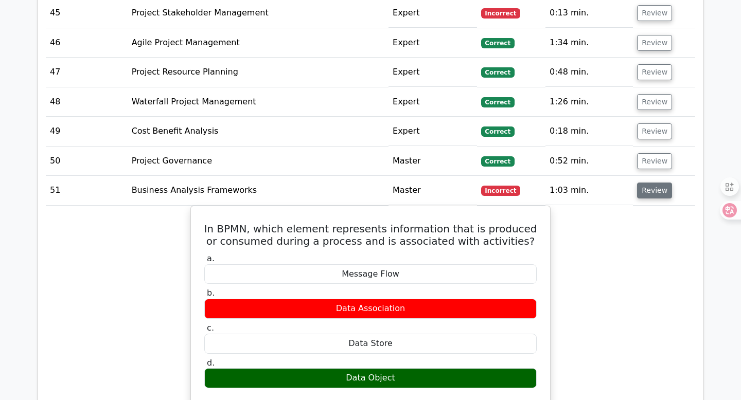
scroll to position [2410, 0]
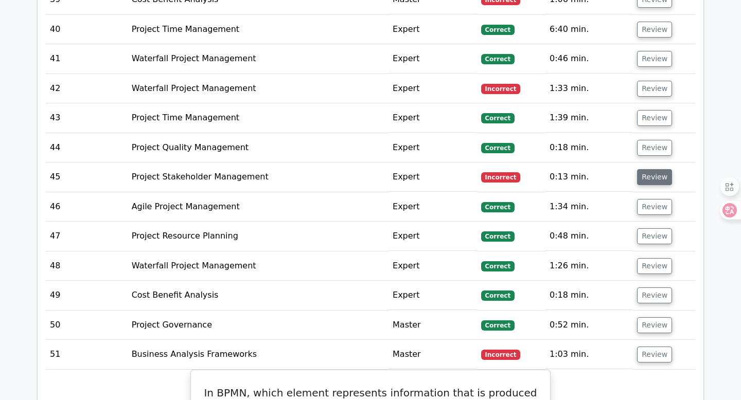
click at [642, 179] on button "Review" at bounding box center [654, 177] width 35 height 16
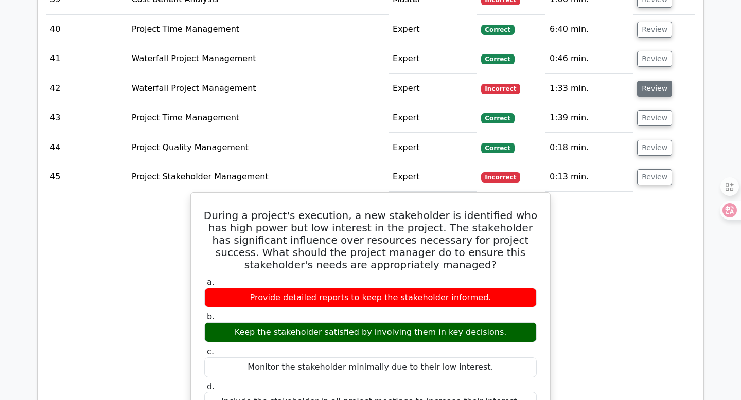
click at [637, 93] on button "Review" at bounding box center [654, 89] width 35 height 16
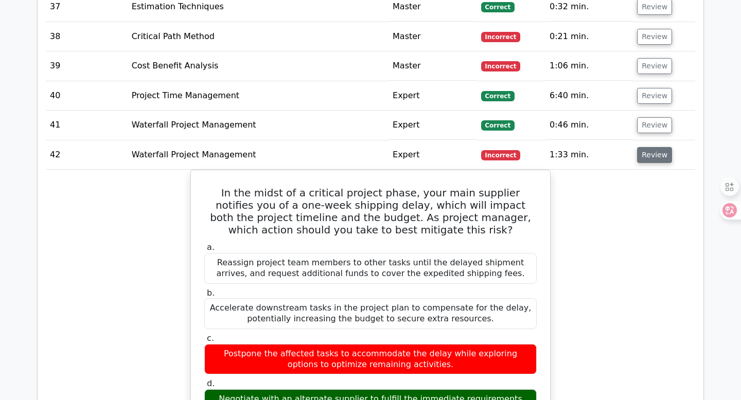
scroll to position [2302, 0]
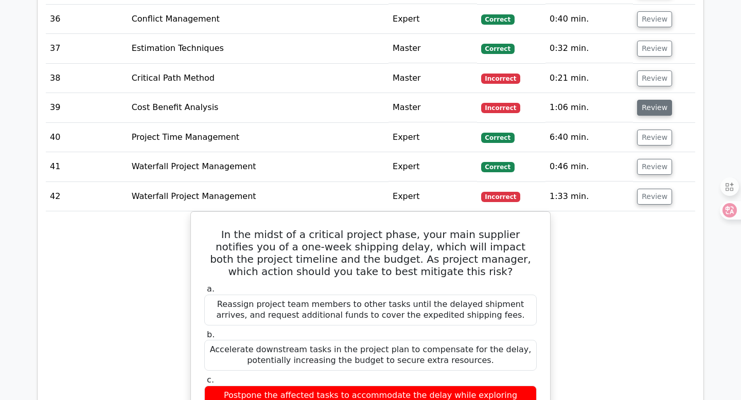
click at [653, 104] on button "Review" at bounding box center [654, 108] width 35 height 16
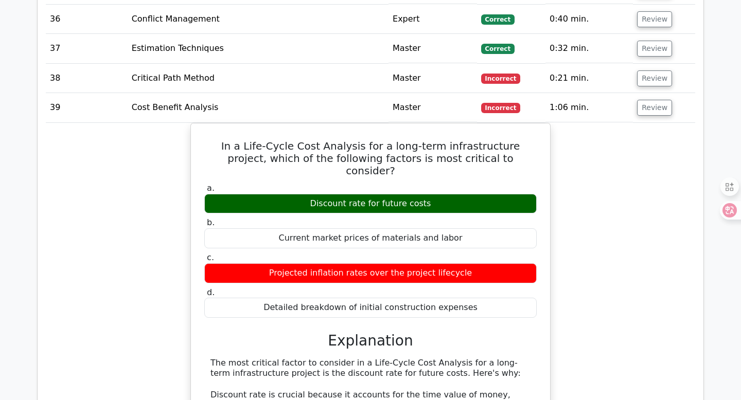
click at [651, 70] on td "Review" at bounding box center [664, 78] width 62 height 29
click at [650, 81] on button "Review" at bounding box center [654, 78] width 35 height 16
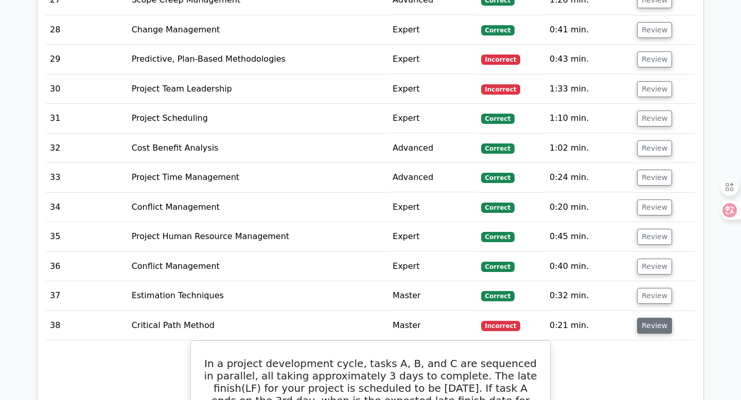
scroll to position [2046, 0]
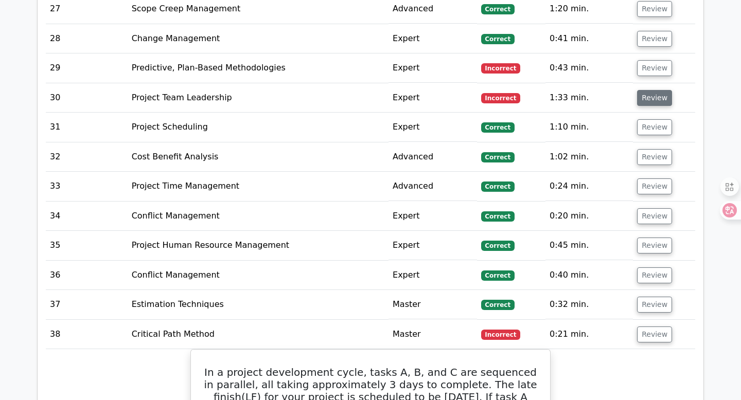
click at [651, 97] on button "Review" at bounding box center [654, 98] width 35 height 16
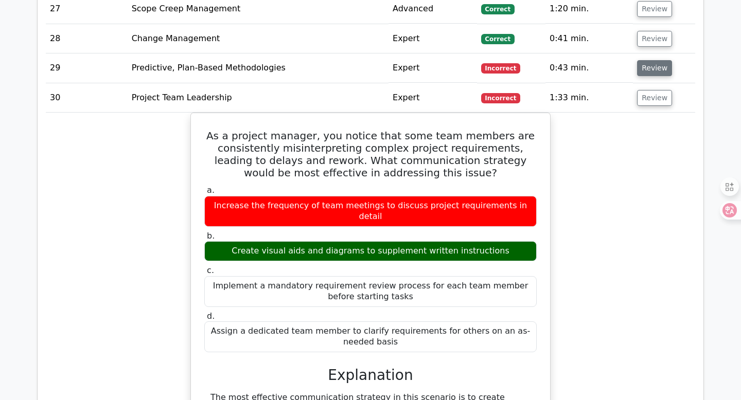
click at [644, 74] on button "Review" at bounding box center [654, 68] width 35 height 16
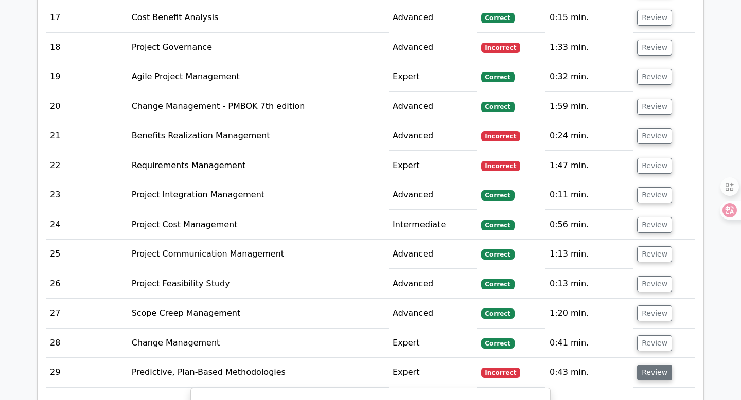
scroll to position [1708, 0]
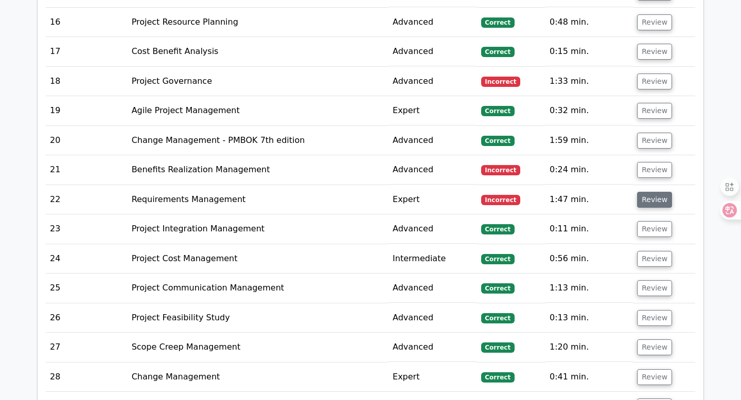
click at [647, 198] on button "Review" at bounding box center [654, 200] width 35 height 16
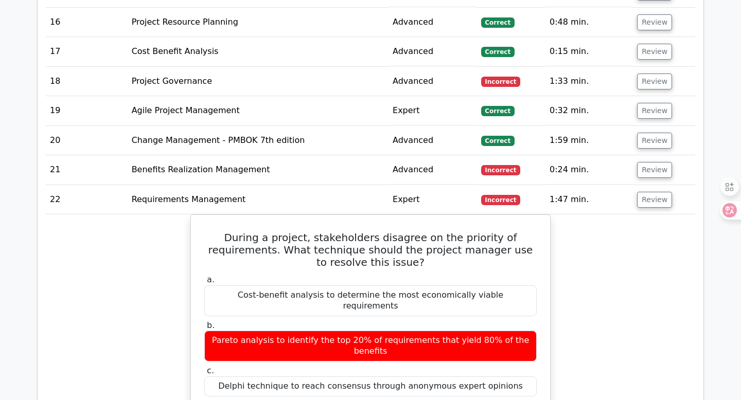
click at [647, 162] on td "Review" at bounding box center [664, 169] width 62 height 29
click at [646, 175] on button "Review" at bounding box center [654, 170] width 35 height 16
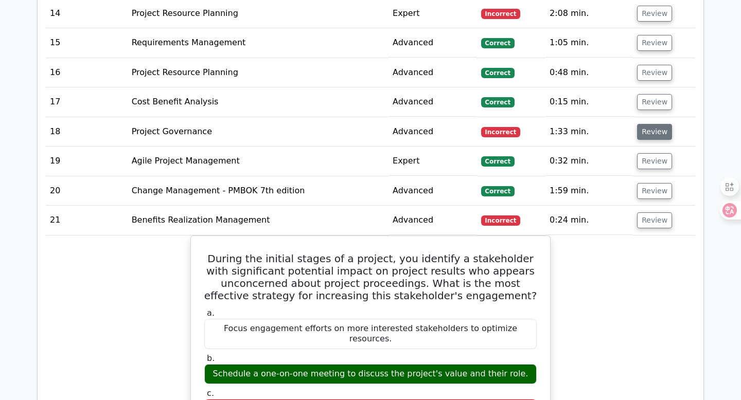
click at [655, 128] on button "Review" at bounding box center [654, 132] width 35 height 16
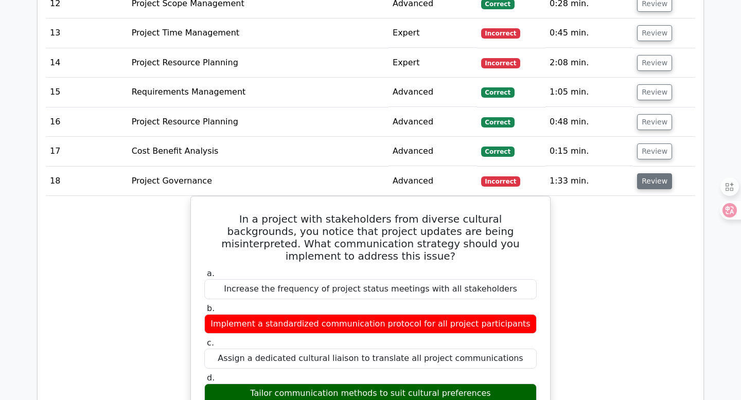
scroll to position [1514, 0]
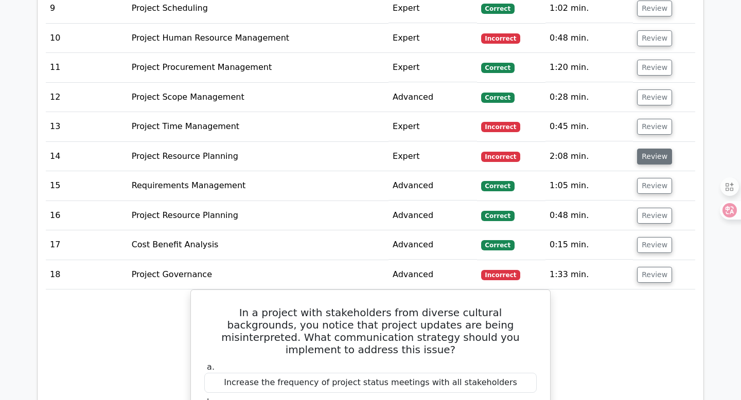
click at [651, 159] on button "Review" at bounding box center [654, 157] width 35 height 16
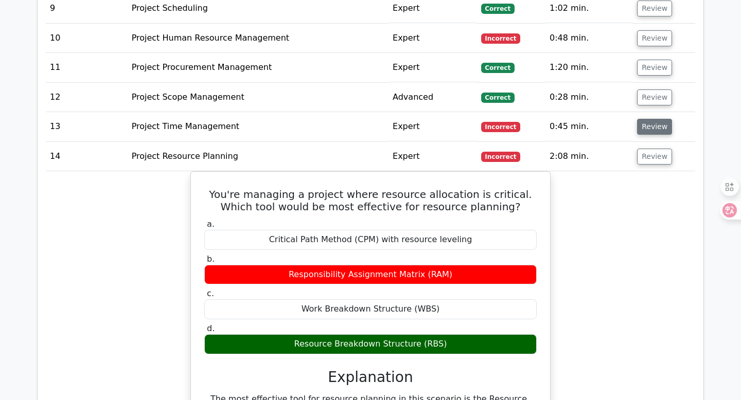
click at [644, 126] on button "Review" at bounding box center [654, 127] width 35 height 16
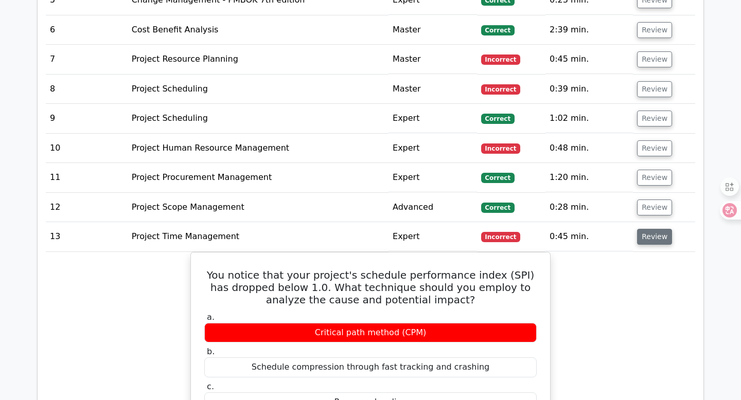
scroll to position [1392, 0]
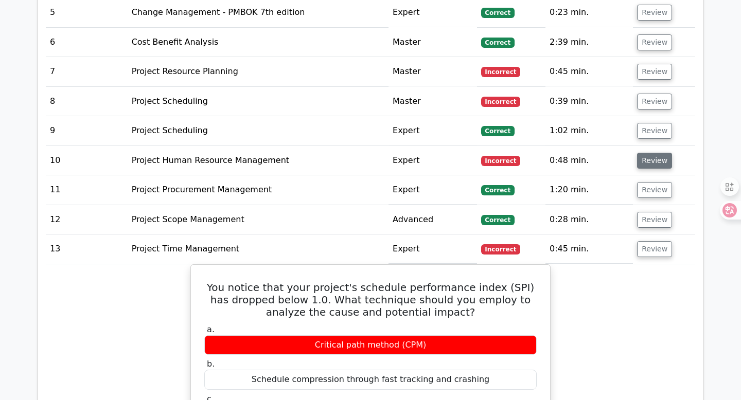
click at [648, 162] on button "Review" at bounding box center [654, 161] width 35 height 16
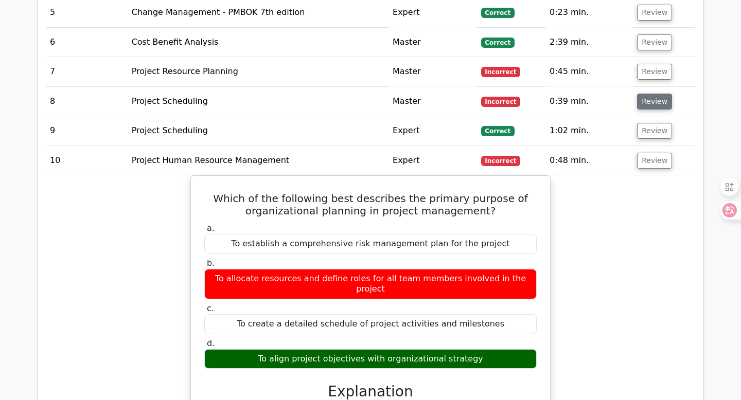
click at [645, 100] on button "Review" at bounding box center [654, 102] width 35 height 16
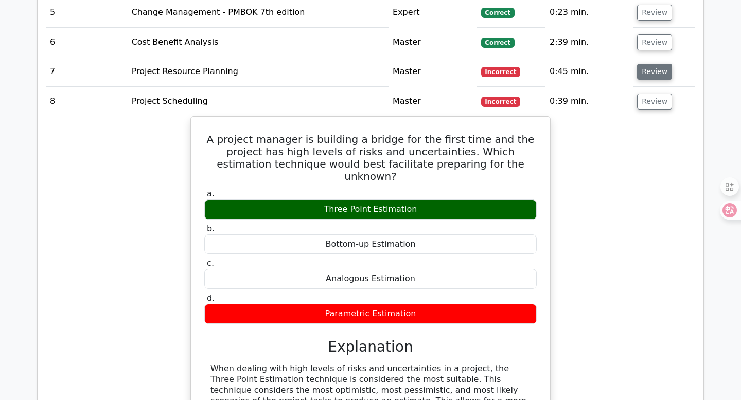
click at [644, 70] on button "Review" at bounding box center [654, 72] width 35 height 16
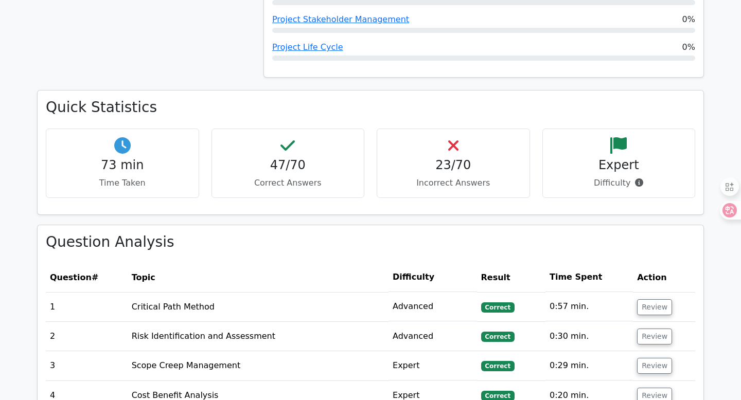
scroll to position [984, 0]
